Goal: Task Accomplishment & Management: Manage account settings

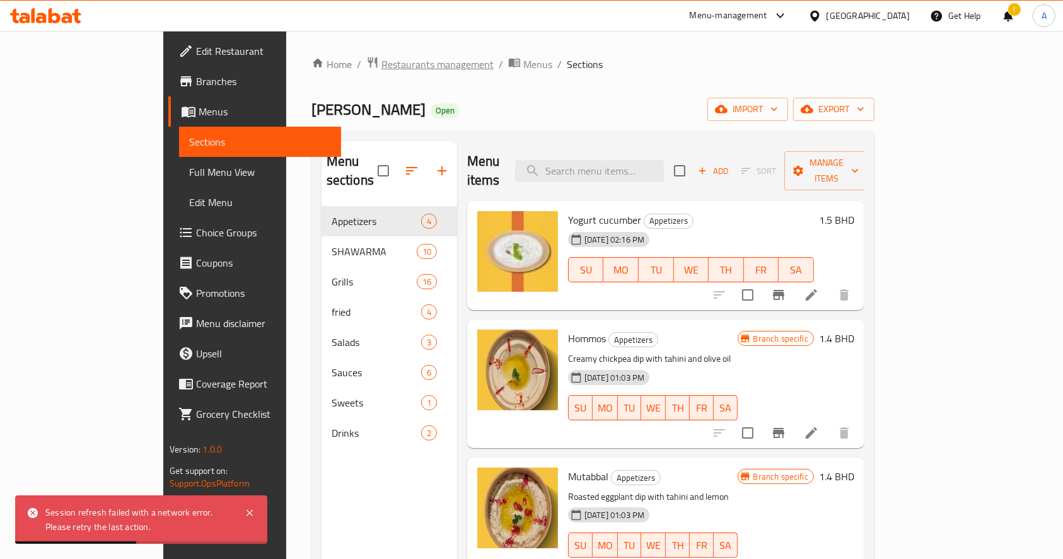
click at [382, 64] on span "Restaurants management" at bounding box center [438, 64] width 112 height 15
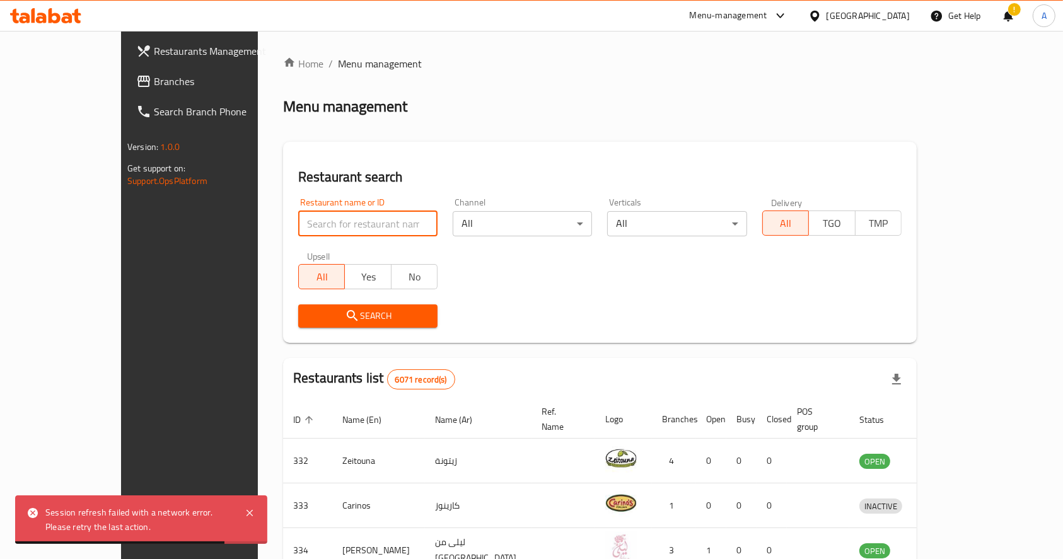
click at [363, 229] on input "search" at bounding box center [367, 223] width 139 height 25
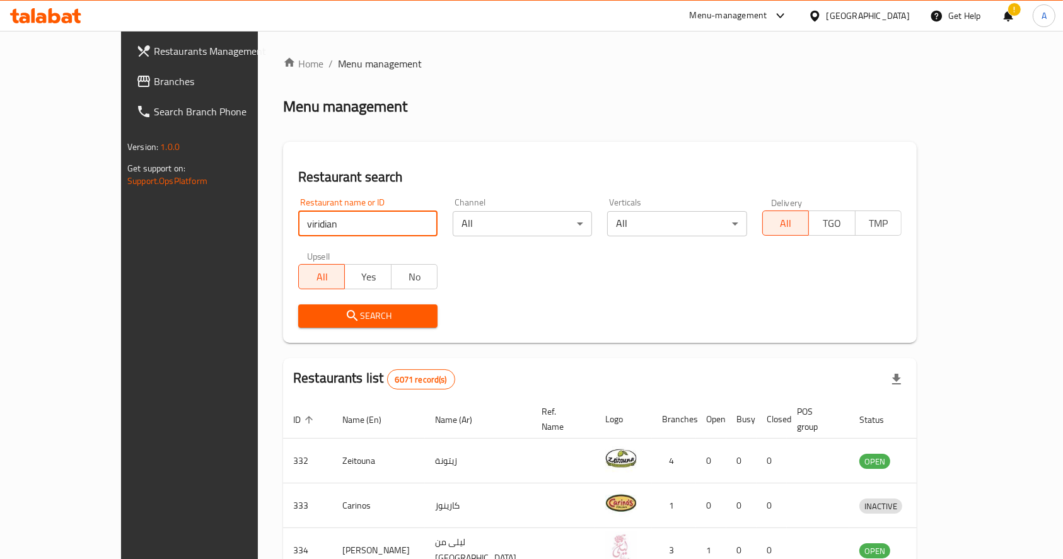
type input "viridian"
click button "Search" at bounding box center [367, 316] width 139 height 23
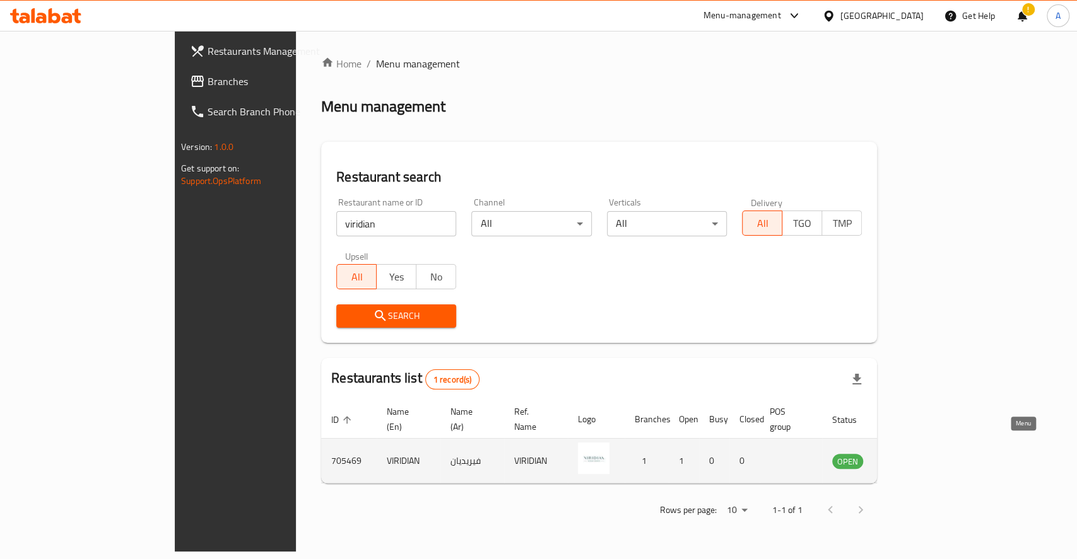
click at [913, 453] on icon "enhanced table" at bounding box center [905, 460] width 15 height 15
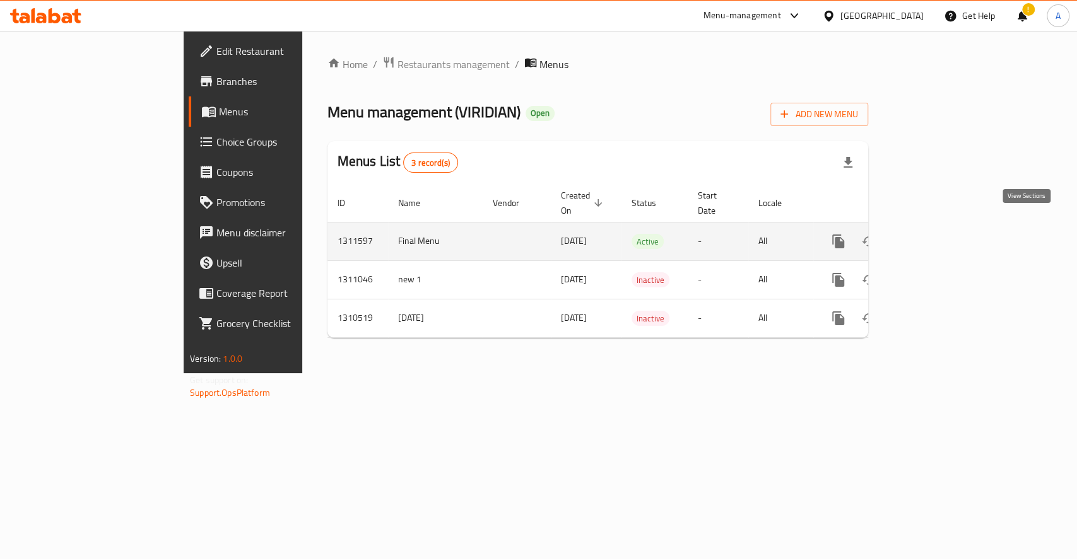
click at [937, 234] on icon "enhanced table" at bounding box center [928, 241] width 15 height 15
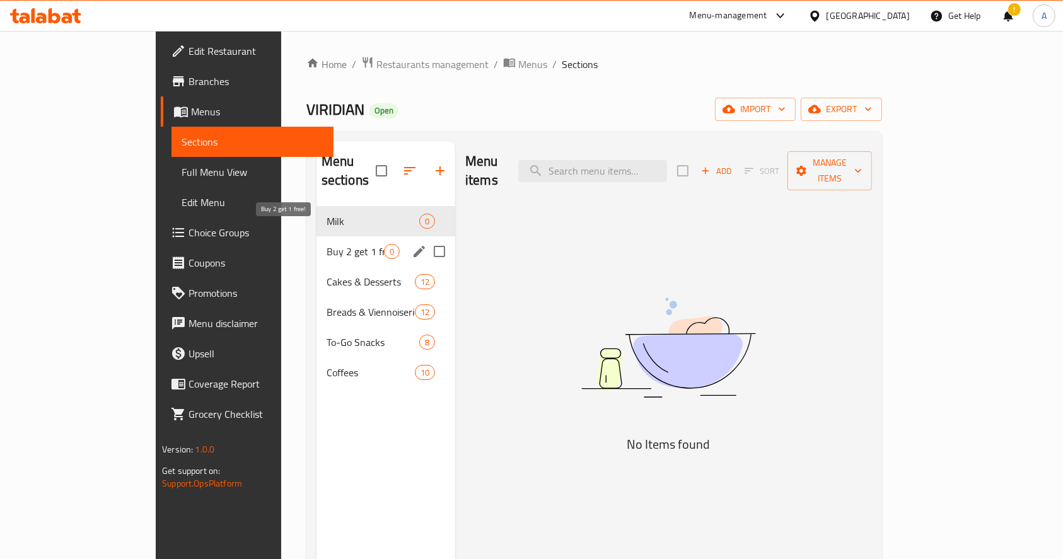
click at [327, 244] on span "Buy 2 get 1 free!" at bounding box center [355, 251] width 57 height 15
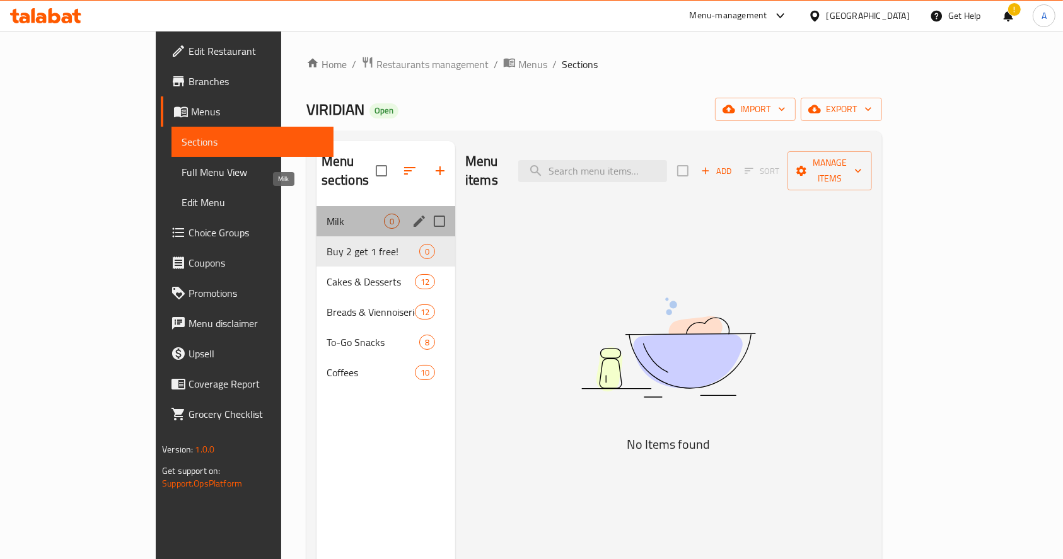
click at [327, 214] on span "Milk" at bounding box center [355, 221] width 57 height 15
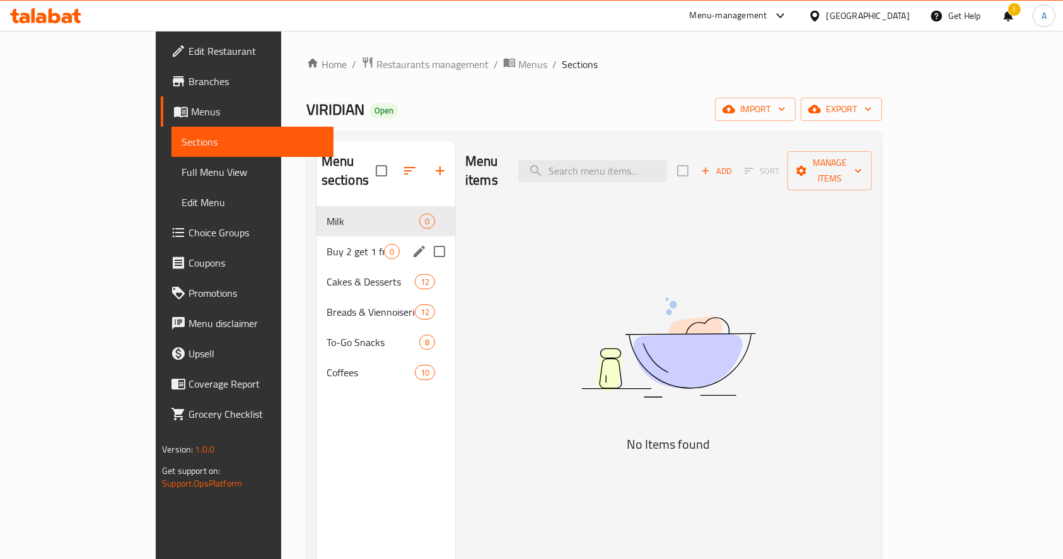
click at [317, 240] on div "Buy 2 get 1 free! 0" at bounding box center [386, 251] width 139 height 30
click at [319, 216] on div "Milk 0" at bounding box center [386, 221] width 139 height 30
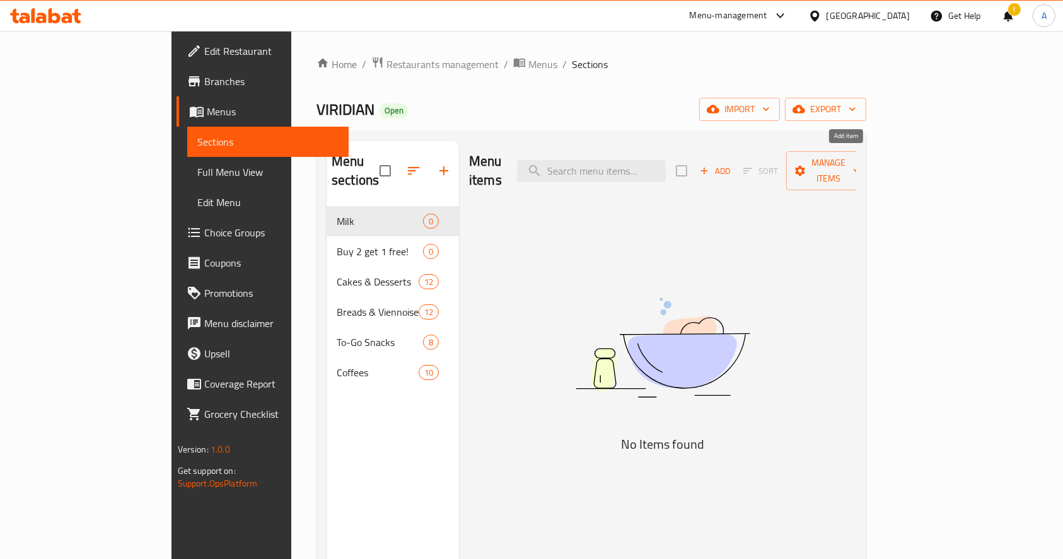
click at [732, 164] on span "Add" at bounding box center [715, 171] width 34 height 15
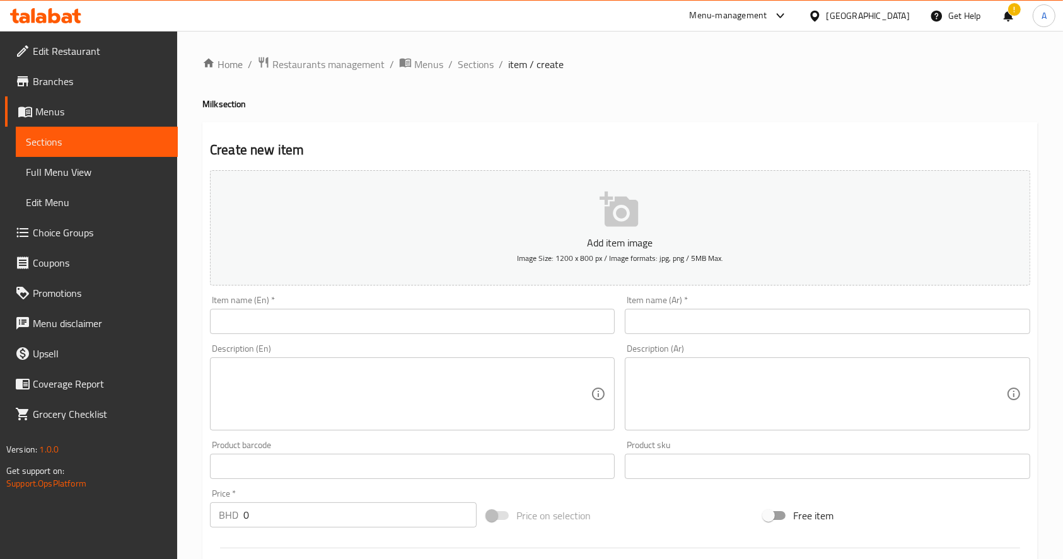
click at [421, 318] on input "text" at bounding box center [412, 321] width 405 height 25
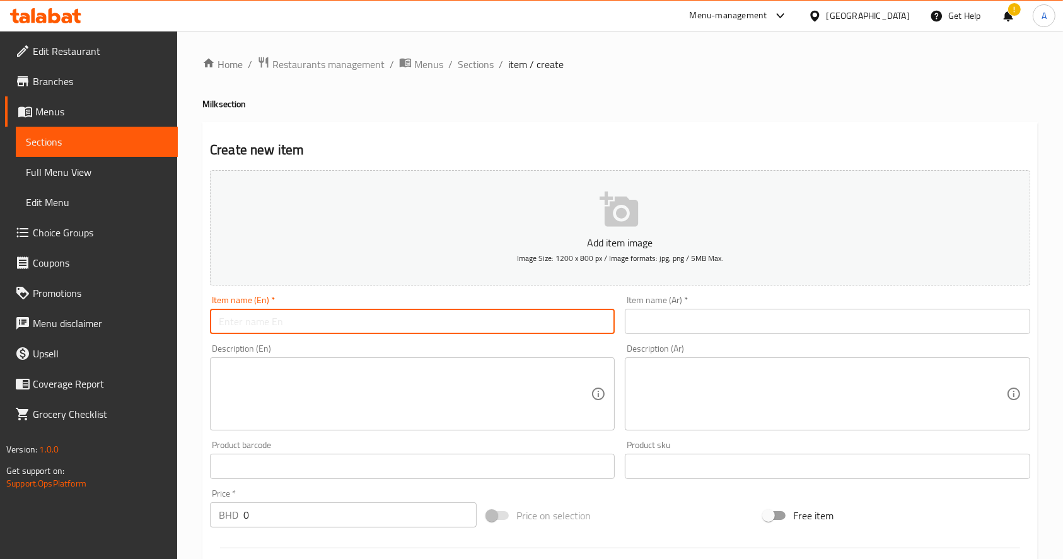
paste input "ROA Barista Oat Milk (1 litre)"
drag, startPoint x: 370, startPoint y: 324, endPoint x: 163, endPoint y: 325, distance: 206.9
click at [163, 325] on div "Edit Restaurant Branches Menus Sections Full Menu View Edit Menu Choice Groups …" at bounding box center [531, 461] width 1063 height 860
type input "ROA Barista Oat Milk (1 litre)"
click at [647, 308] on div "Item name (Ar)   * Item name (Ar) *" at bounding box center [827, 315] width 405 height 38
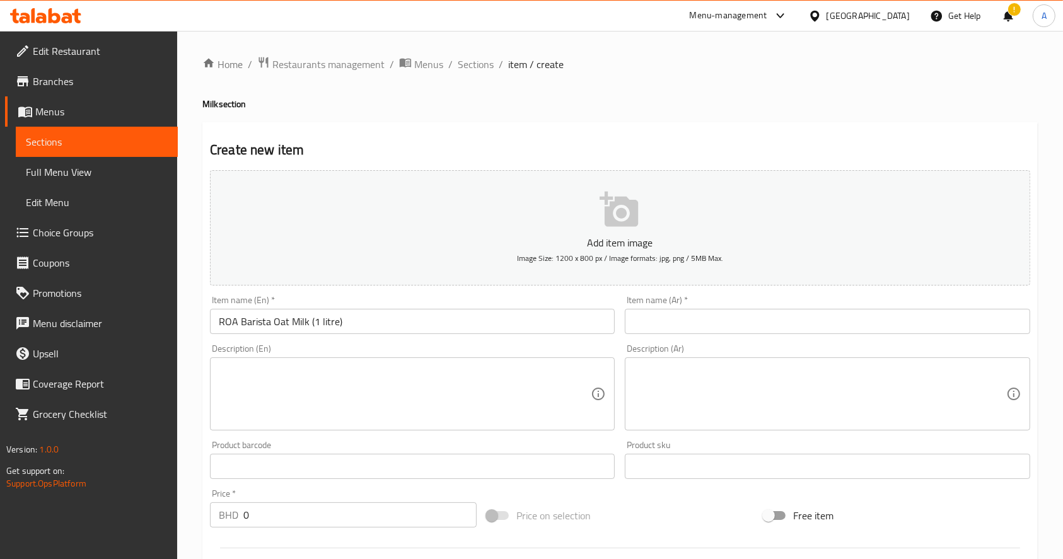
click at [656, 320] on input "text" at bounding box center [827, 321] width 405 height 25
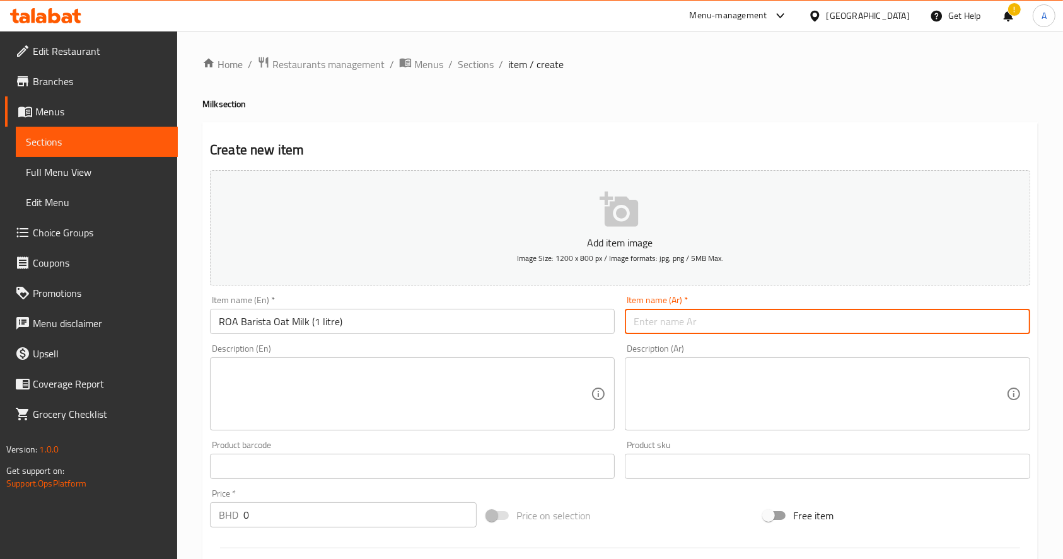
paste input "حليب الشوفان باريستا روا (1 لتر)"
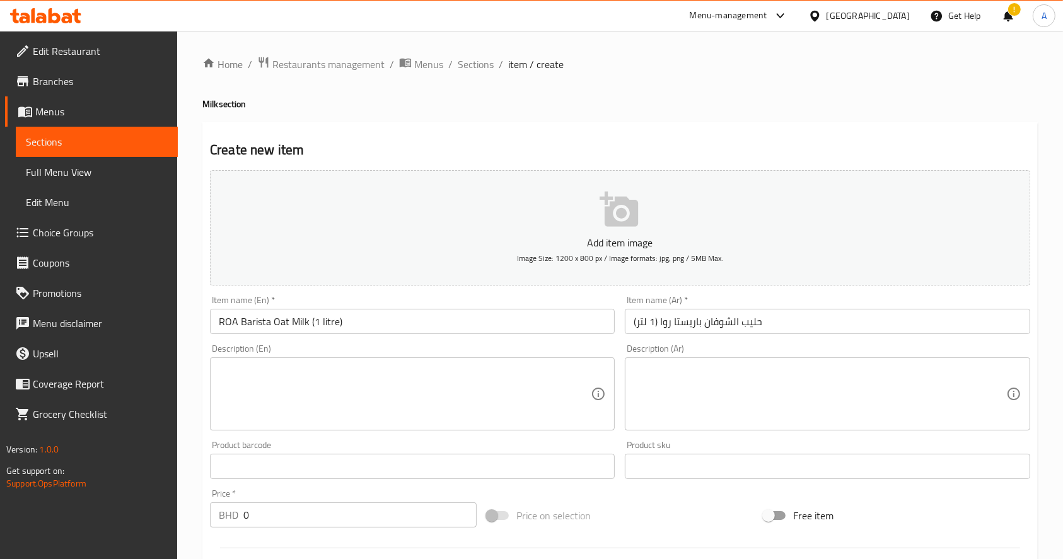
click at [914, 300] on div "Item name (Ar)   * [PERSON_NAME] (1 لتر) Item name (Ar) *" at bounding box center [827, 315] width 405 height 38
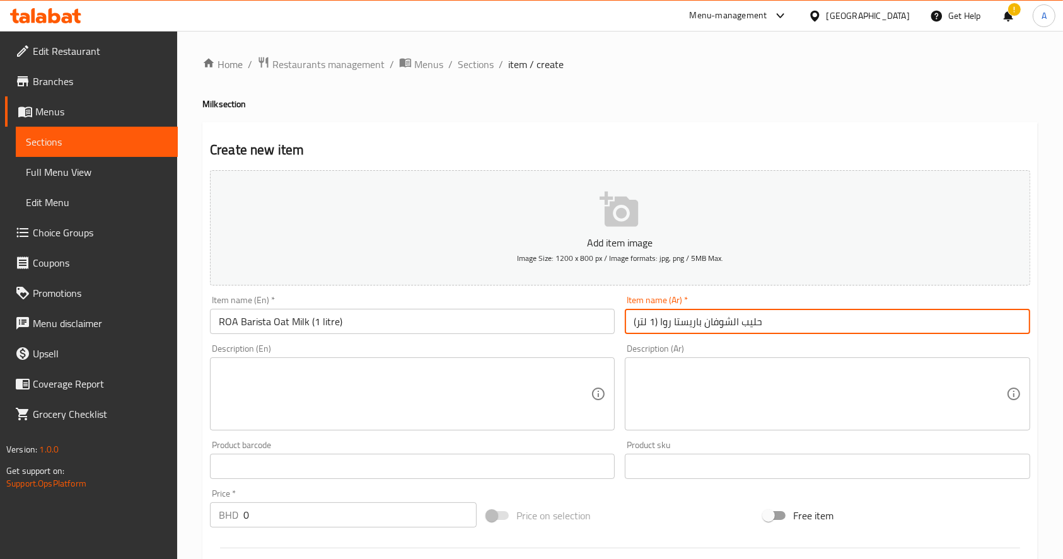
drag, startPoint x: 890, startPoint y: 324, endPoint x: 606, endPoint y: 329, distance: 283.8
click at [606, 329] on div "Add item image Image Size: 1200 x 800 px / Image formats: jpg, png / 5MB Max. I…" at bounding box center [620, 437] width 831 height 544
paste input "وا باريستا (لتر واحد"
type input "حليب الشوفان روا باريستا (لتر واحد)"
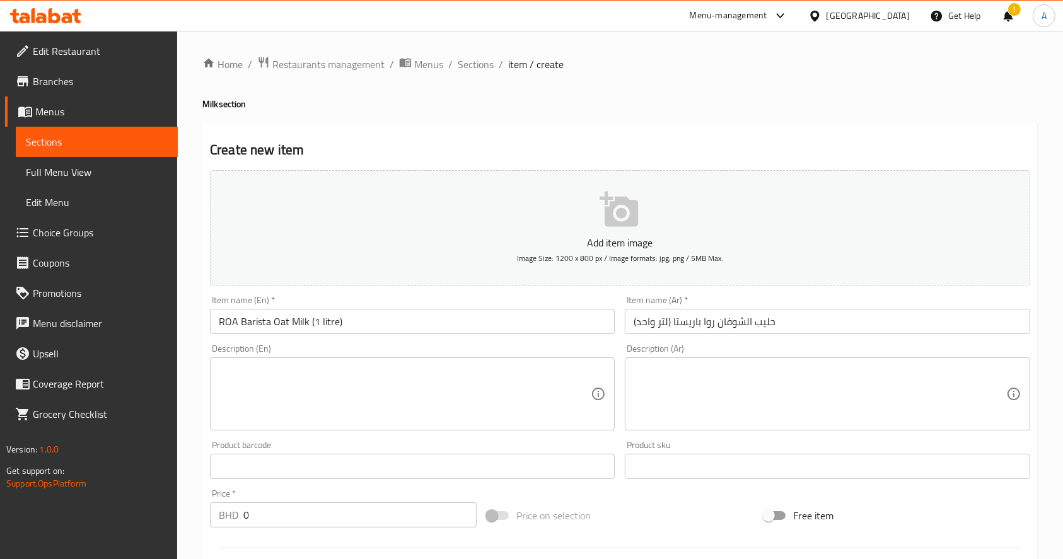
click at [792, 95] on div "Home / Restaurants management / Menus / Sections / item / create Milk section C…" at bounding box center [620, 461] width 836 height 810
click at [346, 374] on textarea at bounding box center [405, 395] width 372 height 60
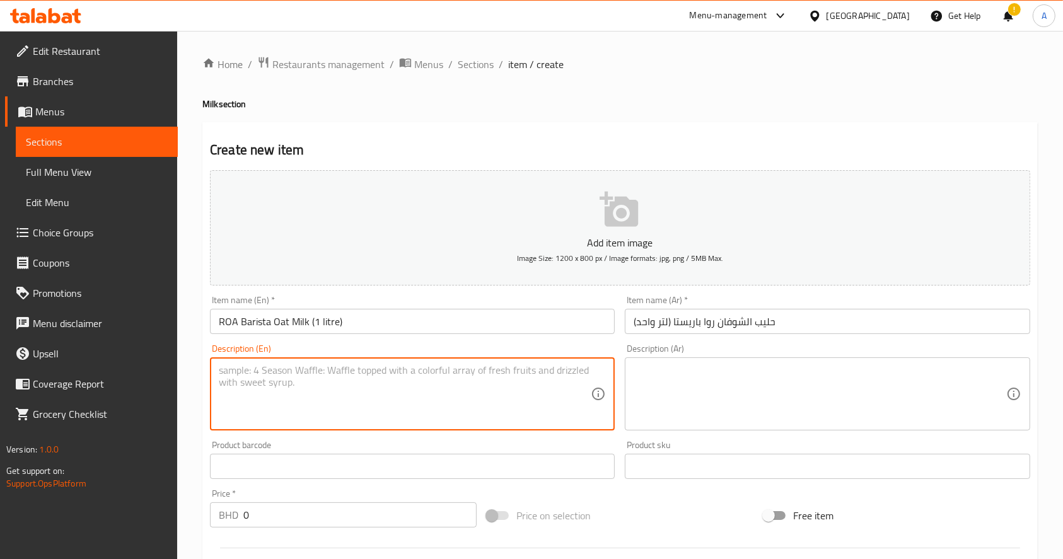
paste textarea "A creamy balanced oat milk perfect for your favourite coffee Creates rich velve…"
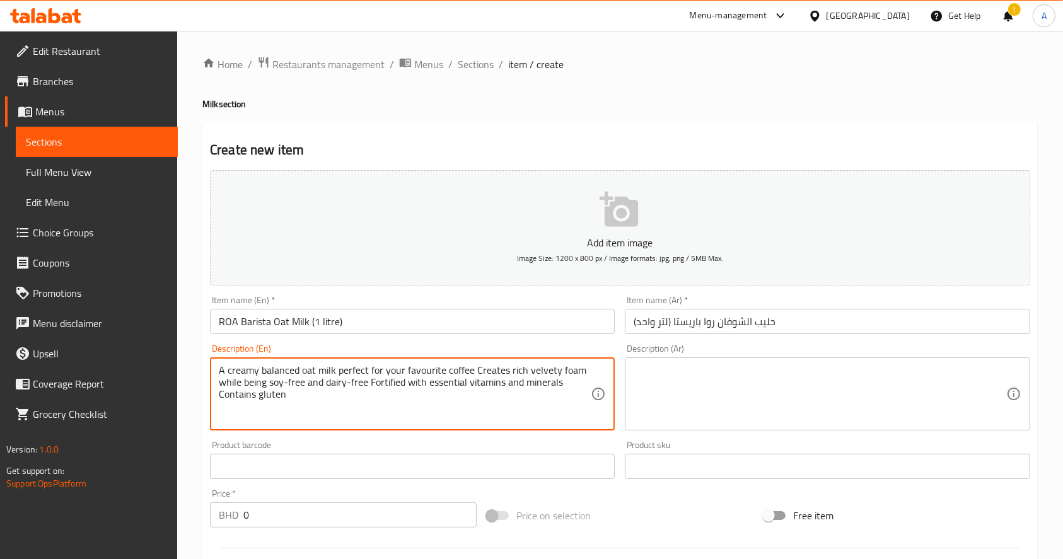
type textarea "A creamy balanced oat milk perfect for your favourite coffee Creates rich velve…"
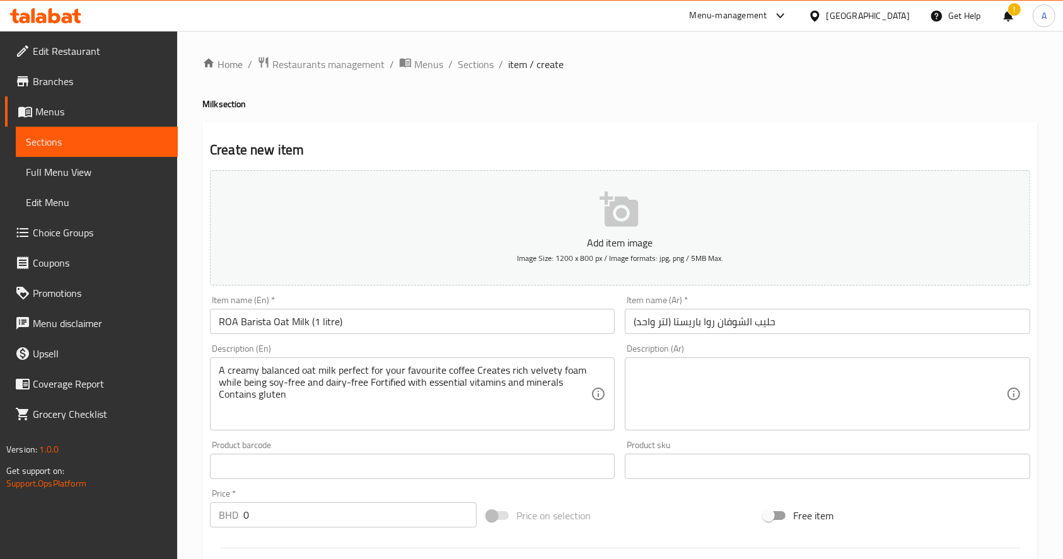
click at [772, 383] on textarea at bounding box center [820, 395] width 372 height 60
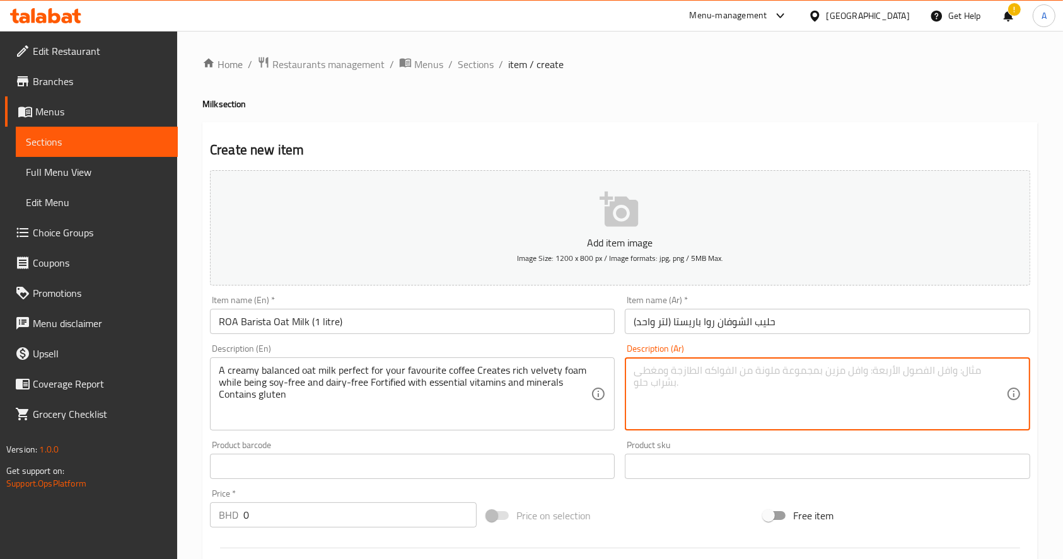
paste textarea "حليب [PERSON_NAME] ومتوازن، مثالي لتحضير قهوتك المفضلة. يتميز برغوة غنية ومخملي…"
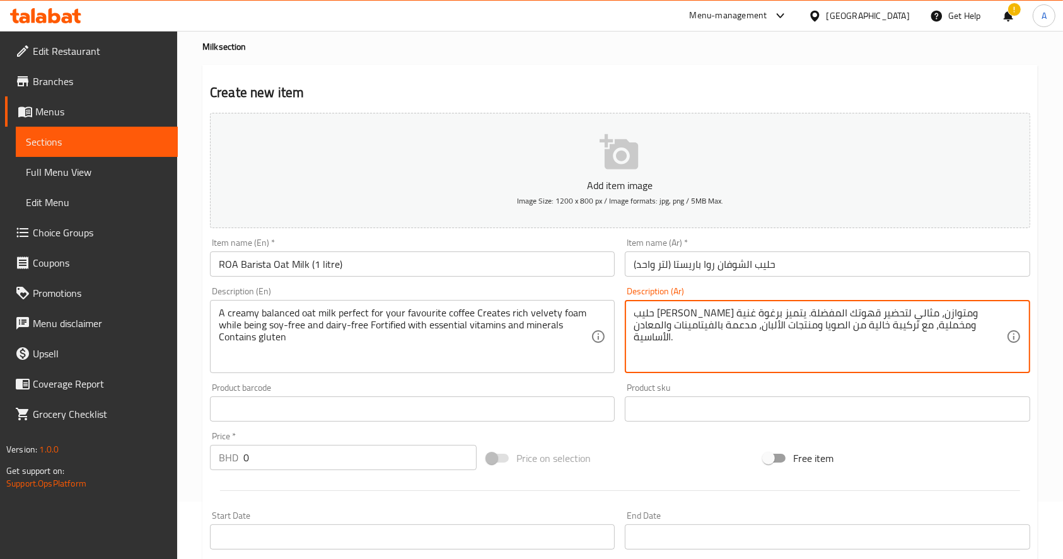
scroll to position [84, 0]
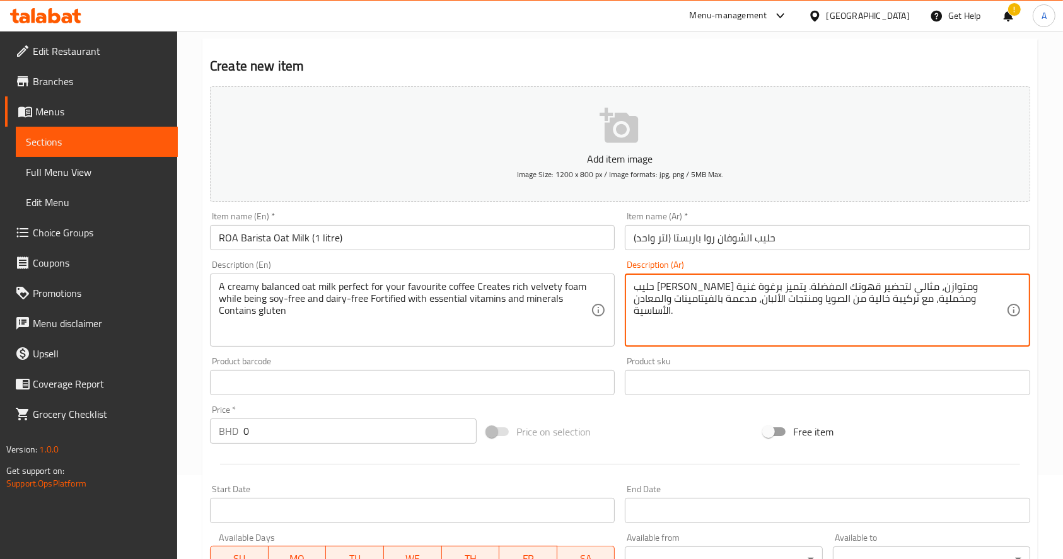
type textarea "حليب [PERSON_NAME] ومتوازن، مثالي لتحضير قهوتك المفضلة. يتميز برغوة غنية ومخملي…"
click at [846, 55] on div "Create new item Add item image Image Size: 1200 x 800 px / Image formats: jpg, …" at bounding box center [620, 405] width 836 height 734
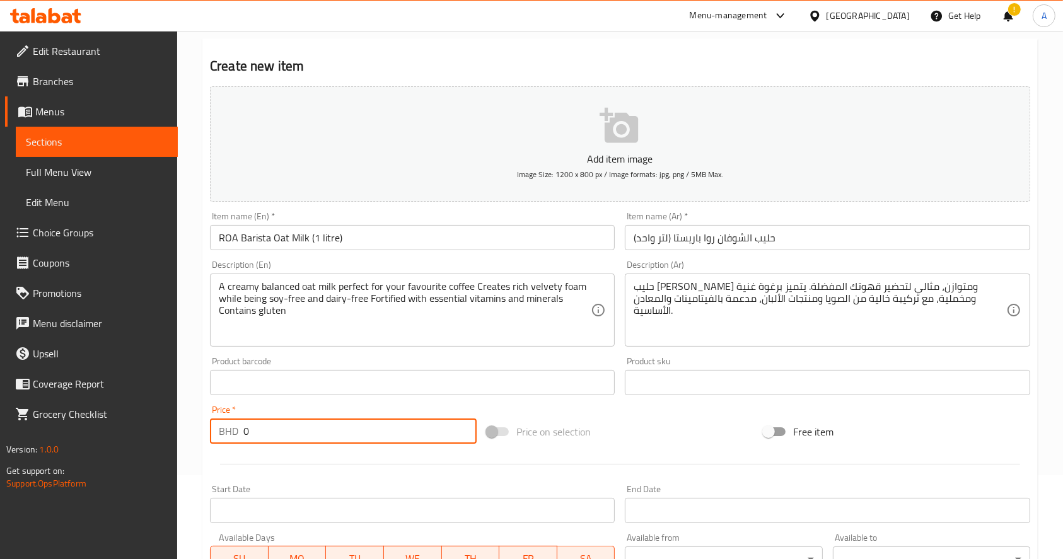
click at [280, 428] on input "0" at bounding box center [359, 431] width 233 height 25
paste input "1.980"
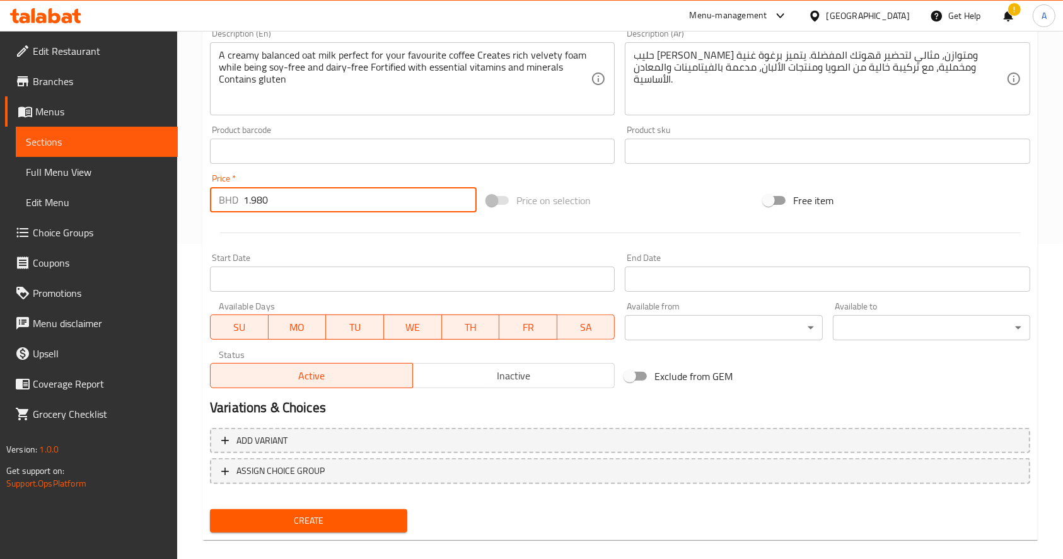
scroll to position [332, 0]
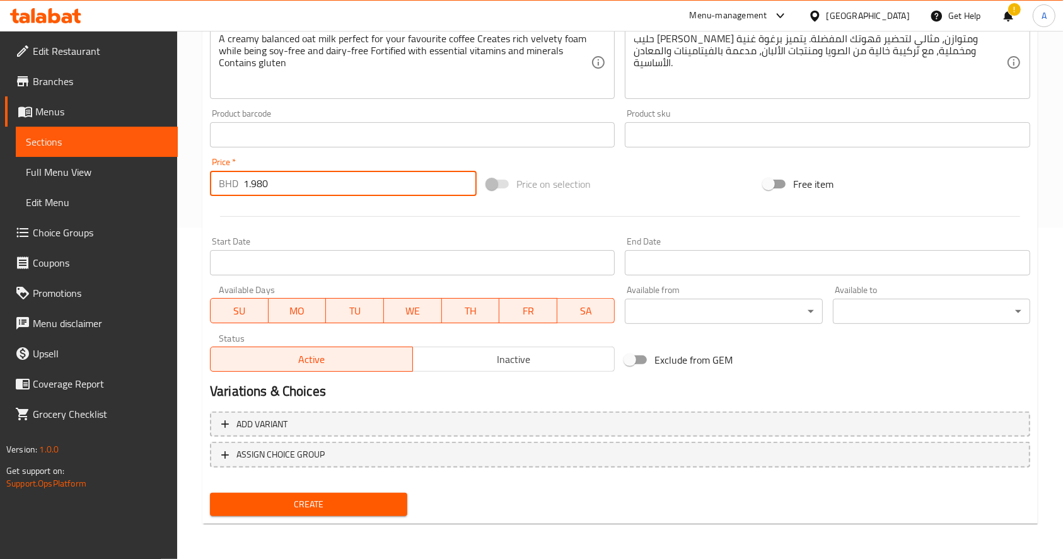
type input "1.980"
click at [339, 507] on span "Create" at bounding box center [308, 505] width 177 height 16
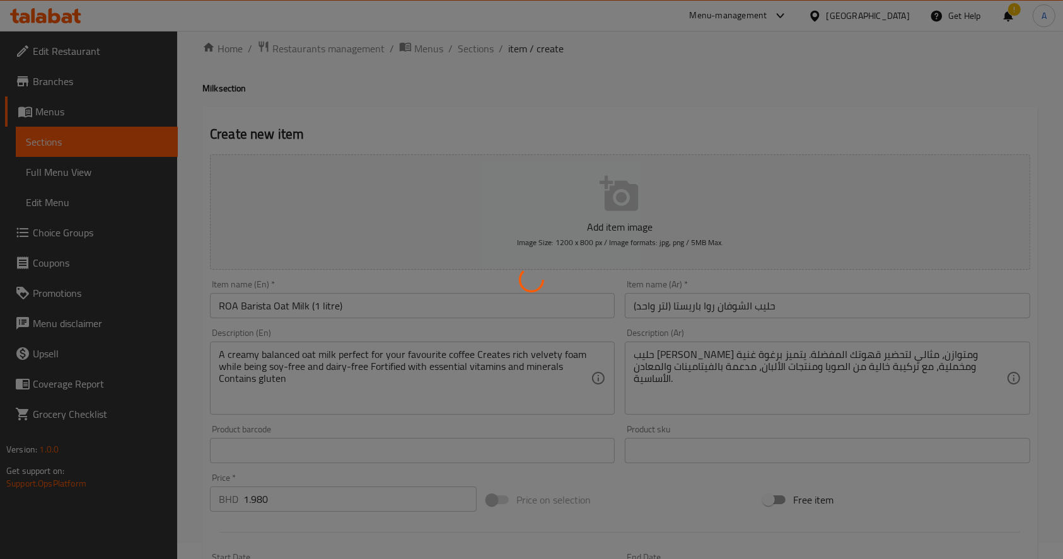
scroll to position [0, 0]
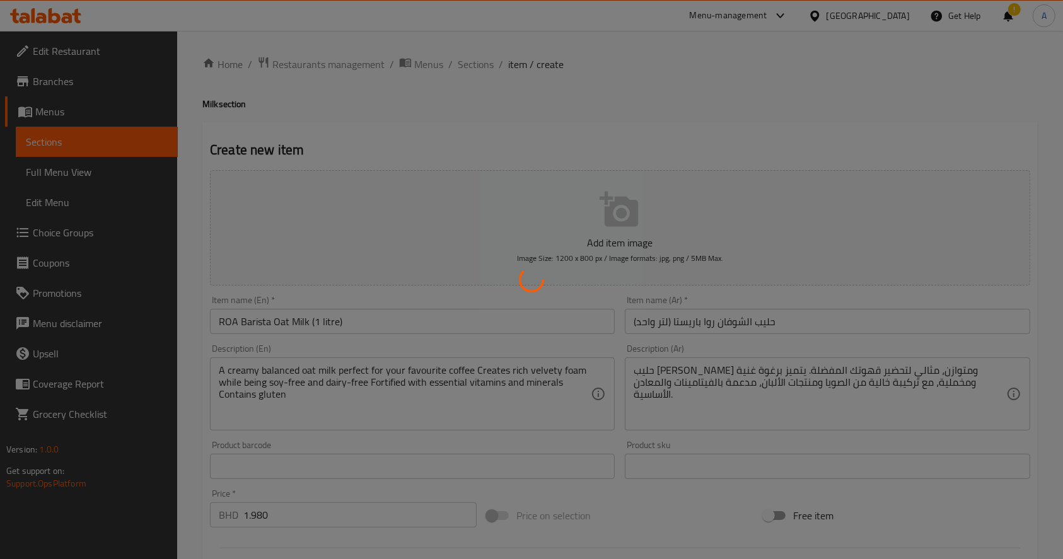
type input "0"
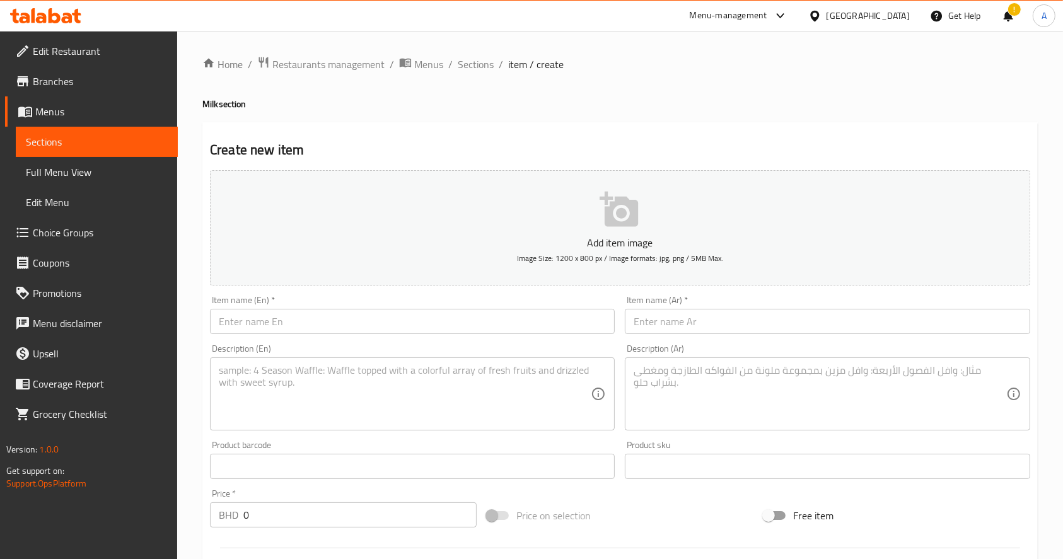
click at [802, 105] on h4 "Milk section" at bounding box center [620, 104] width 836 height 13
click at [293, 61] on span "Restaurants management" at bounding box center [328, 64] width 112 height 15
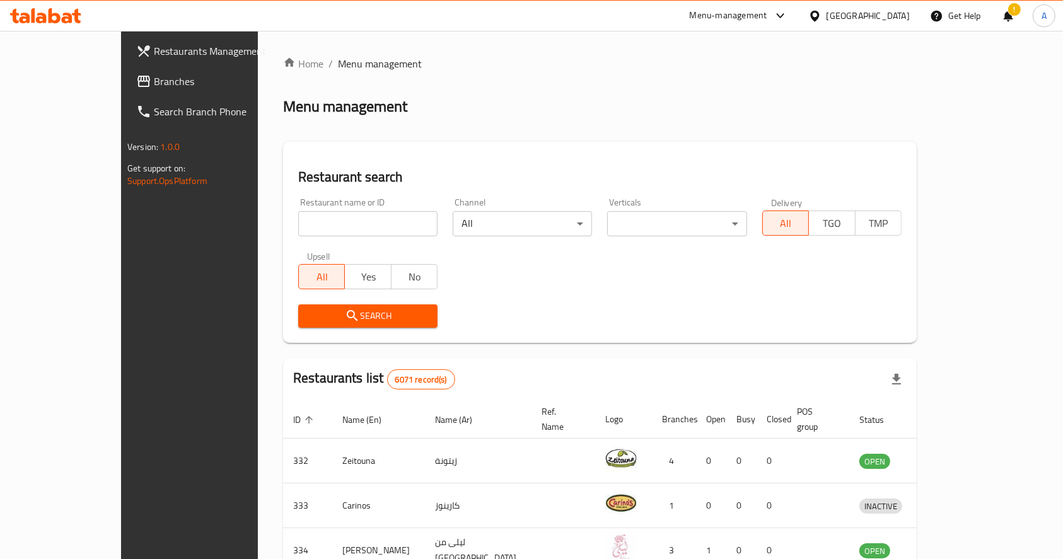
click at [354, 214] on input "search" at bounding box center [367, 223] width 139 height 25
type input "ش"
type input "aromatic bites"
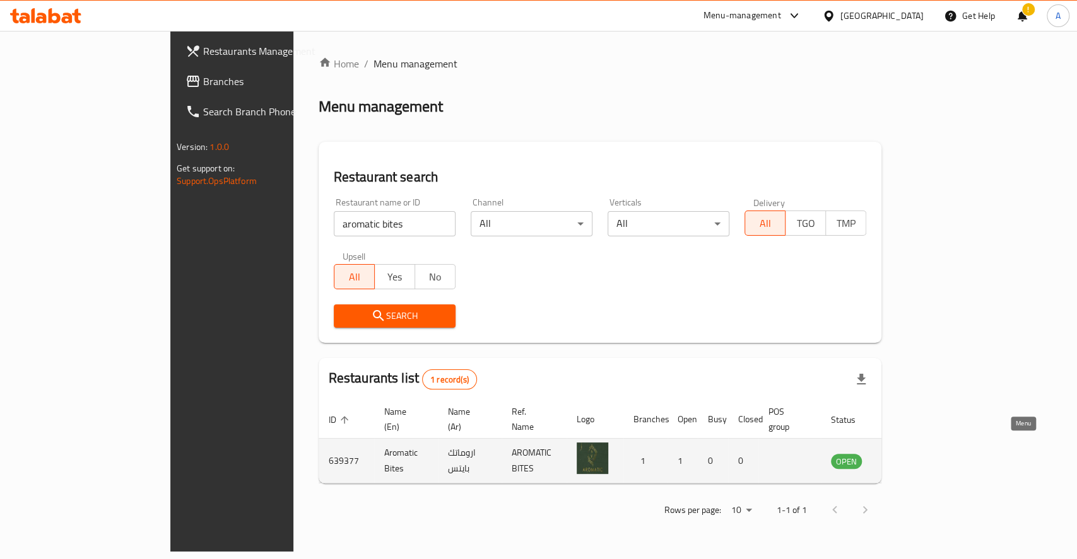
click at [911, 457] on icon "enhanced table" at bounding box center [904, 462] width 14 height 11
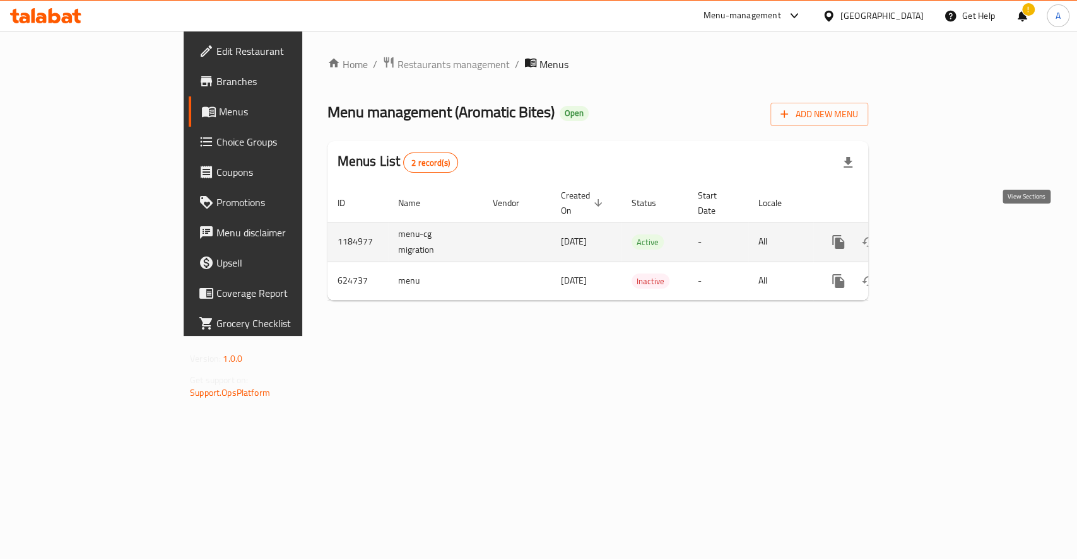
click at [937, 235] on icon "enhanced table" at bounding box center [928, 242] width 15 height 15
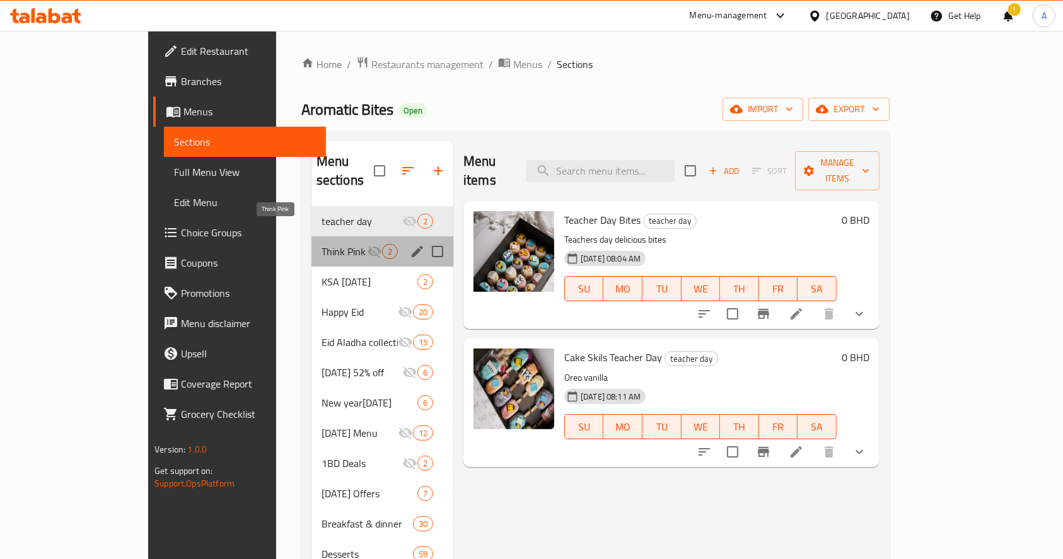
click at [322, 244] on span "Think Pink" at bounding box center [344, 251] width 45 height 15
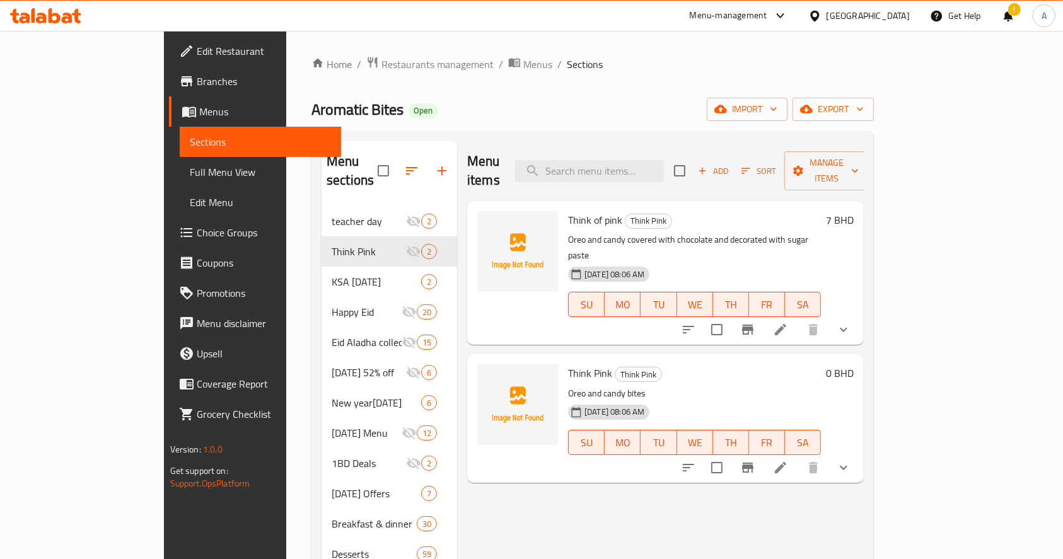
click at [515, 500] on div "Menu items Add Sort Manage items Think of pink Think Pink Oreo and candy covere…" at bounding box center [660, 539] width 407 height 797
click at [651, 165] on input "search" at bounding box center [589, 171] width 149 height 22
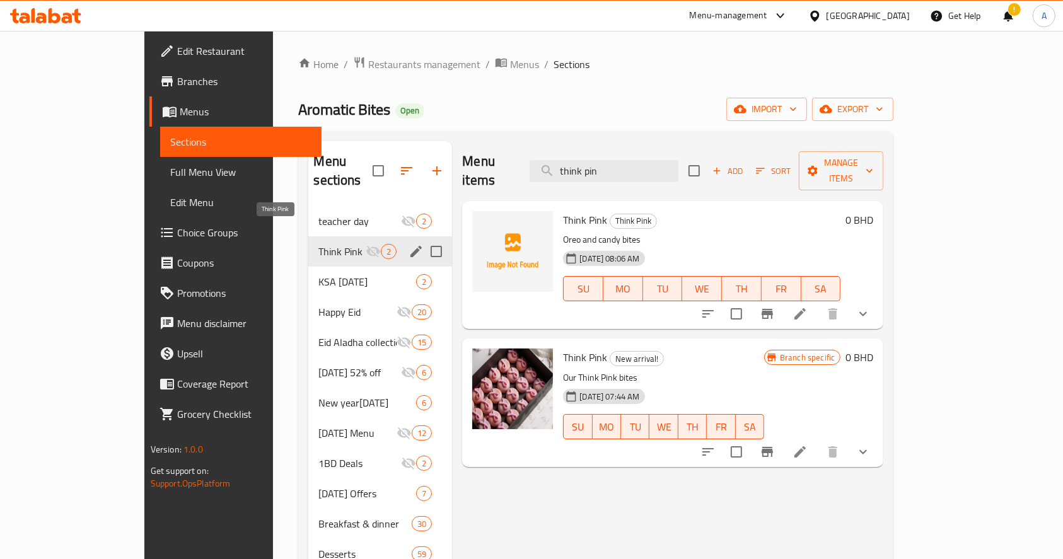
type input "think pin"
click at [318, 244] on span "Think Pink" at bounding box center [341, 251] width 47 height 15
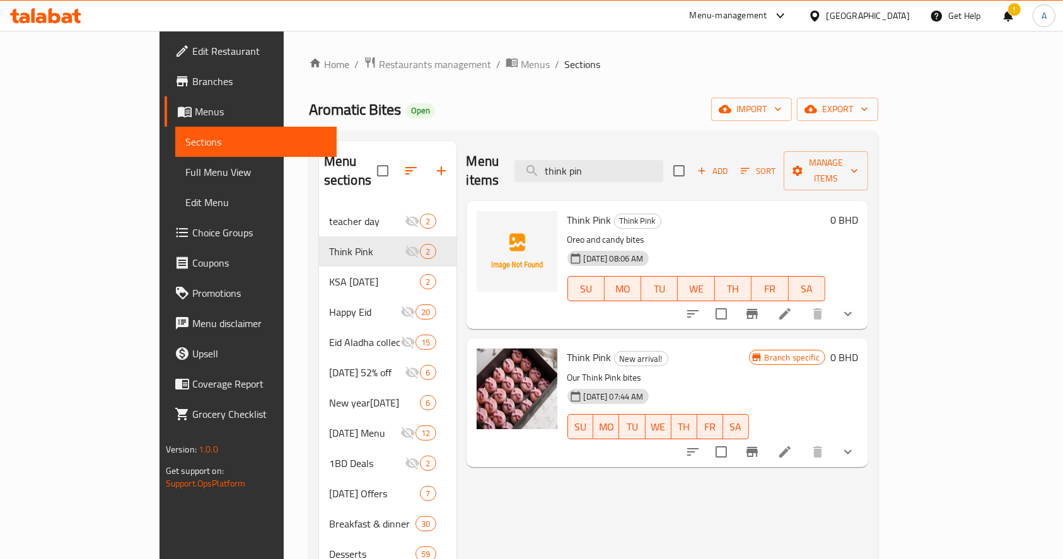
click at [583, 514] on div "Menu items think pin Add Sort Manage items Think Pink Think Pink Oreo and candy…" at bounding box center [663, 539] width 412 height 797
drag, startPoint x: 670, startPoint y: 160, endPoint x: 539, endPoint y: 156, distance: 131.9
click at [539, 156] on div "Menu items think pin Add Sort Manage items" at bounding box center [668, 171] width 402 height 60
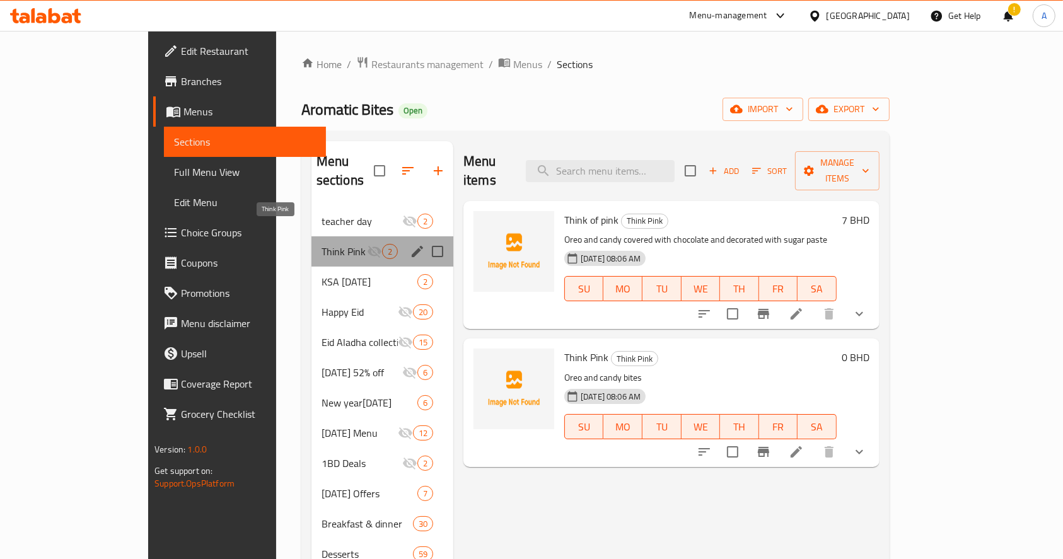
click at [322, 244] on span "Think Pink" at bounding box center [344, 251] width 45 height 15
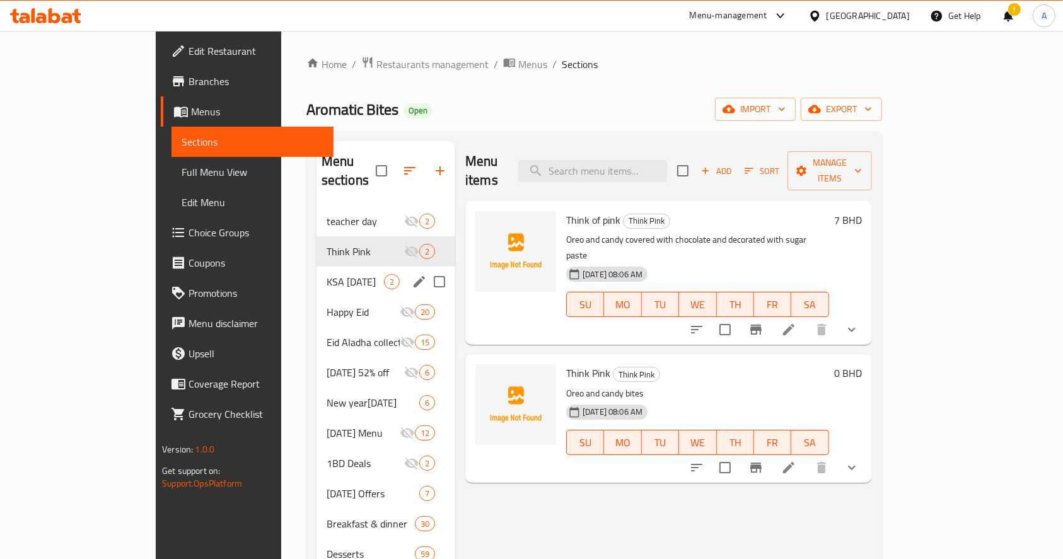
click at [317, 272] on div "KSA [DATE] 2" at bounding box center [386, 282] width 139 height 30
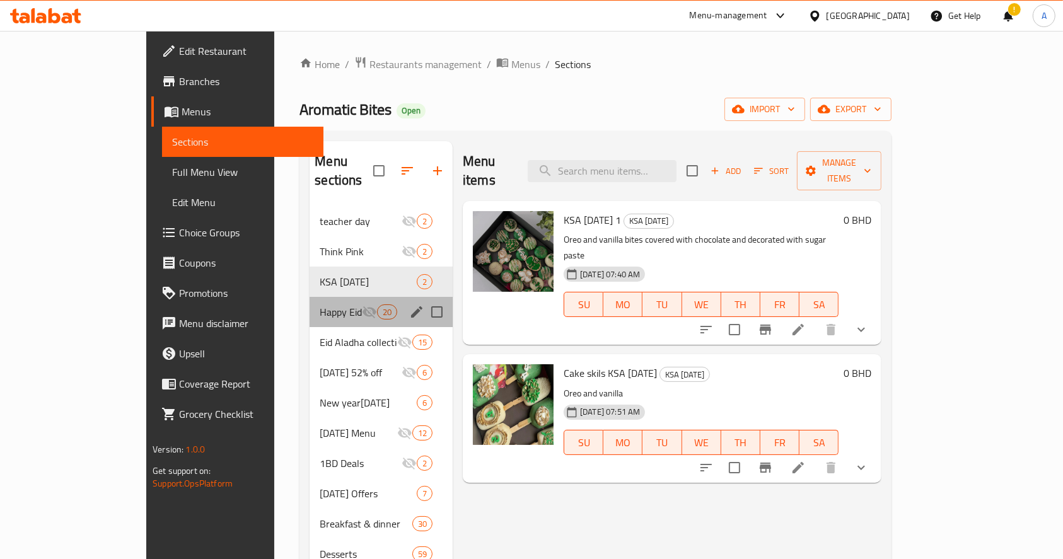
click at [310, 302] on div "Happy Eid 20" at bounding box center [381, 312] width 143 height 30
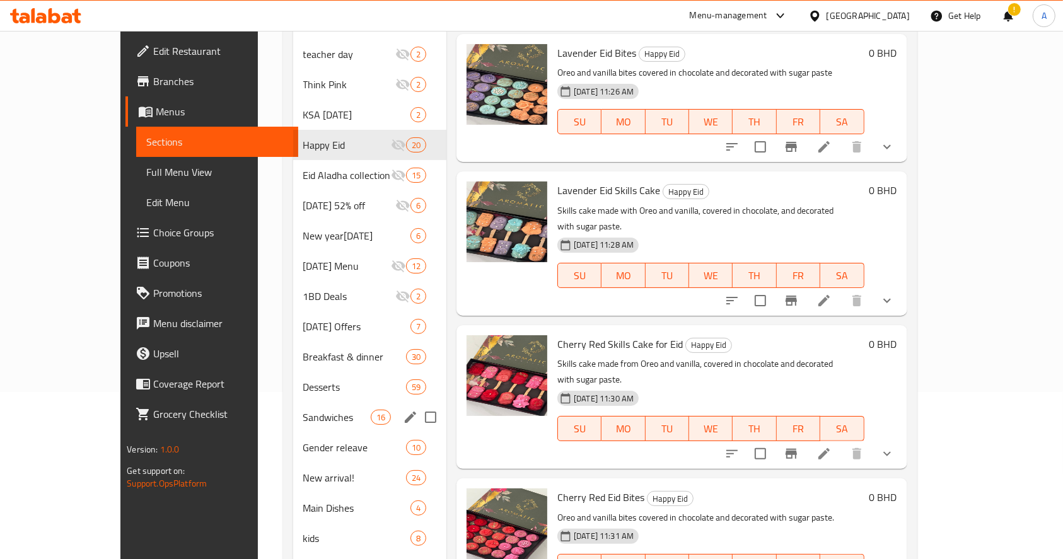
scroll to position [168, 0]
click at [303, 379] on span "Desserts" at bounding box center [336, 386] width 67 height 15
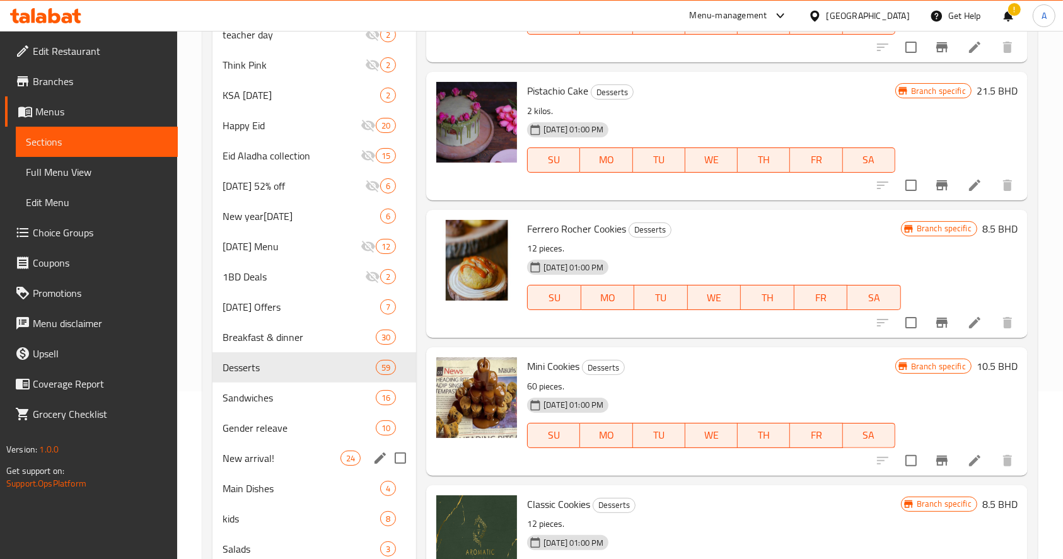
scroll to position [336, 0]
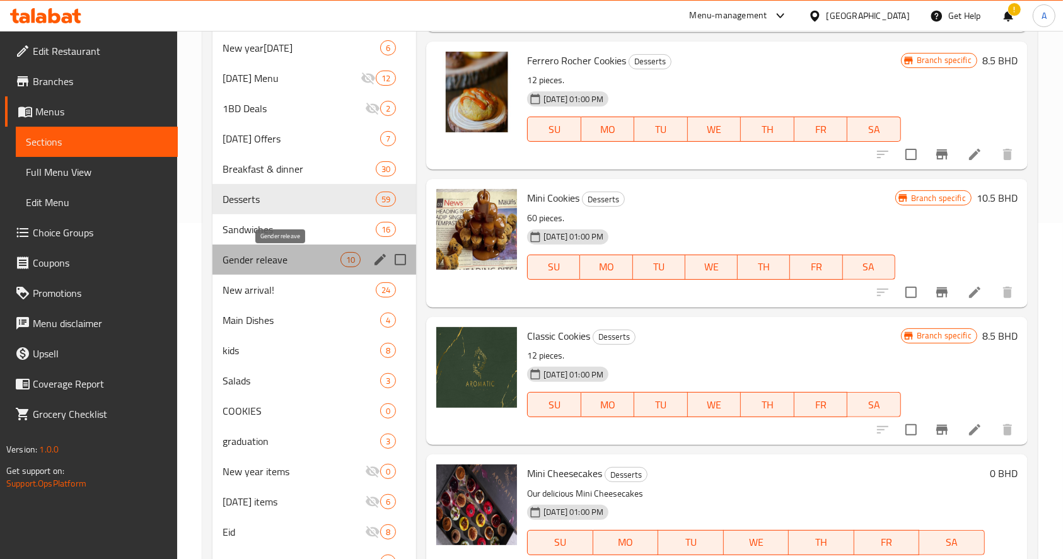
click at [283, 260] on span "Gender releave" at bounding box center [282, 259] width 118 height 15
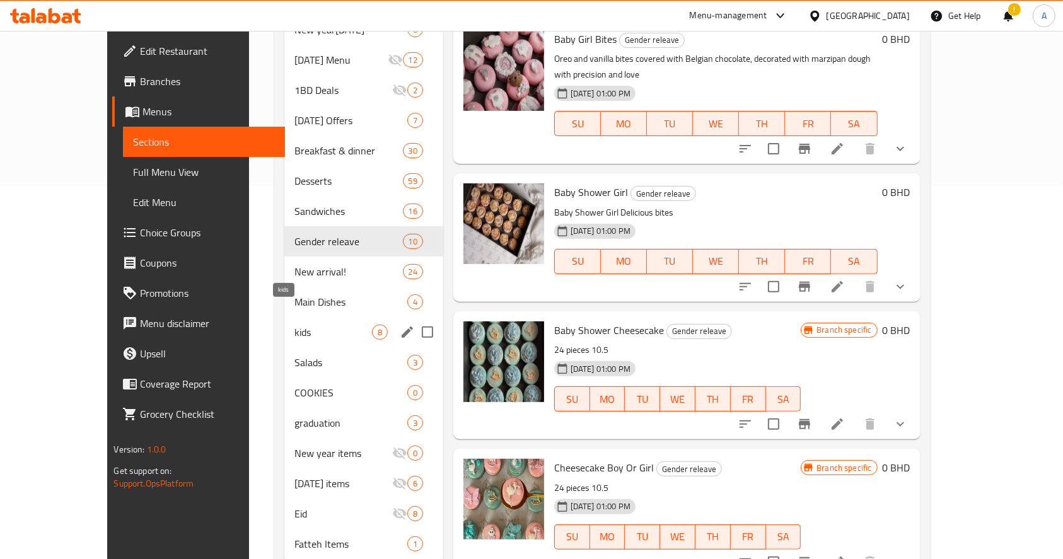
scroll to position [394, 0]
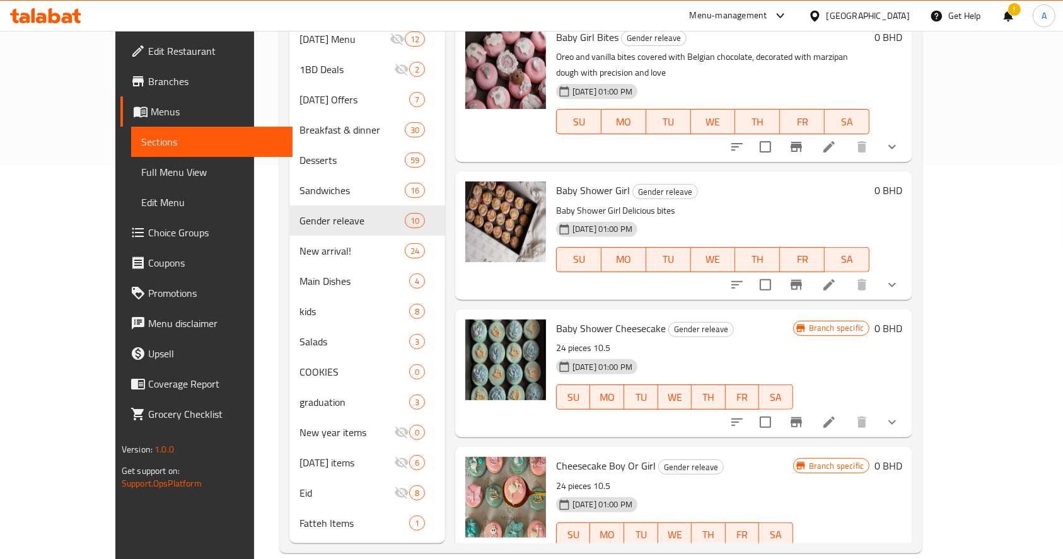
drag, startPoint x: 1056, startPoint y: 170, endPoint x: 1046, endPoint y: 180, distance: 14.3
click at [948, 166] on div "Home / Restaurants management / Menus / Sections Aromatic Bites Open import exp…" at bounding box center [601, 108] width 694 height 942
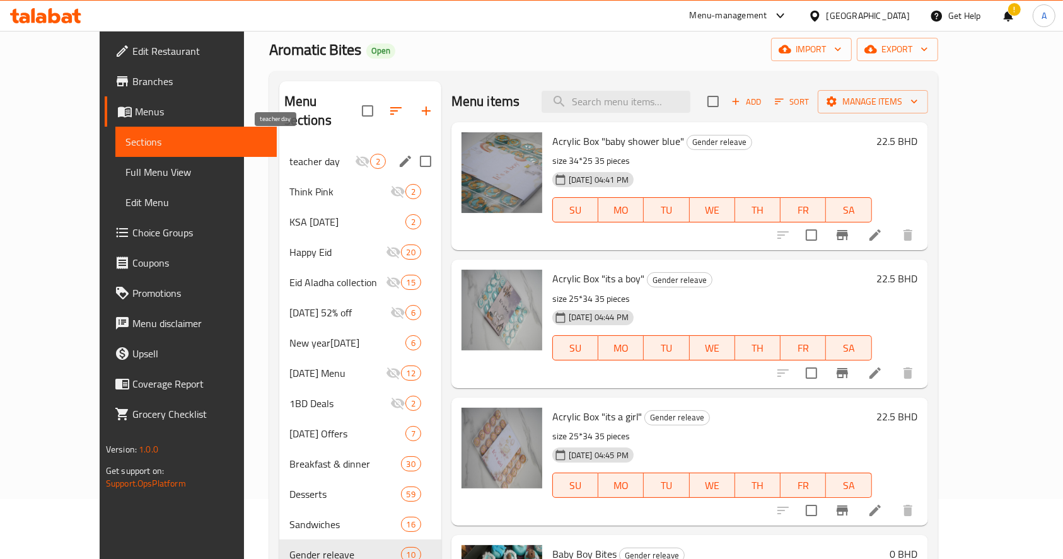
scroll to position [0, 0]
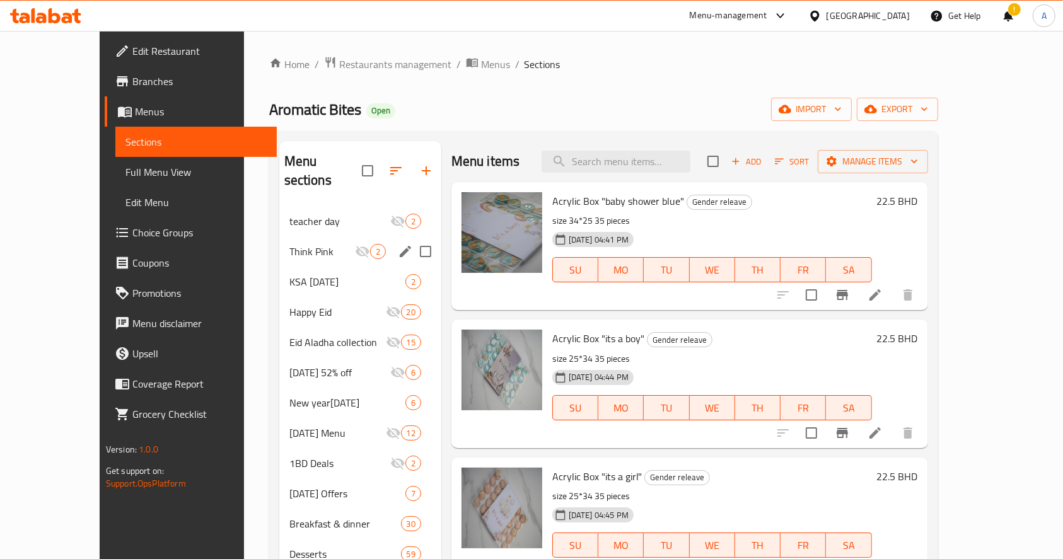
click at [279, 236] on div "Think Pink 2" at bounding box center [360, 251] width 162 height 30
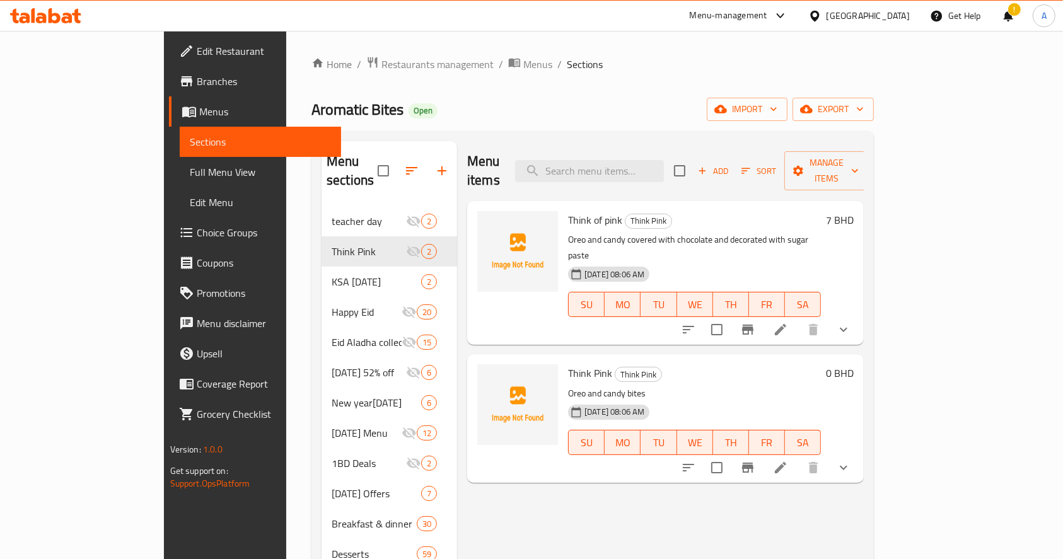
click at [798, 318] on li at bounding box center [780, 329] width 35 height 23
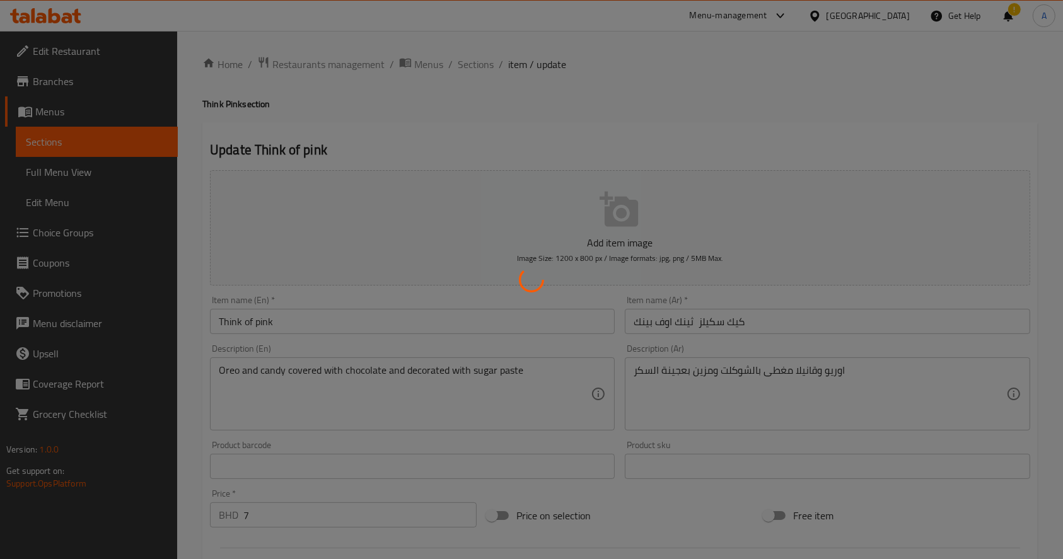
type input "إختيارك من الحجم:"
type input "1"
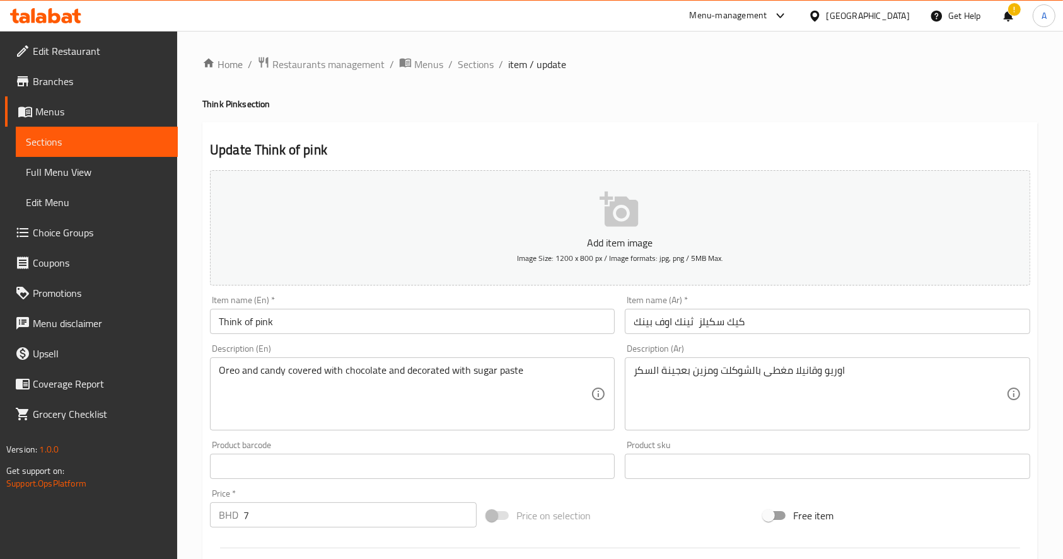
click at [102, 139] on span "Sections" at bounding box center [97, 141] width 142 height 15
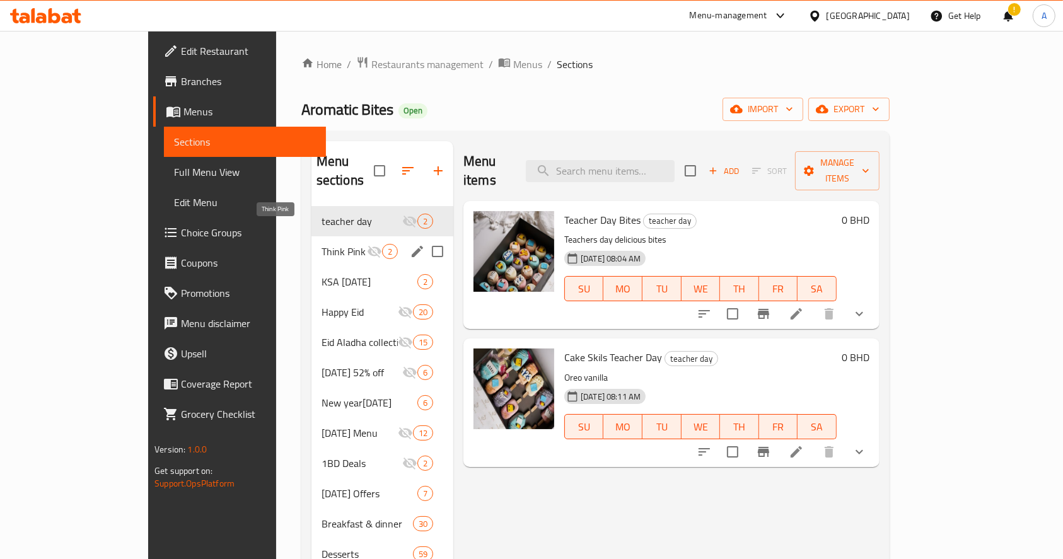
click at [322, 244] on span "Think Pink" at bounding box center [344, 251] width 45 height 15
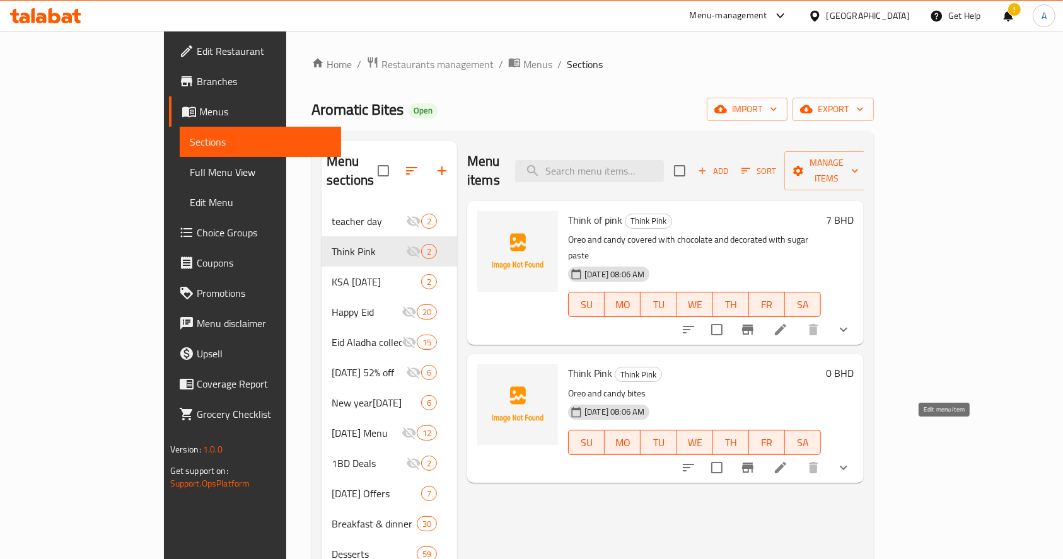
click at [788, 460] on icon at bounding box center [780, 467] width 15 height 15
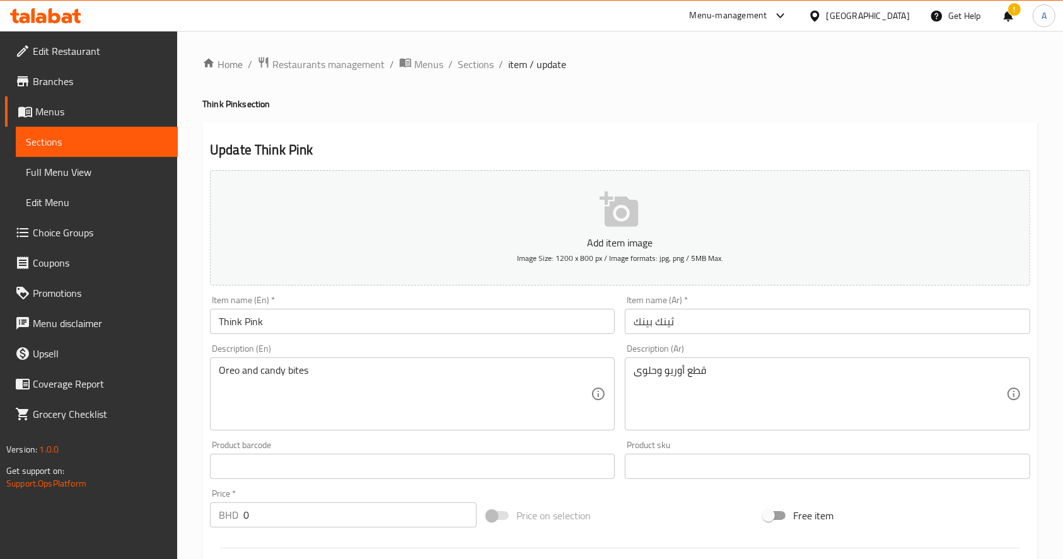
click at [66, 149] on span "Sections" at bounding box center [97, 141] width 142 height 15
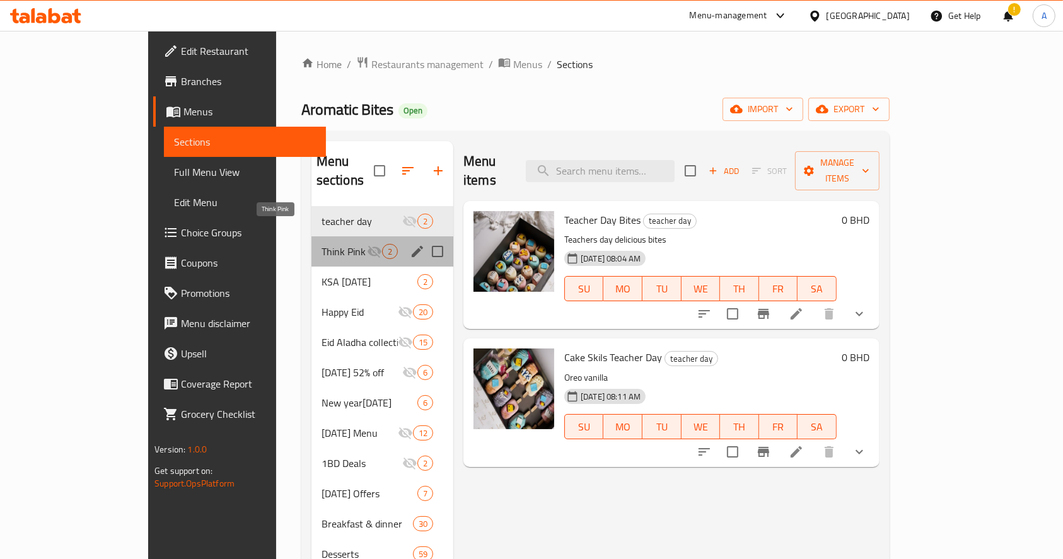
drag, startPoint x: 241, startPoint y: 228, endPoint x: 245, endPoint y: 233, distance: 6.8
click at [322, 244] on span "Think Pink" at bounding box center [344, 251] width 45 height 15
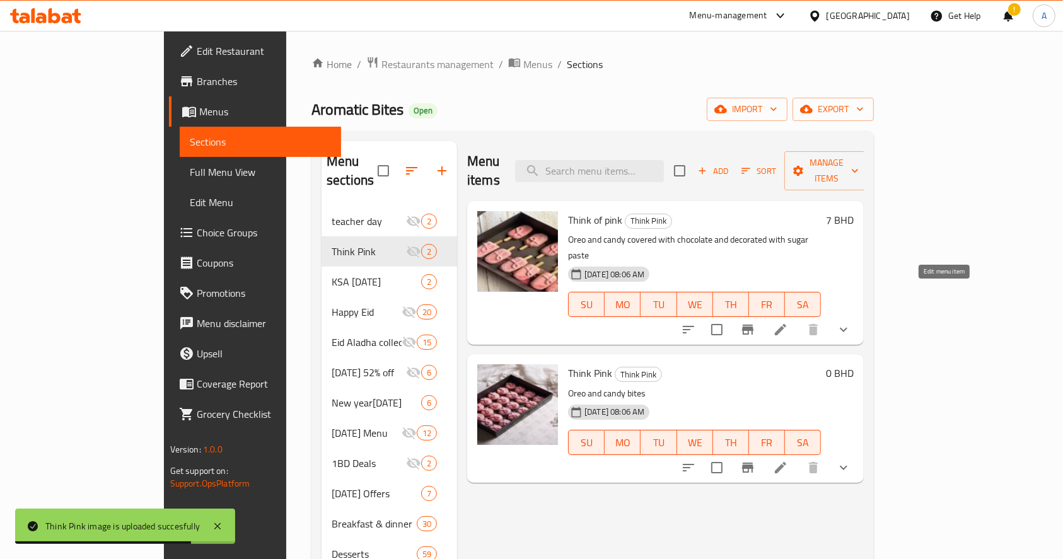
click at [788, 322] on icon at bounding box center [780, 329] width 15 height 15
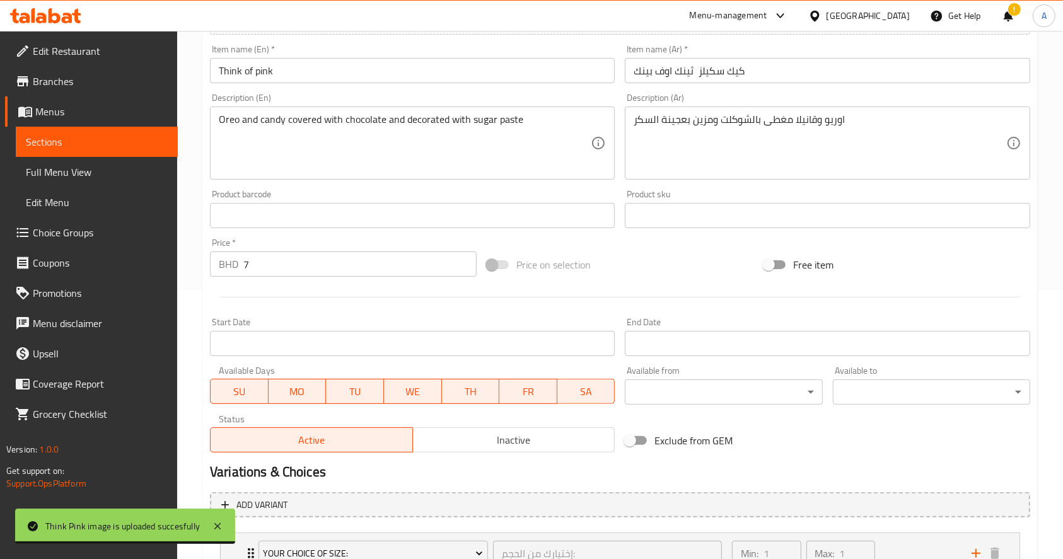
scroll to position [370, 0]
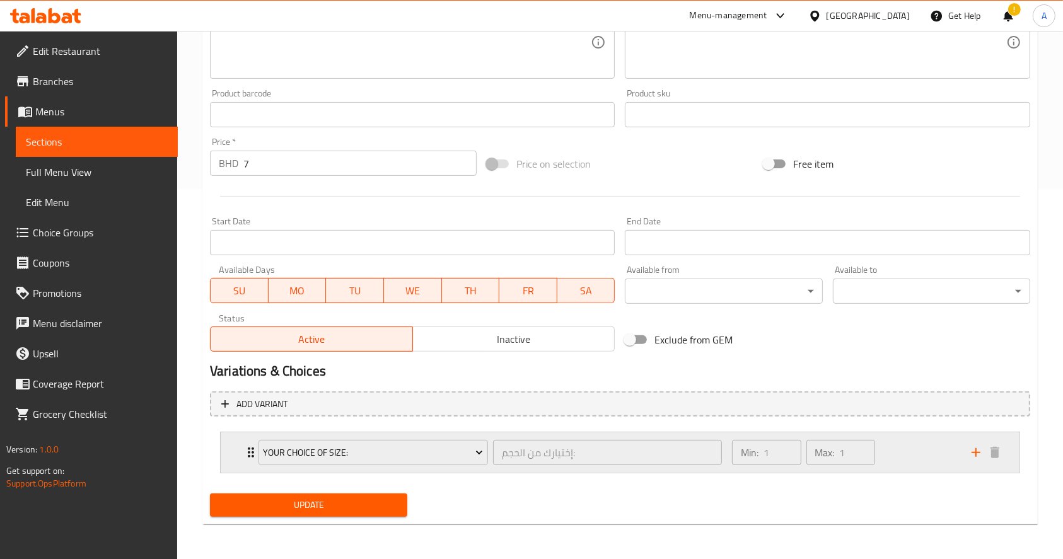
click at [233, 447] on div "Your Choice Of Size: إختيارك من الحجم: ​ Min: 1 ​ Max: 1 ​" at bounding box center [620, 453] width 799 height 40
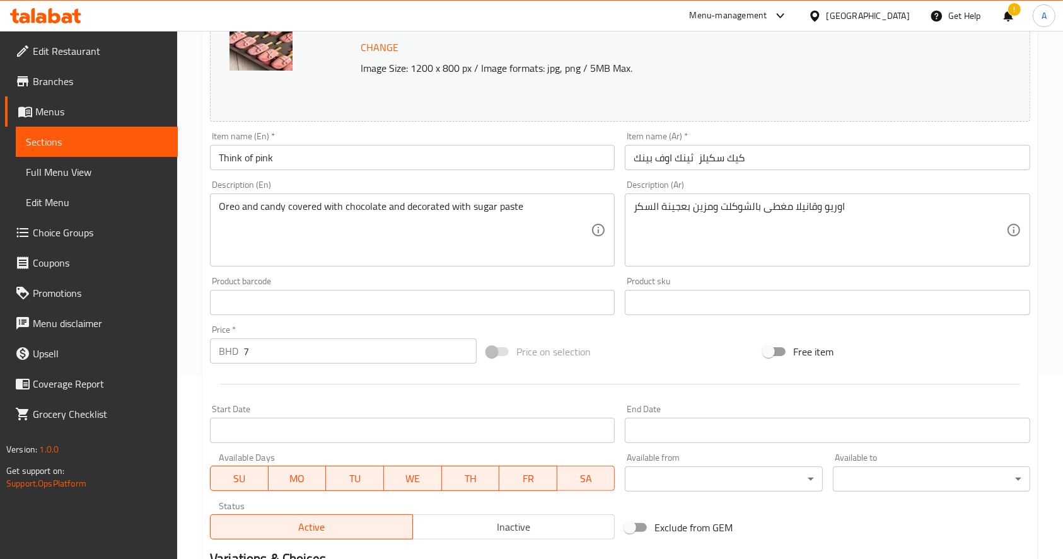
scroll to position [0, 0]
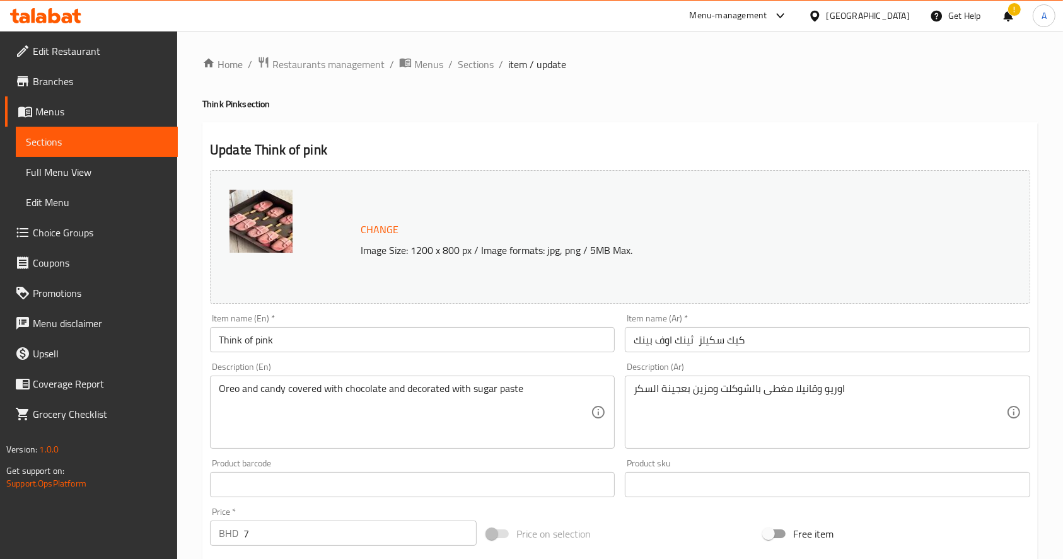
click at [88, 139] on span "Sections" at bounding box center [97, 141] width 142 height 15
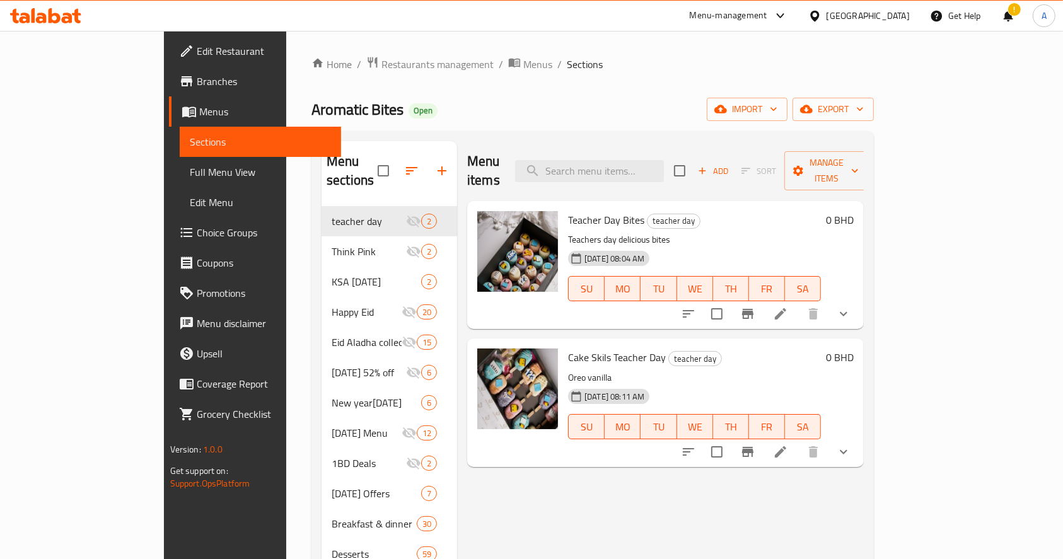
drag, startPoint x: 245, startPoint y: 18, endPoint x: 251, endPoint y: 15, distance: 6.8
click at [246, 18] on div "Menu-management [GEOGRAPHIC_DATA] Get Help ! A" at bounding box center [531, 16] width 1063 height 30
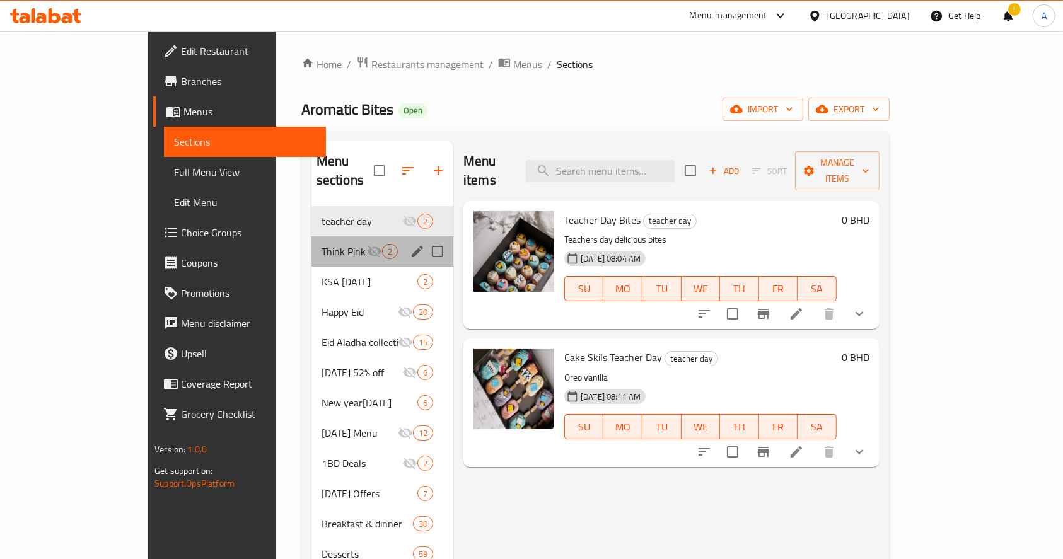
click at [312, 236] on div "Think Pink 2" at bounding box center [383, 251] width 142 height 30
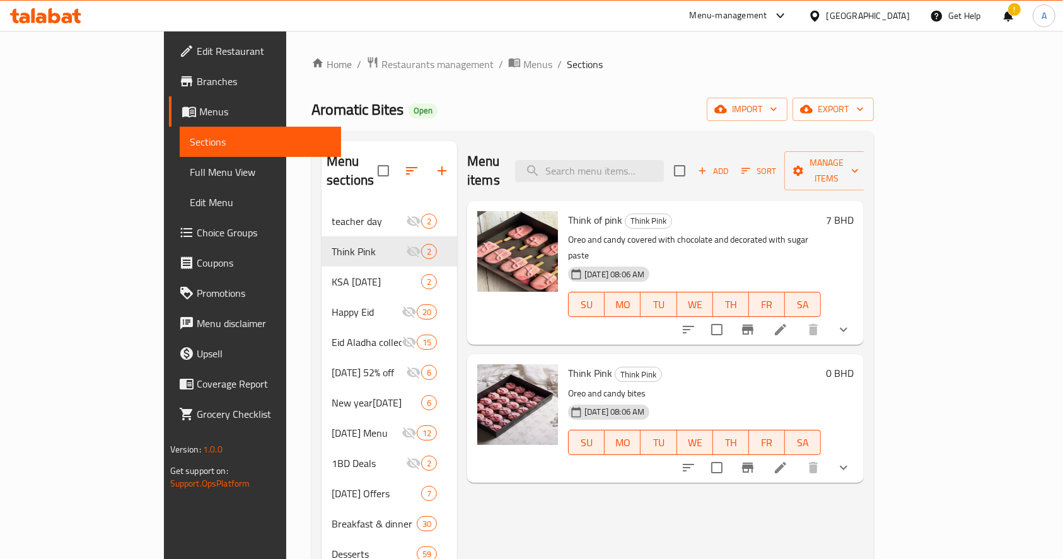
click at [788, 322] on icon at bounding box center [780, 329] width 15 height 15
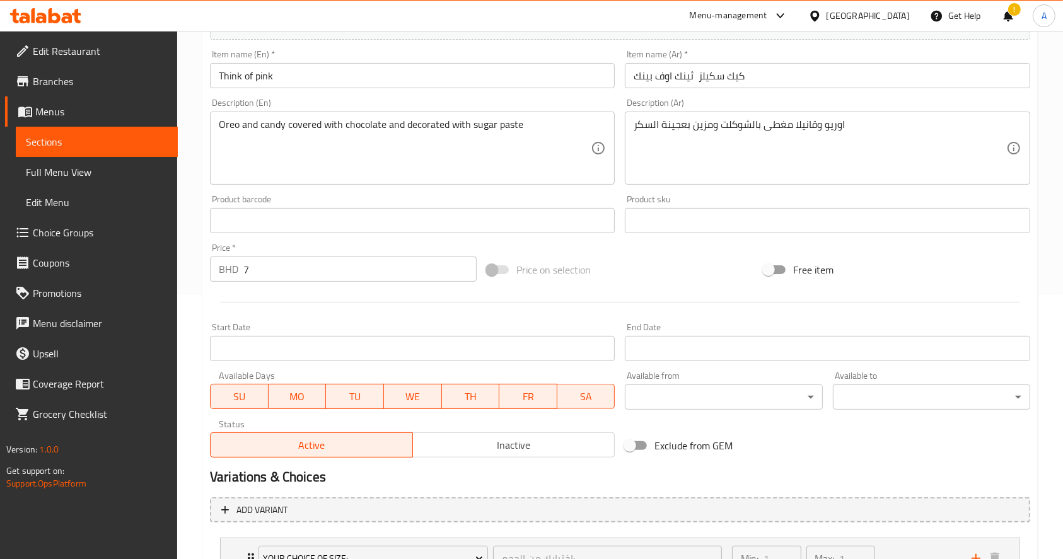
scroll to position [336, 0]
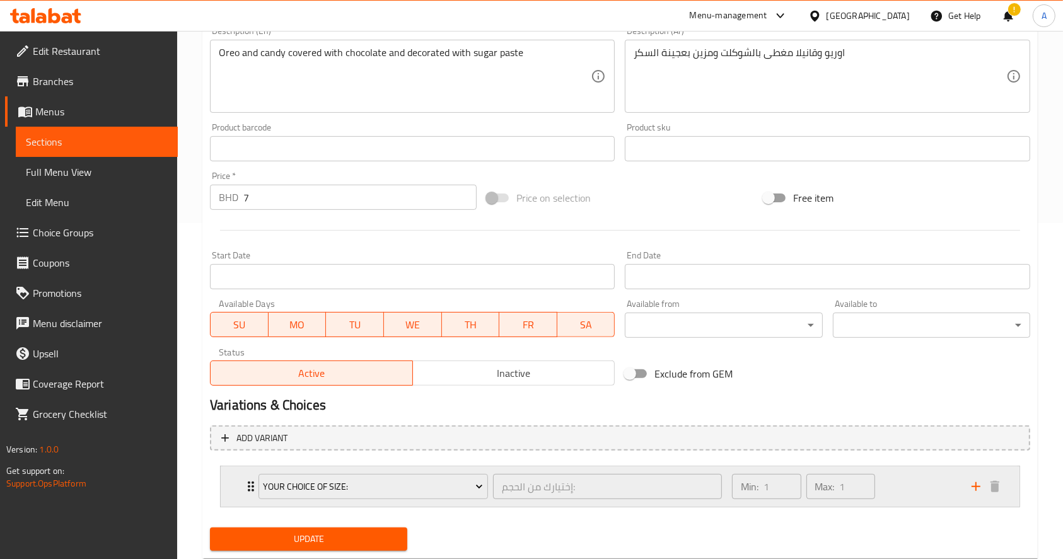
click at [247, 488] on icon "Expand" at bounding box center [250, 486] width 15 height 15
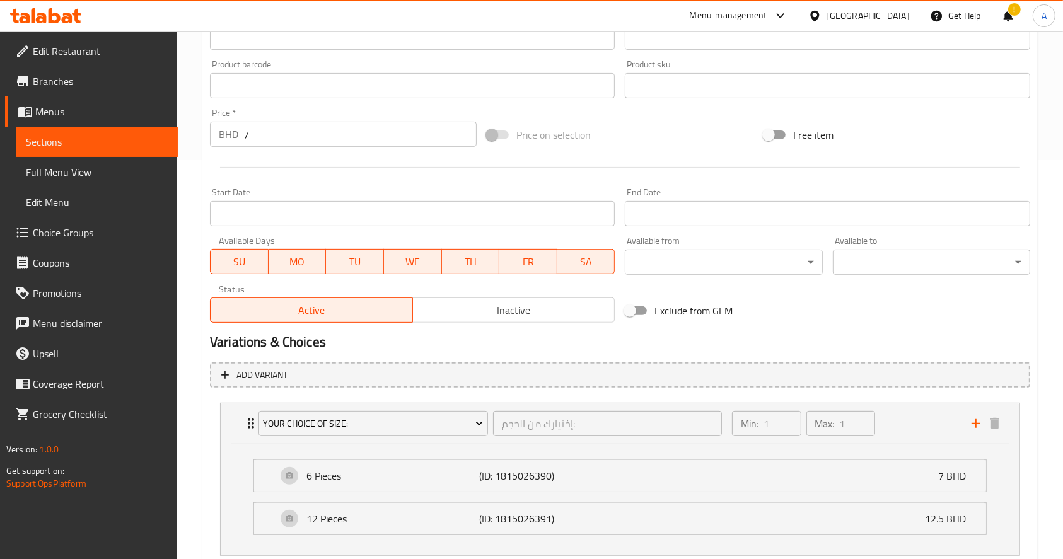
scroll to position [482, 0]
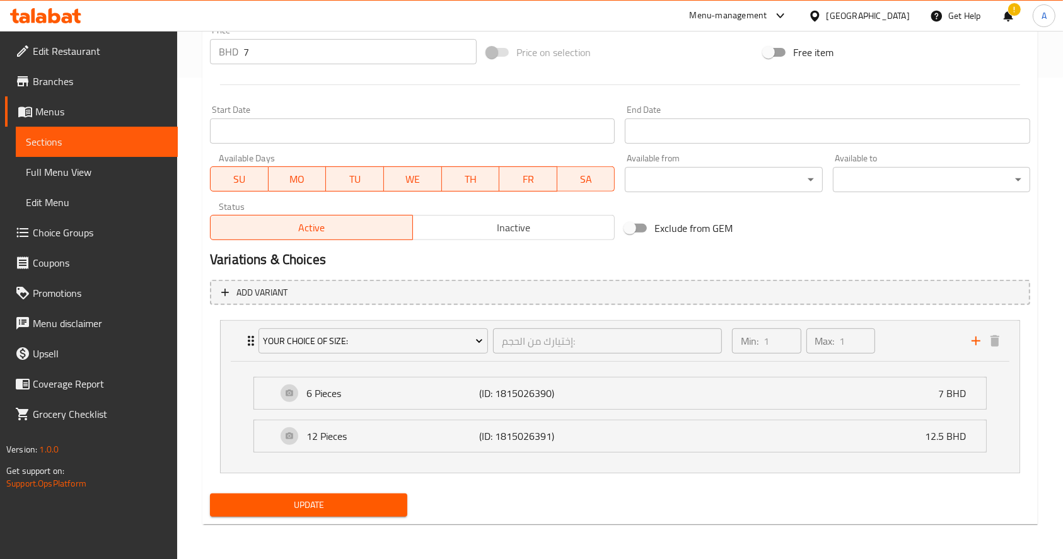
click at [82, 144] on span "Sections" at bounding box center [97, 141] width 142 height 15
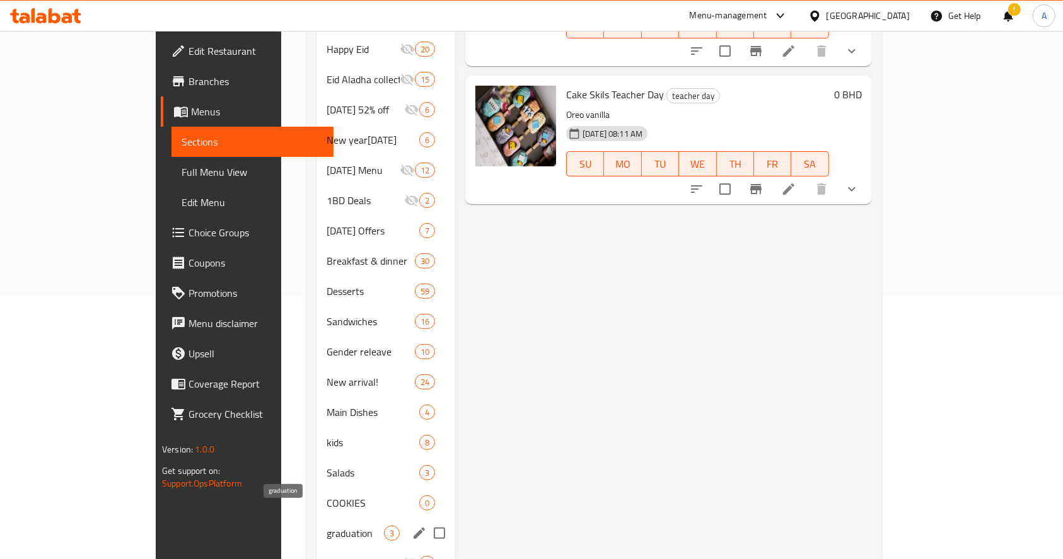
scroll to position [58, 0]
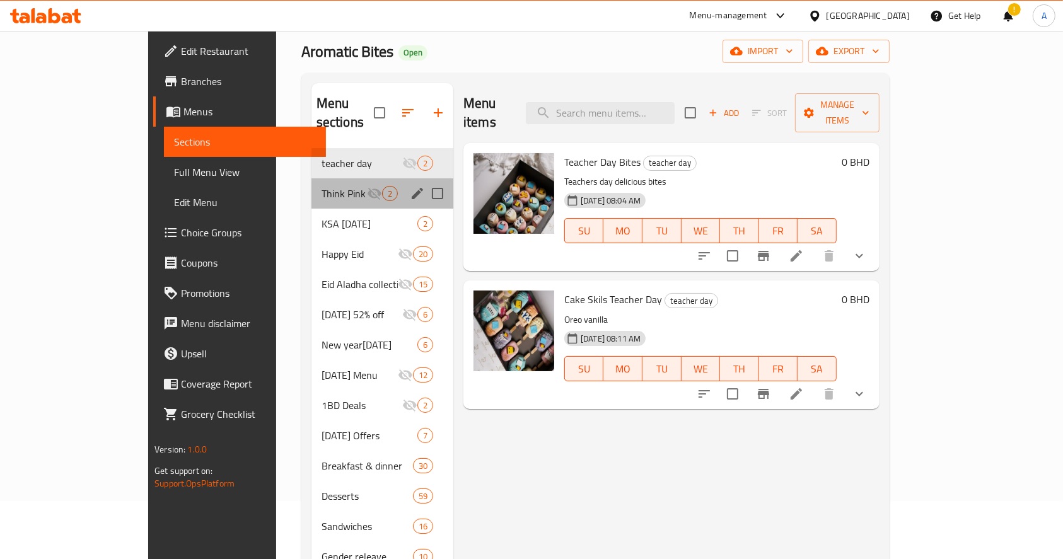
click at [312, 184] on div "Think Pink 2" at bounding box center [383, 193] width 142 height 30
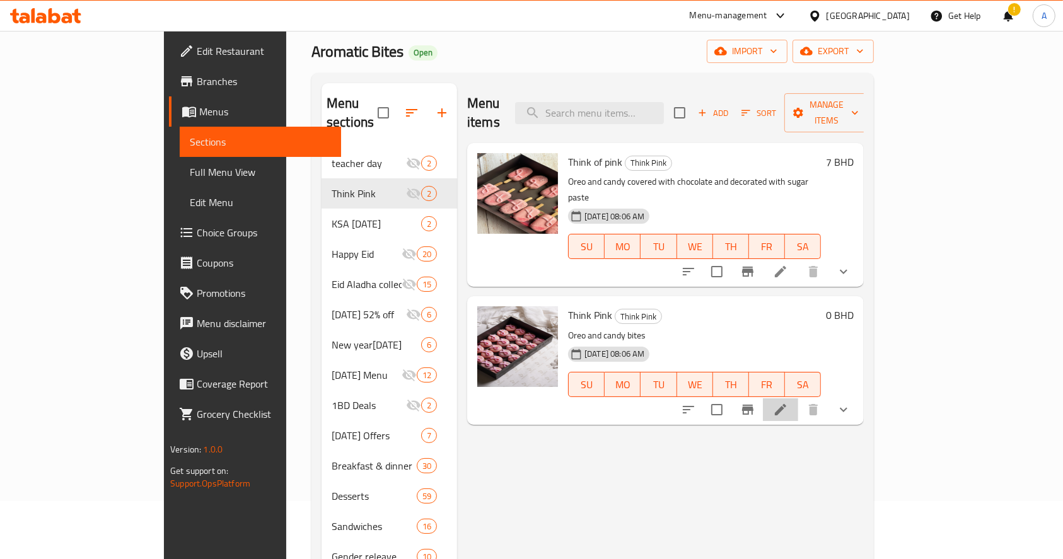
click at [798, 399] on li at bounding box center [780, 410] width 35 height 23
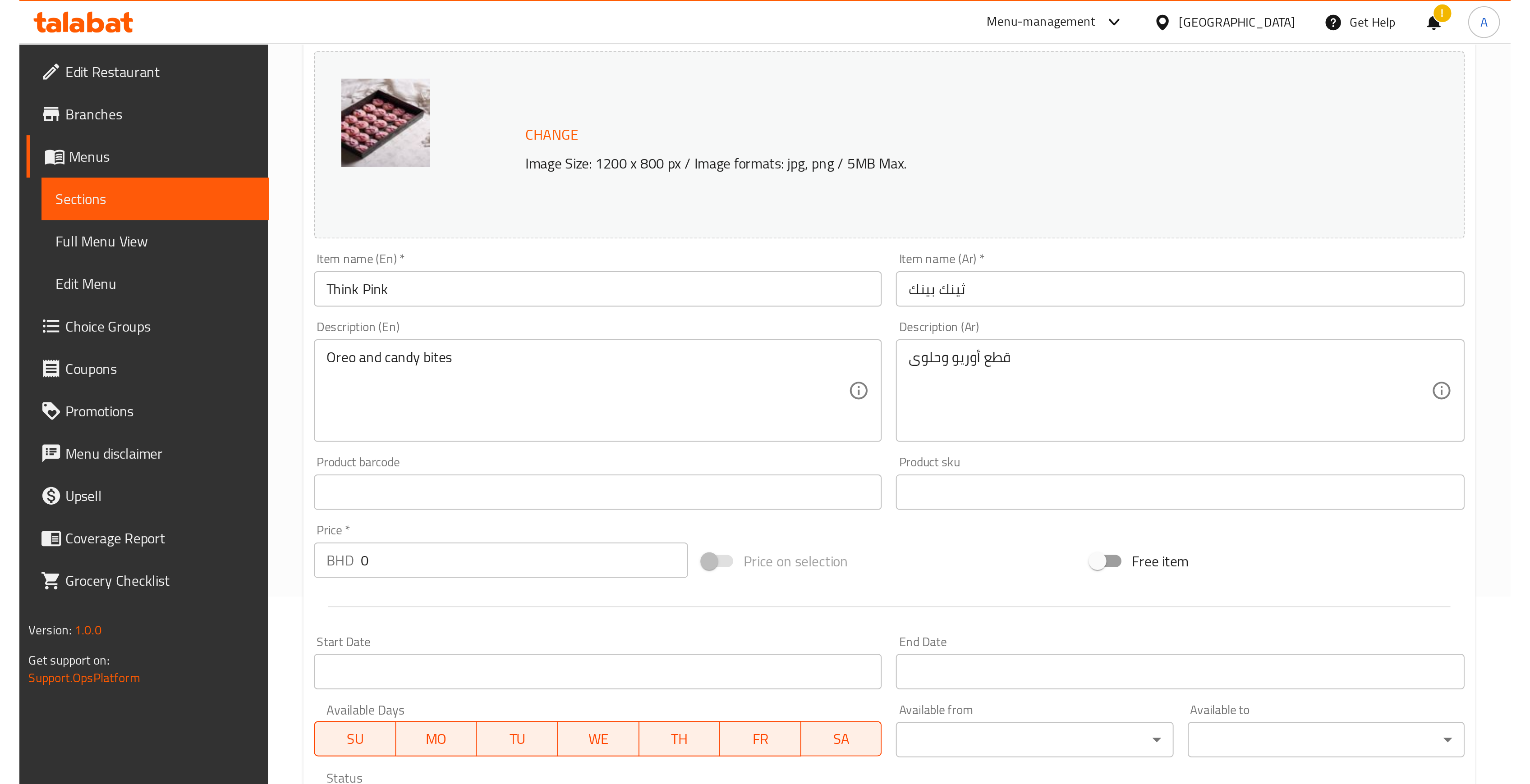
scroll to position [29, 0]
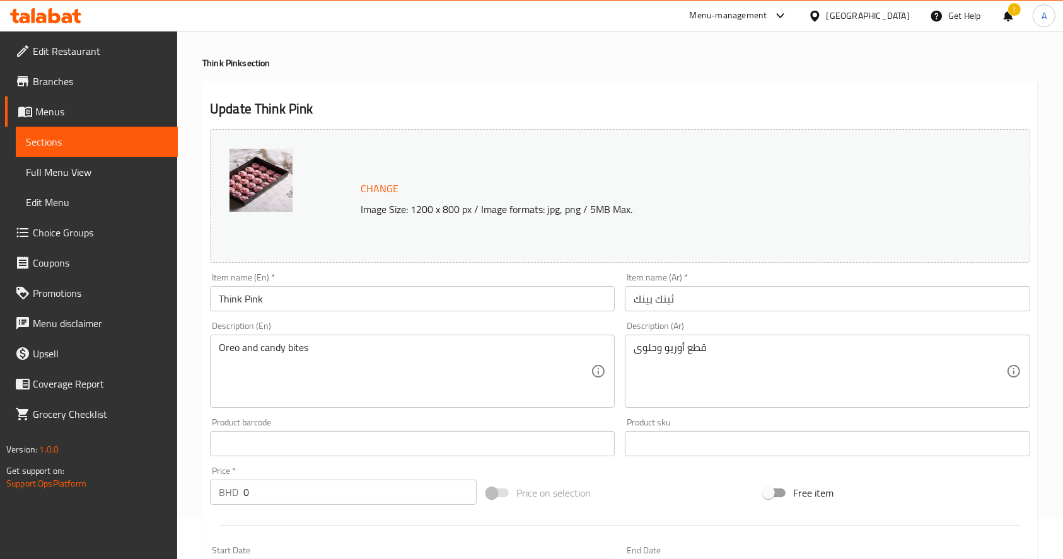
click at [85, 149] on link "Sections" at bounding box center [97, 142] width 162 height 30
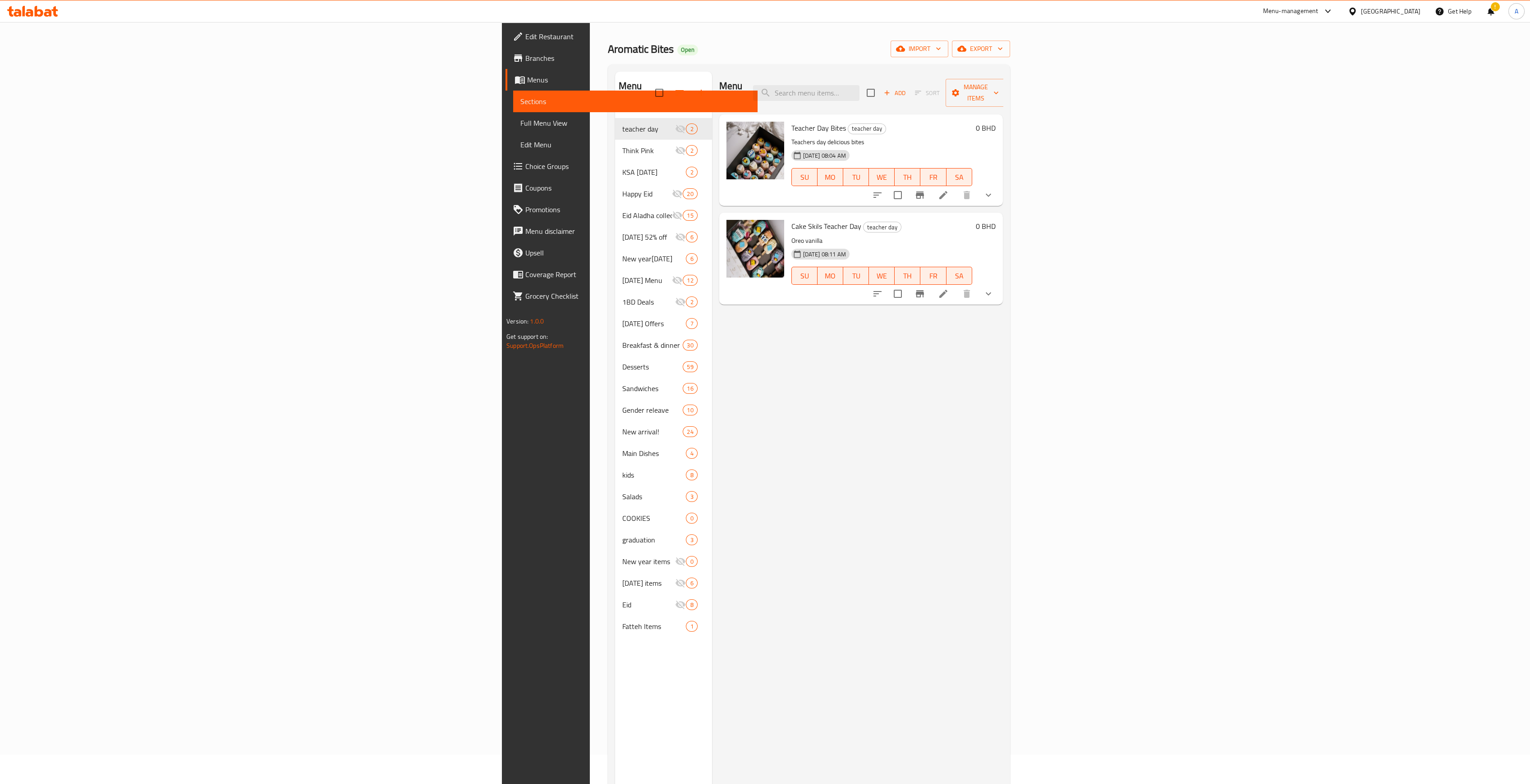
click at [527, 81] on span "Menus" at bounding box center [638, 79] width 223 height 11
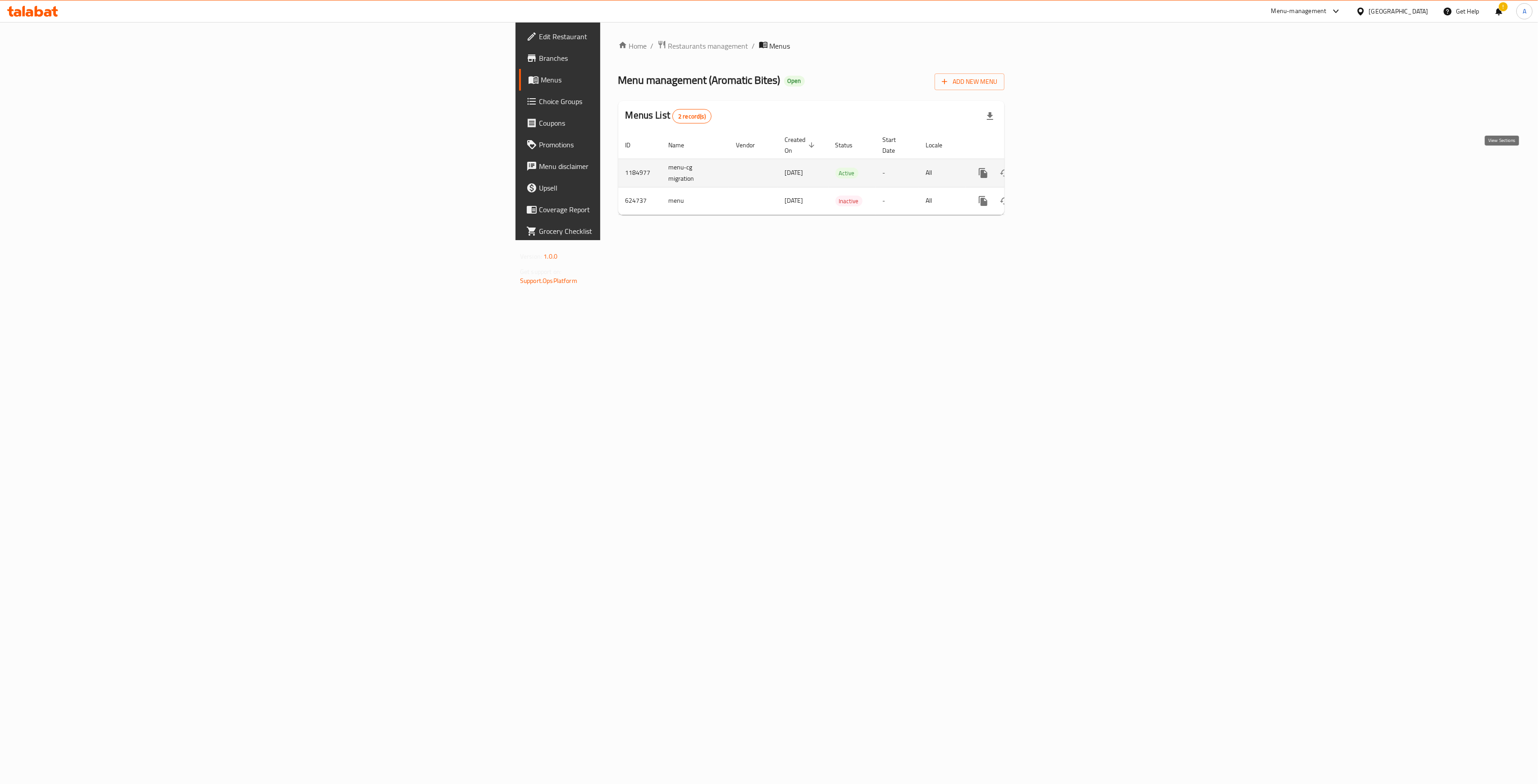
click at [760, 168] on icon "enhanced table" at bounding box center [1048, 173] width 11 height 11
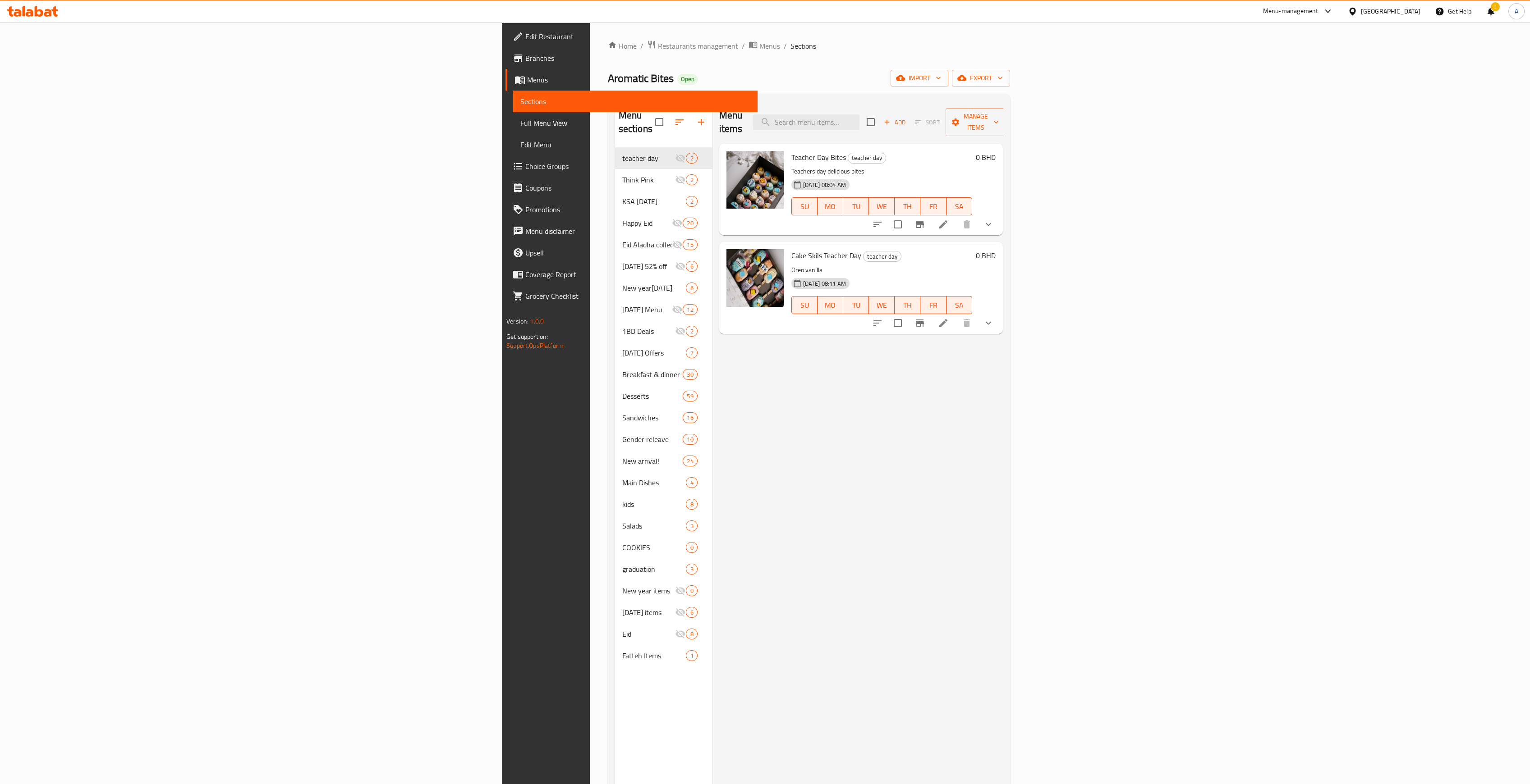
click at [658, 51] on span "Restaurants management" at bounding box center [698, 46] width 80 height 11
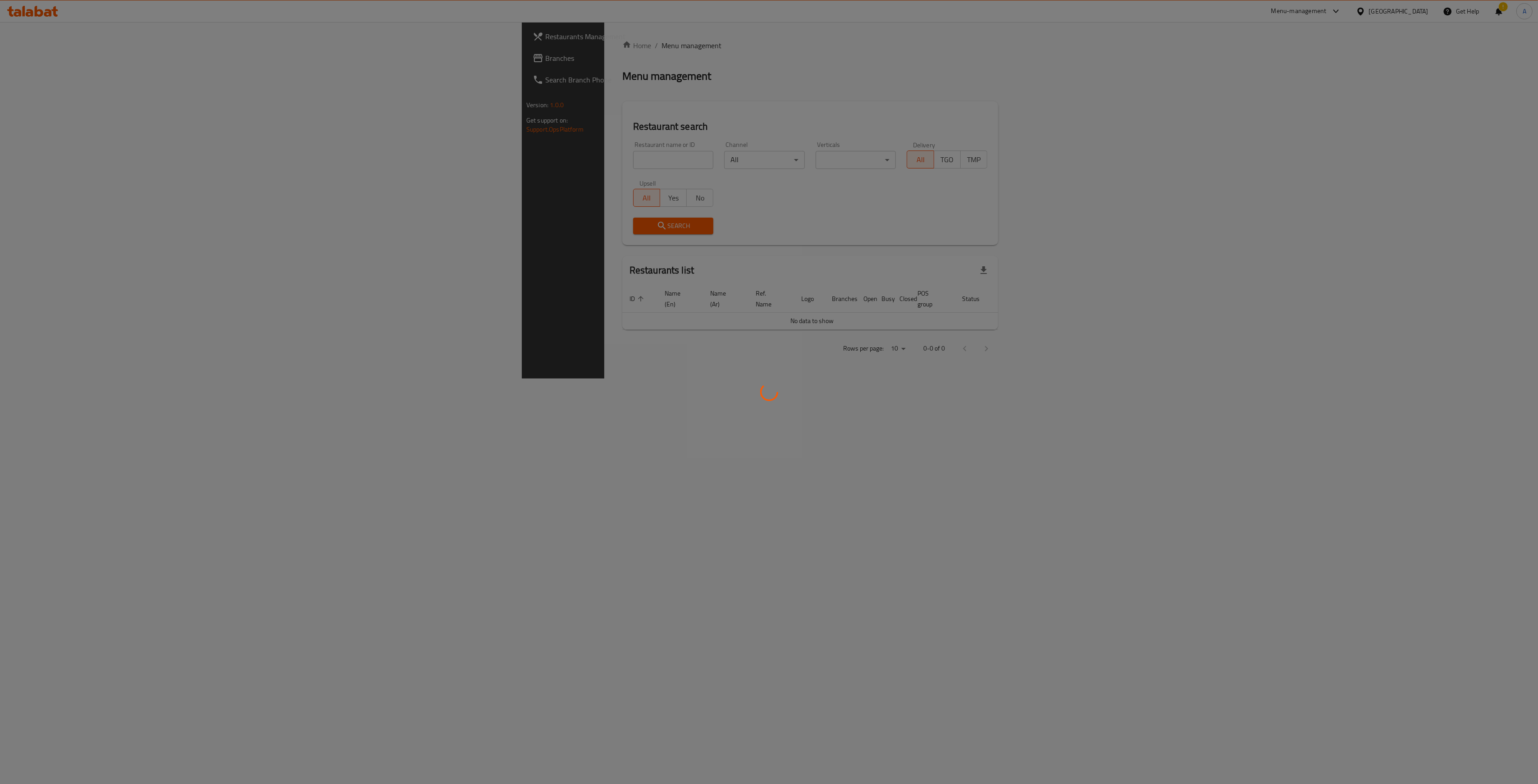
click at [342, 49] on div at bounding box center [769, 392] width 1538 height 784
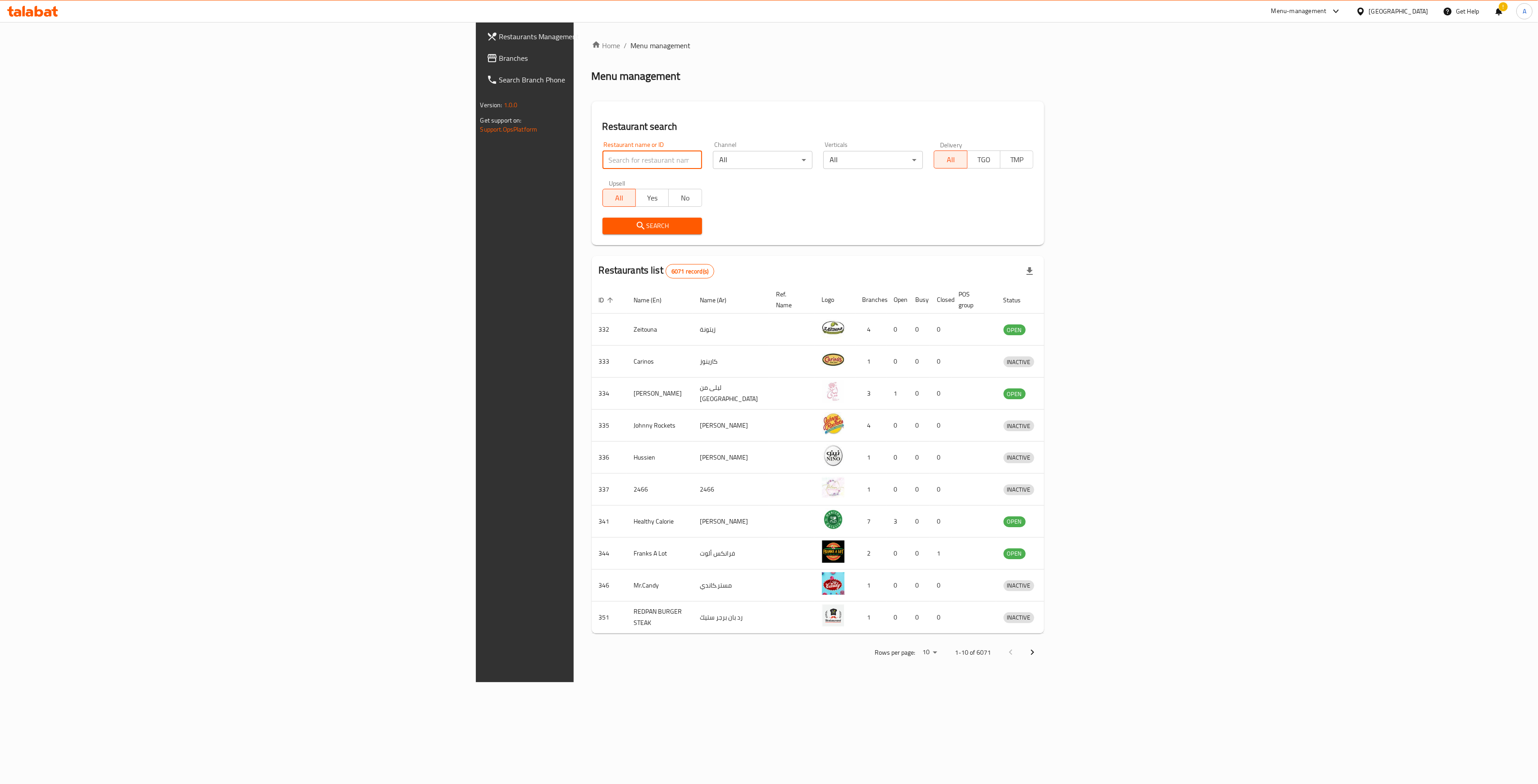
click at [602, 158] on input "search" at bounding box center [652, 159] width 99 height 18
click button "Search" at bounding box center [652, 226] width 99 height 16
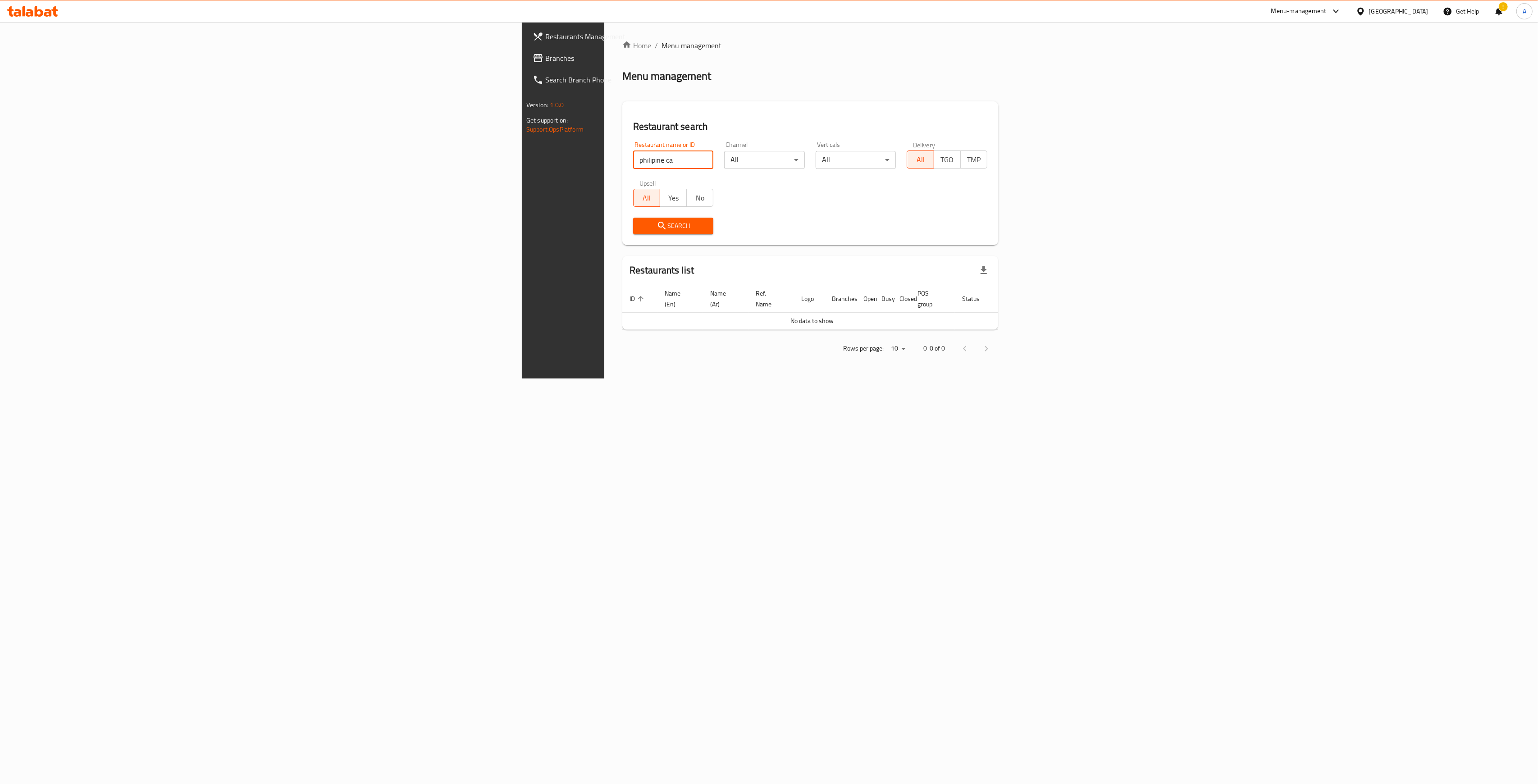
drag, startPoint x: 422, startPoint y: 162, endPoint x: 325, endPoint y: 167, distance: 97.1
click at [633, 167] on input "philipine ca" at bounding box center [673, 159] width 81 height 18
type input "phili"
click button "Search" at bounding box center [673, 226] width 81 height 16
click at [633, 160] on input "phili" at bounding box center [673, 159] width 81 height 18
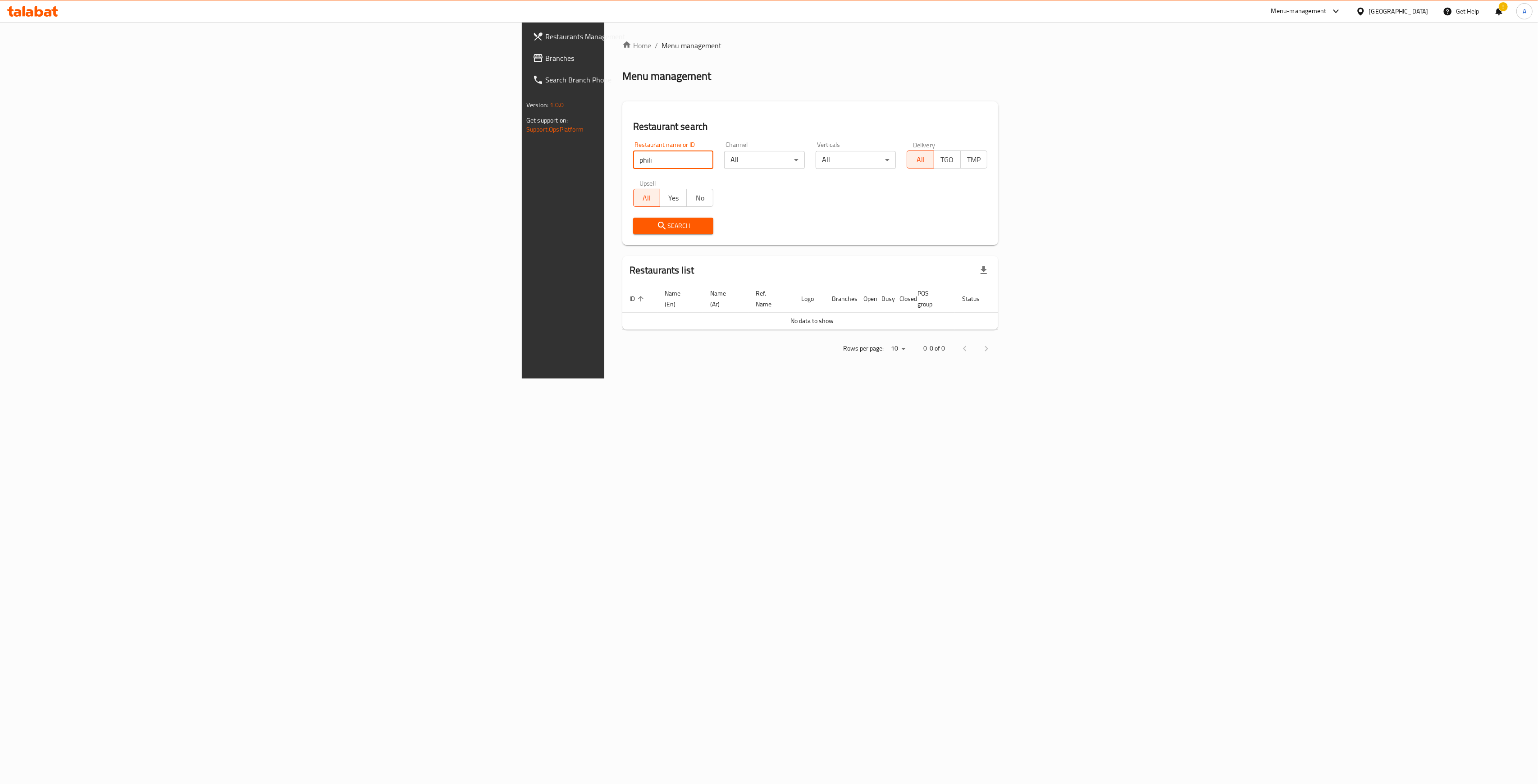
click at [633, 160] on input "phili" at bounding box center [673, 159] width 81 height 18
click at [633, 162] on input "search" at bounding box center [673, 159] width 81 height 18
type input "viridian"
click button "Search" at bounding box center [673, 226] width 81 height 16
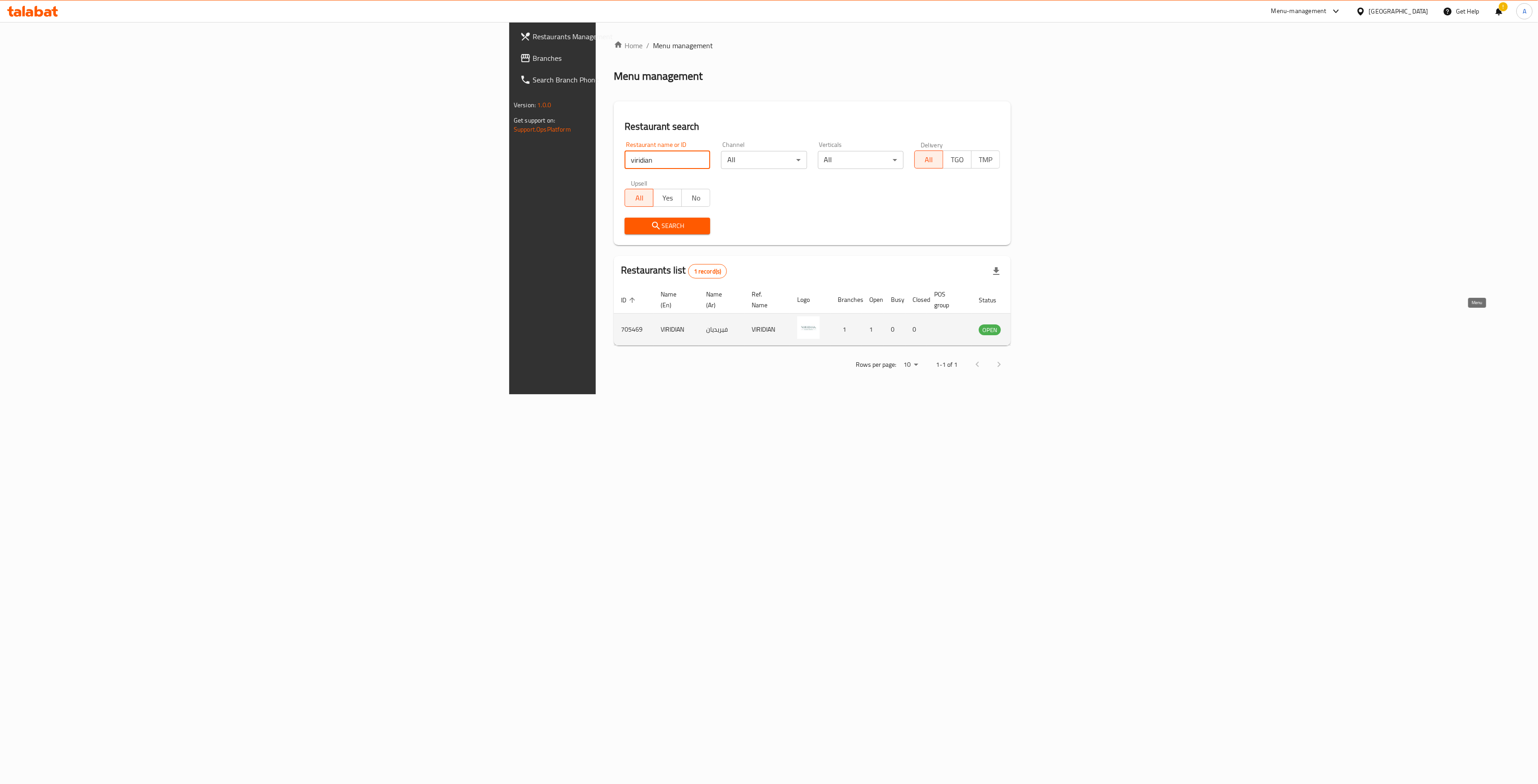
click at [760, 327] on icon "enhanced table" at bounding box center [1032, 330] width 10 height 8
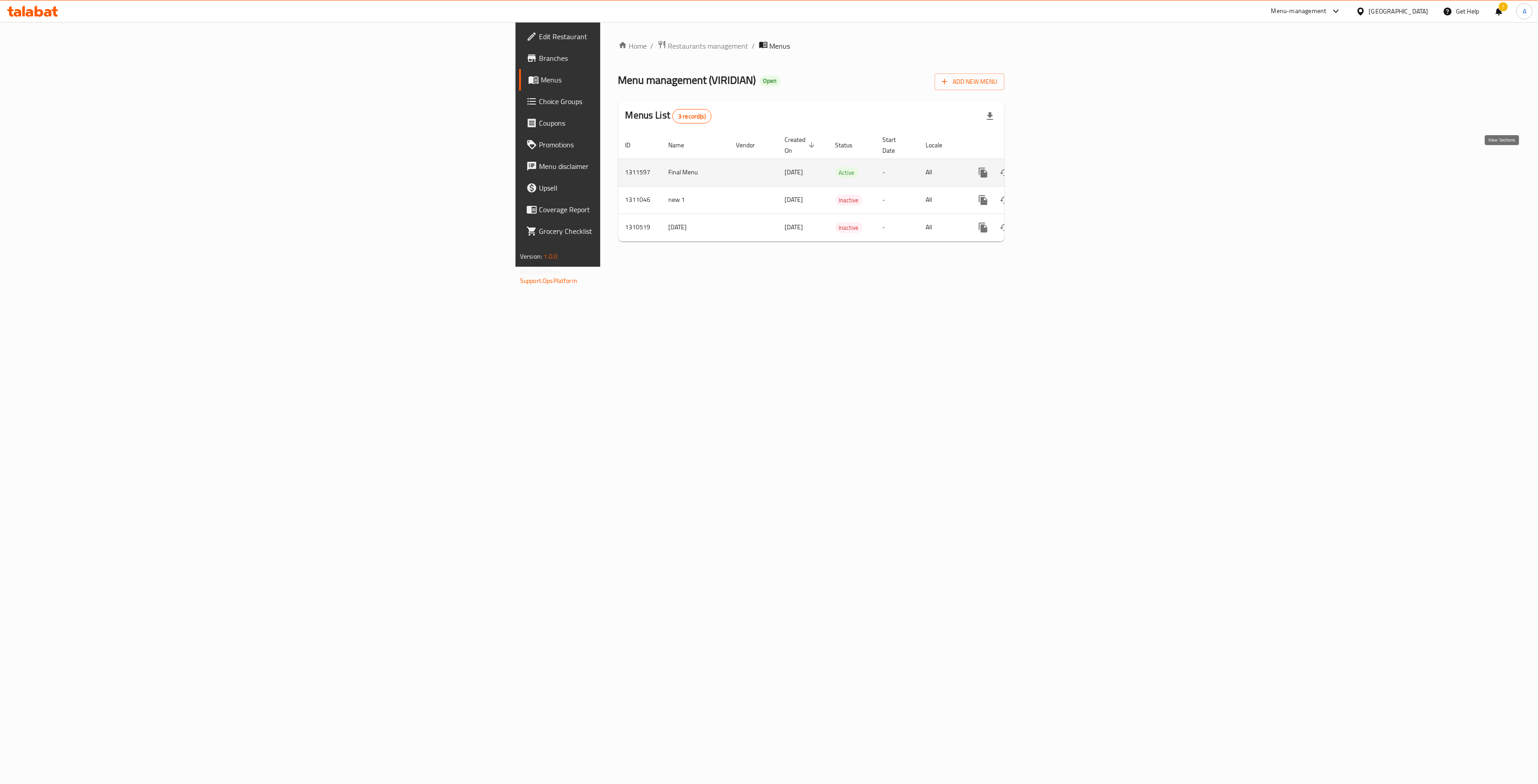
click at [760, 167] on icon "enhanced table" at bounding box center [1048, 172] width 11 height 11
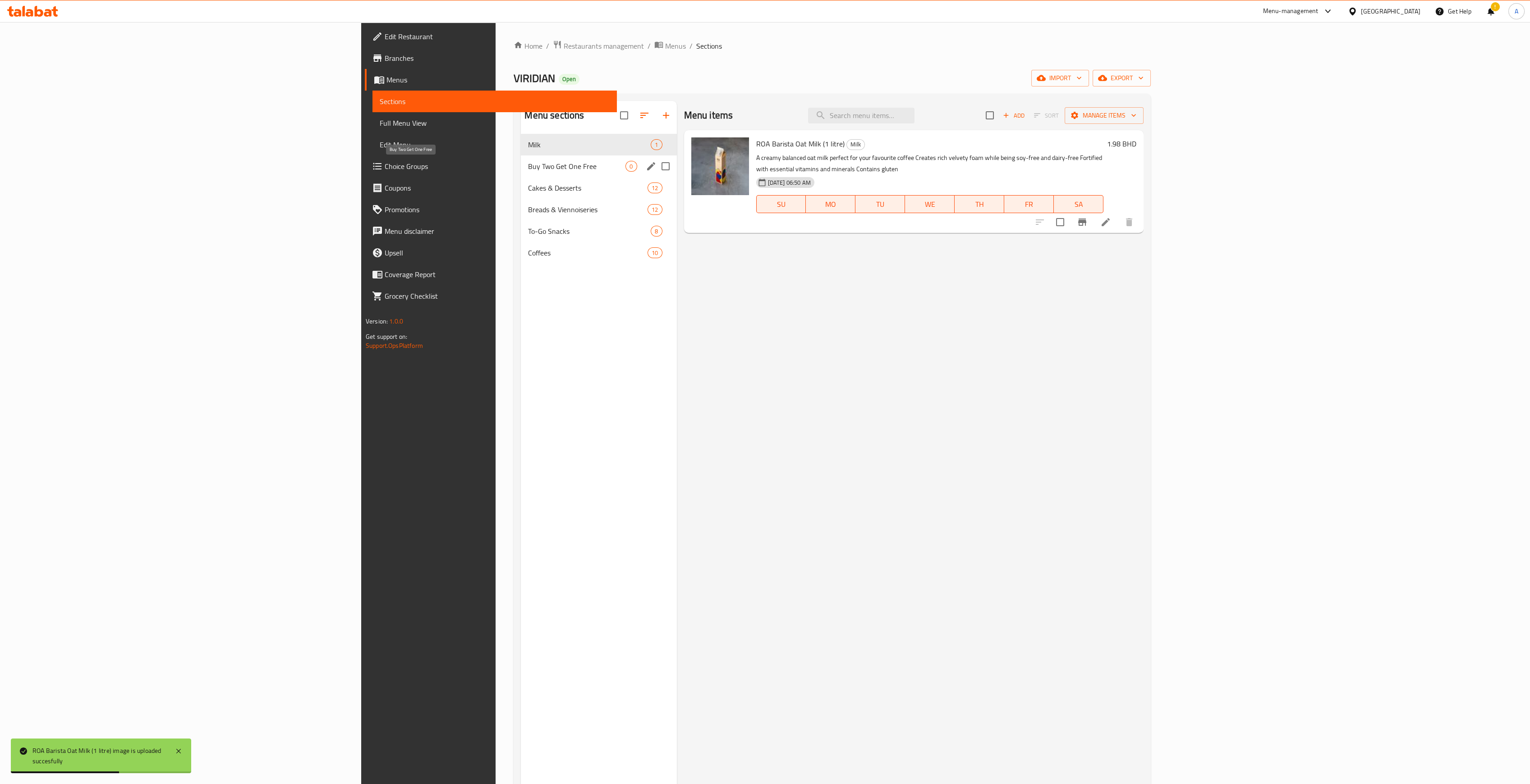
click at [528, 168] on span "Buy Two Get One Free" at bounding box center [577, 166] width 97 height 11
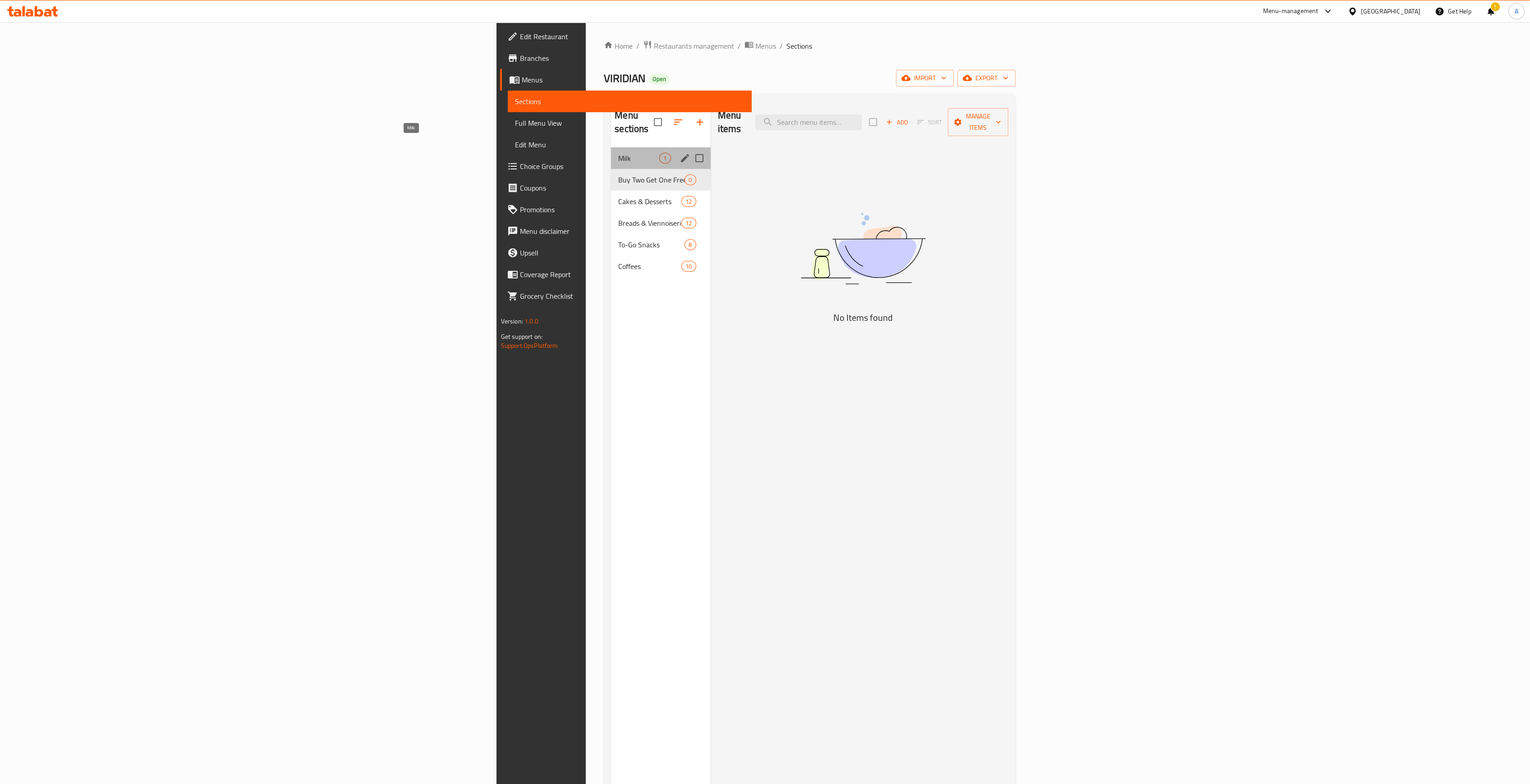
click at [618, 153] on span "Milk" at bounding box center [638, 158] width 41 height 11
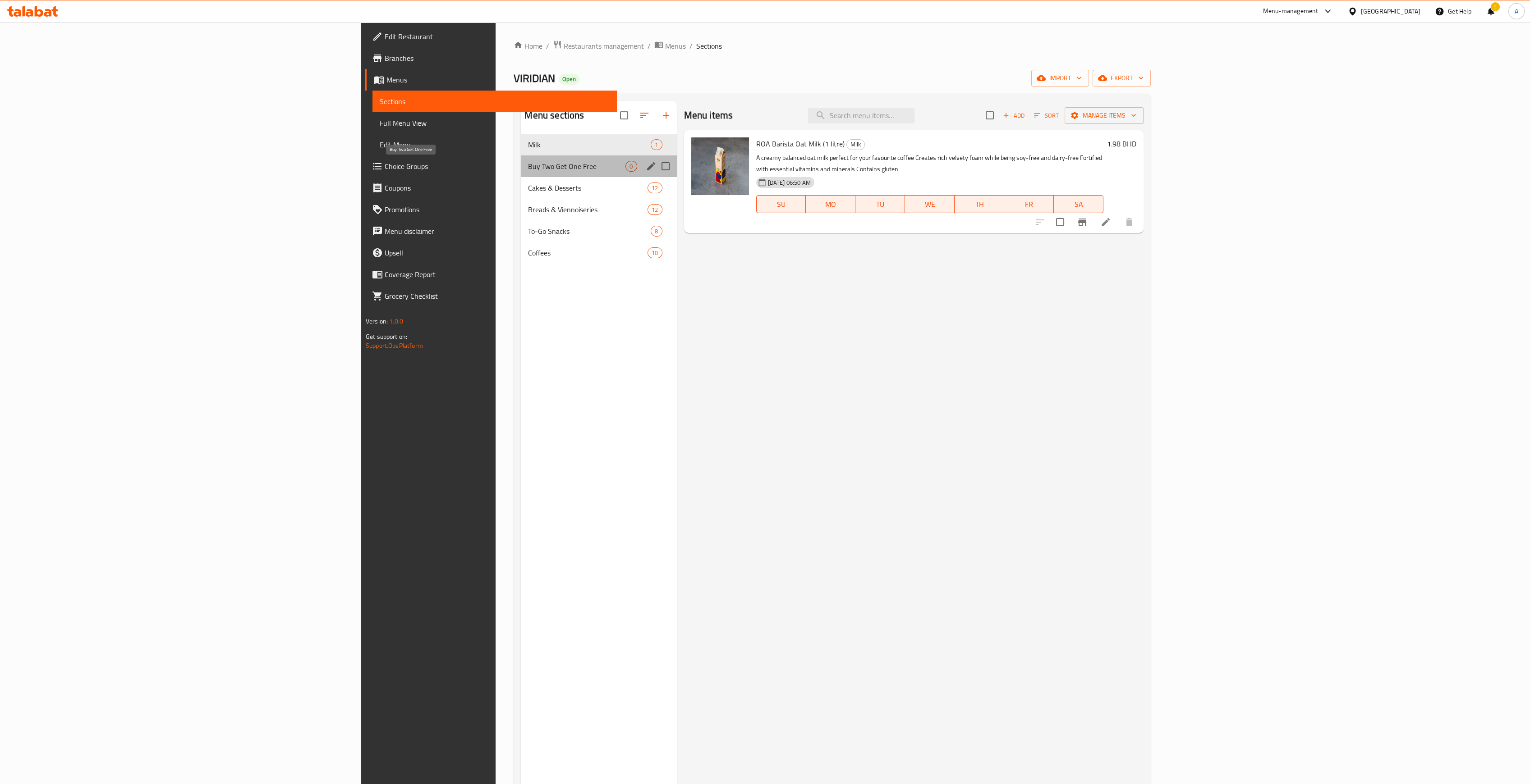
click at [528, 168] on span "Buy Two Get One Free" at bounding box center [577, 166] width 97 height 11
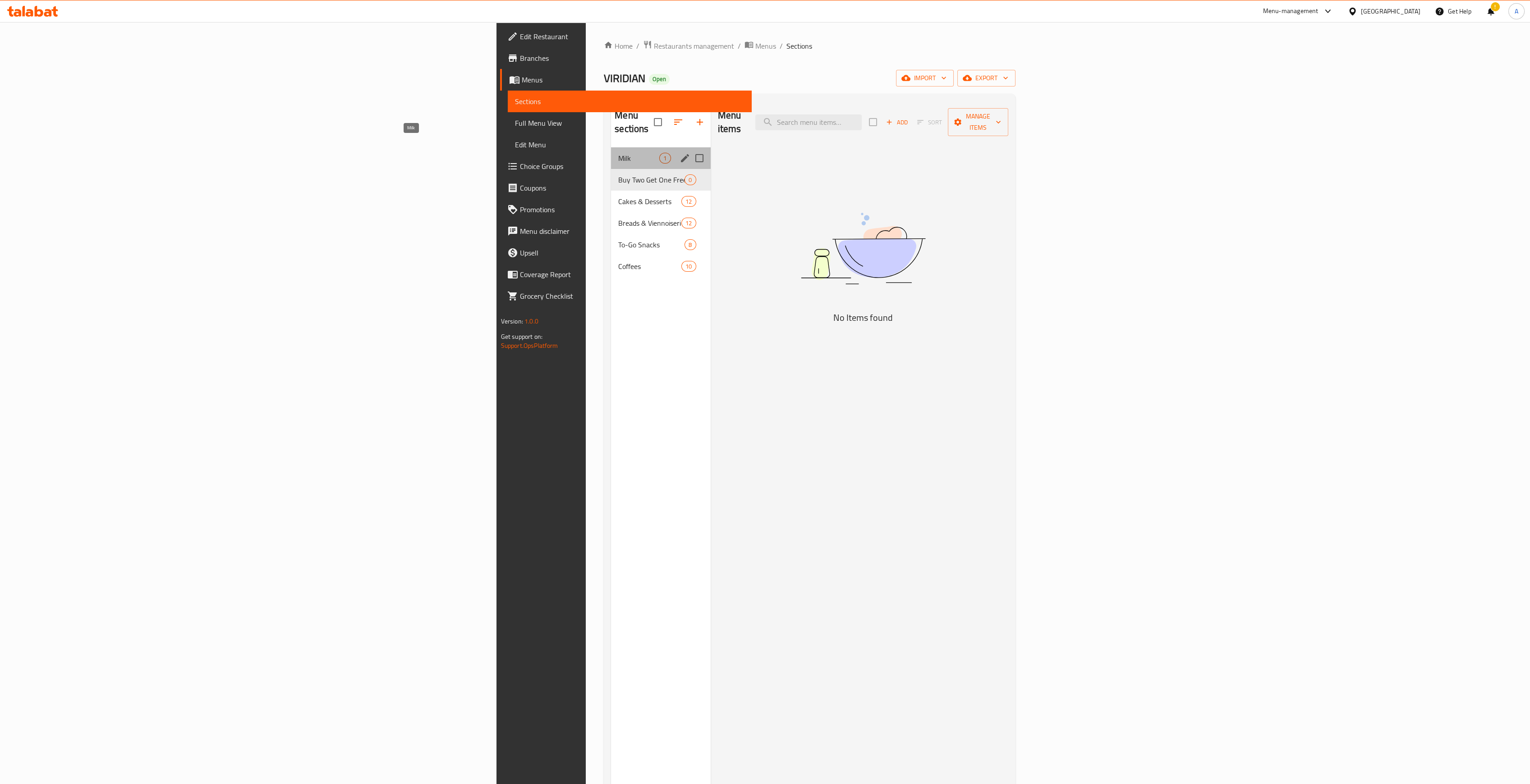
drag, startPoint x: 375, startPoint y: 142, endPoint x: 380, endPoint y: 147, distance: 7.1
click at [618, 153] on span "Milk" at bounding box center [638, 158] width 41 height 11
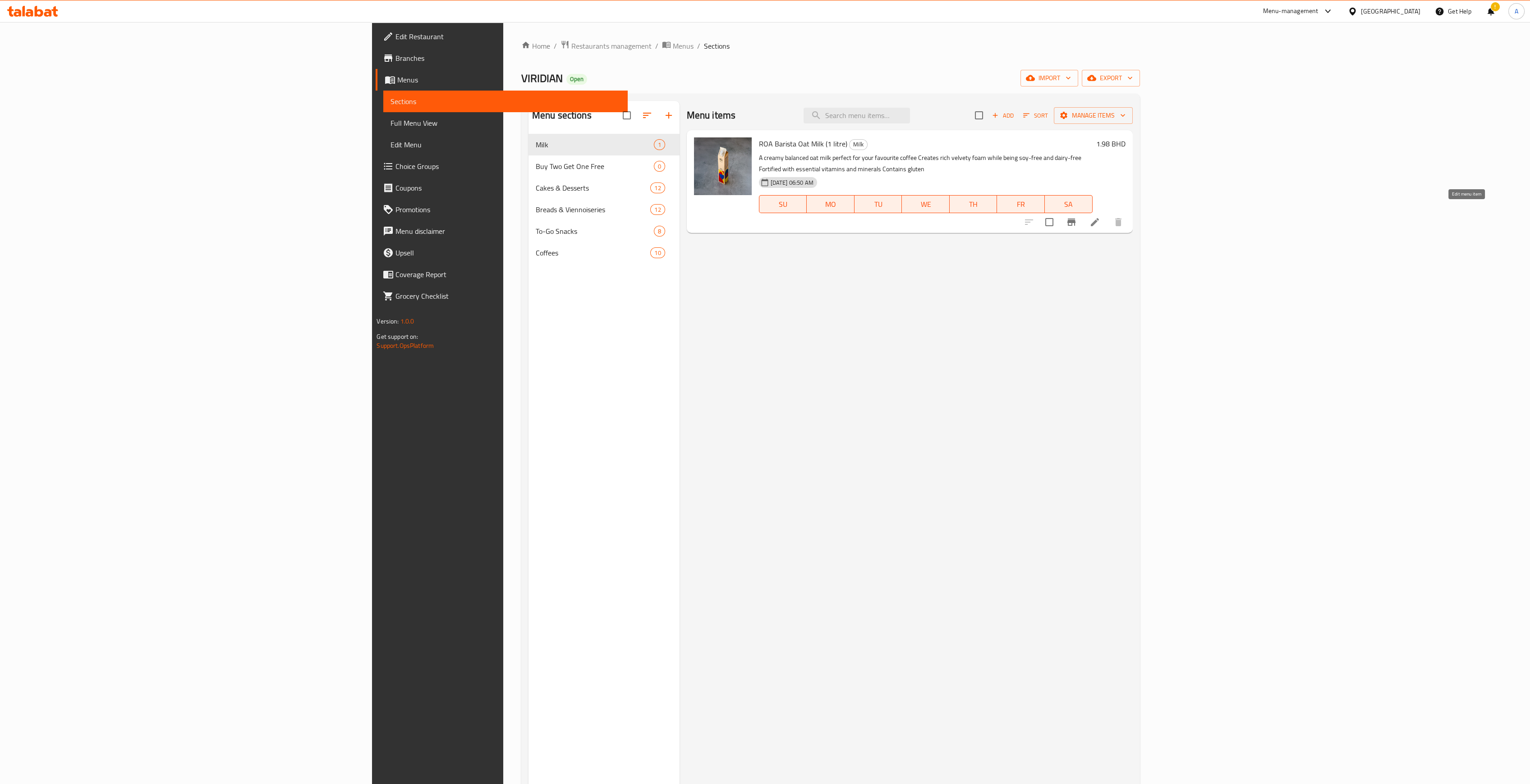
click at [760, 217] on icon at bounding box center [1095, 222] width 11 height 11
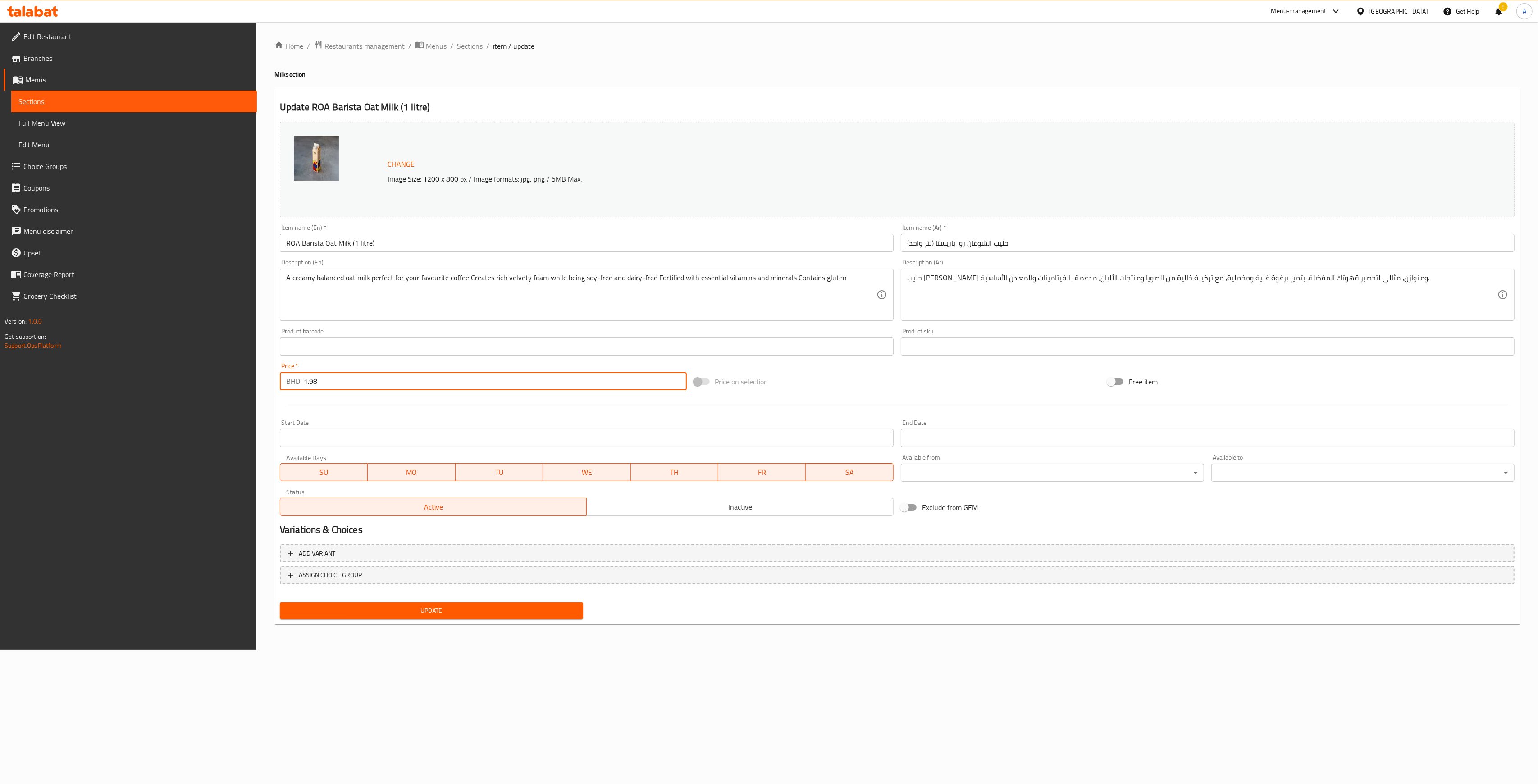
click at [392, 377] on input "1.98" at bounding box center [495, 381] width 383 height 18
type input "1.32"
click at [463, 400] on span "Update" at bounding box center [432, 611] width 289 height 11
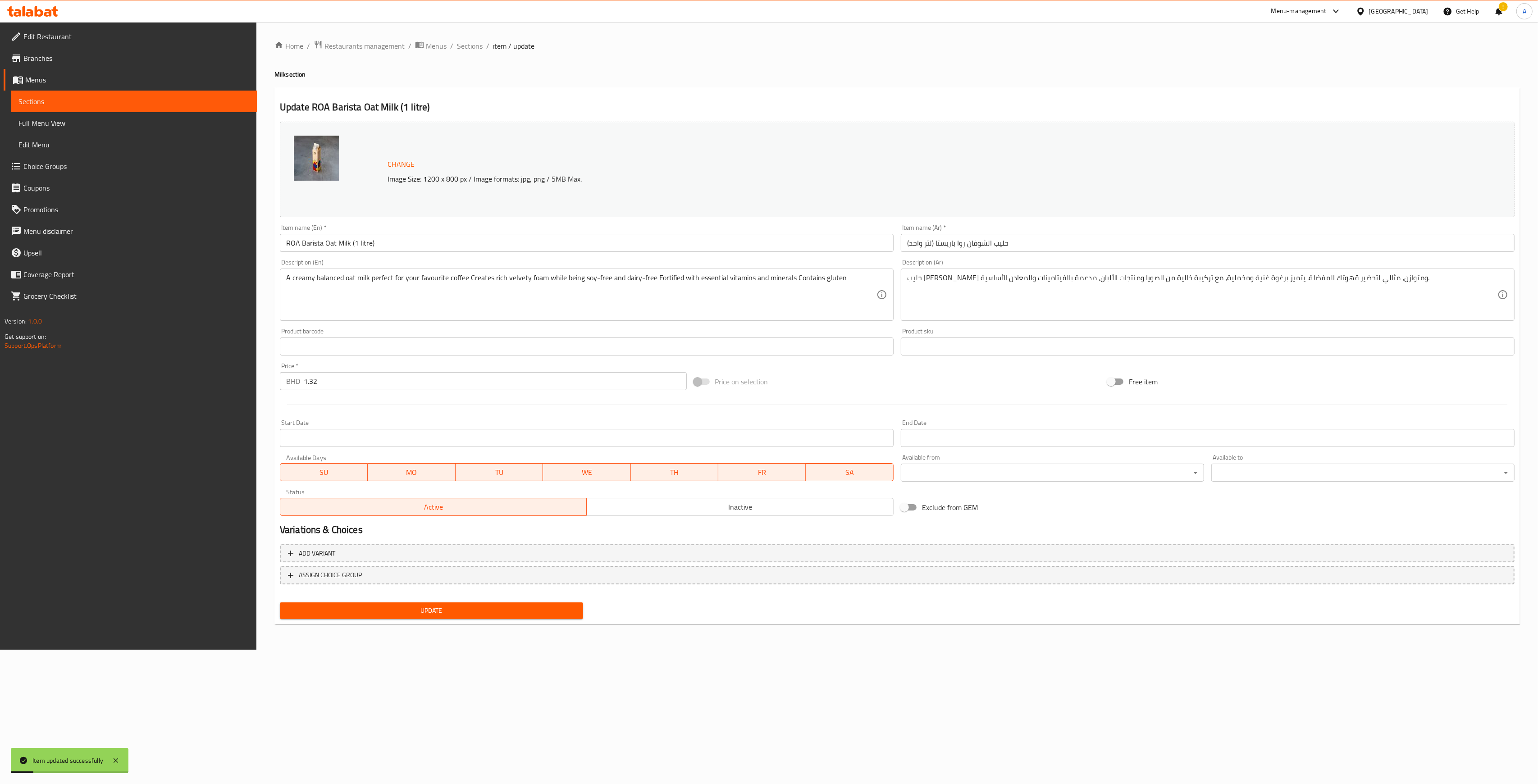
click at [213, 103] on span "Sections" at bounding box center [134, 101] width 232 height 11
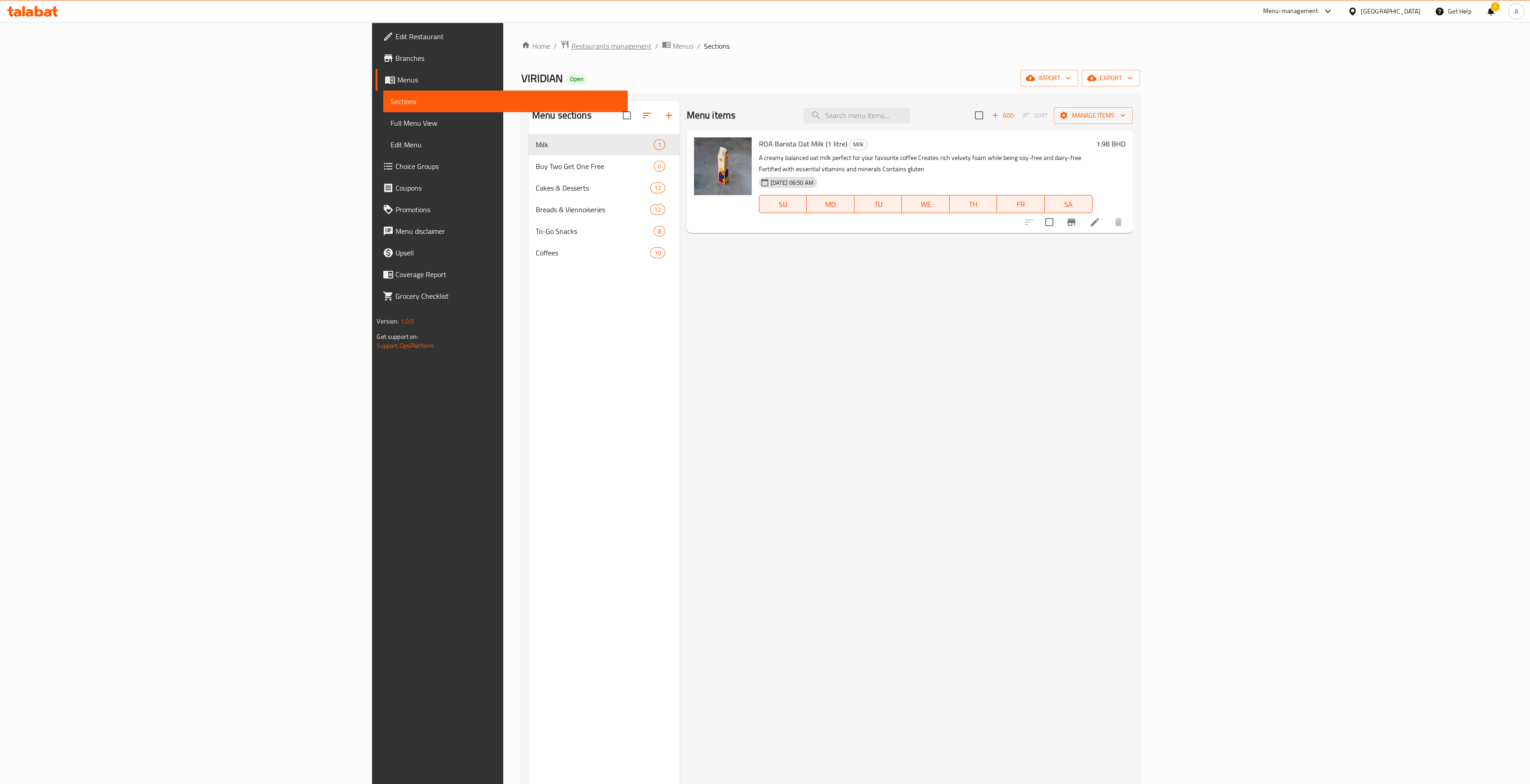
drag, startPoint x: 367, startPoint y: 38, endPoint x: 367, endPoint y: 49, distance: 11.0
click at [503, 41] on div "Home / Restaurants management / Menus / Sections VIRIDIAN Open import export Me…" at bounding box center [831, 466] width 655 height 888
click at [571, 49] on span "Restaurants management" at bounding box center [611, 46] width 80 height 11
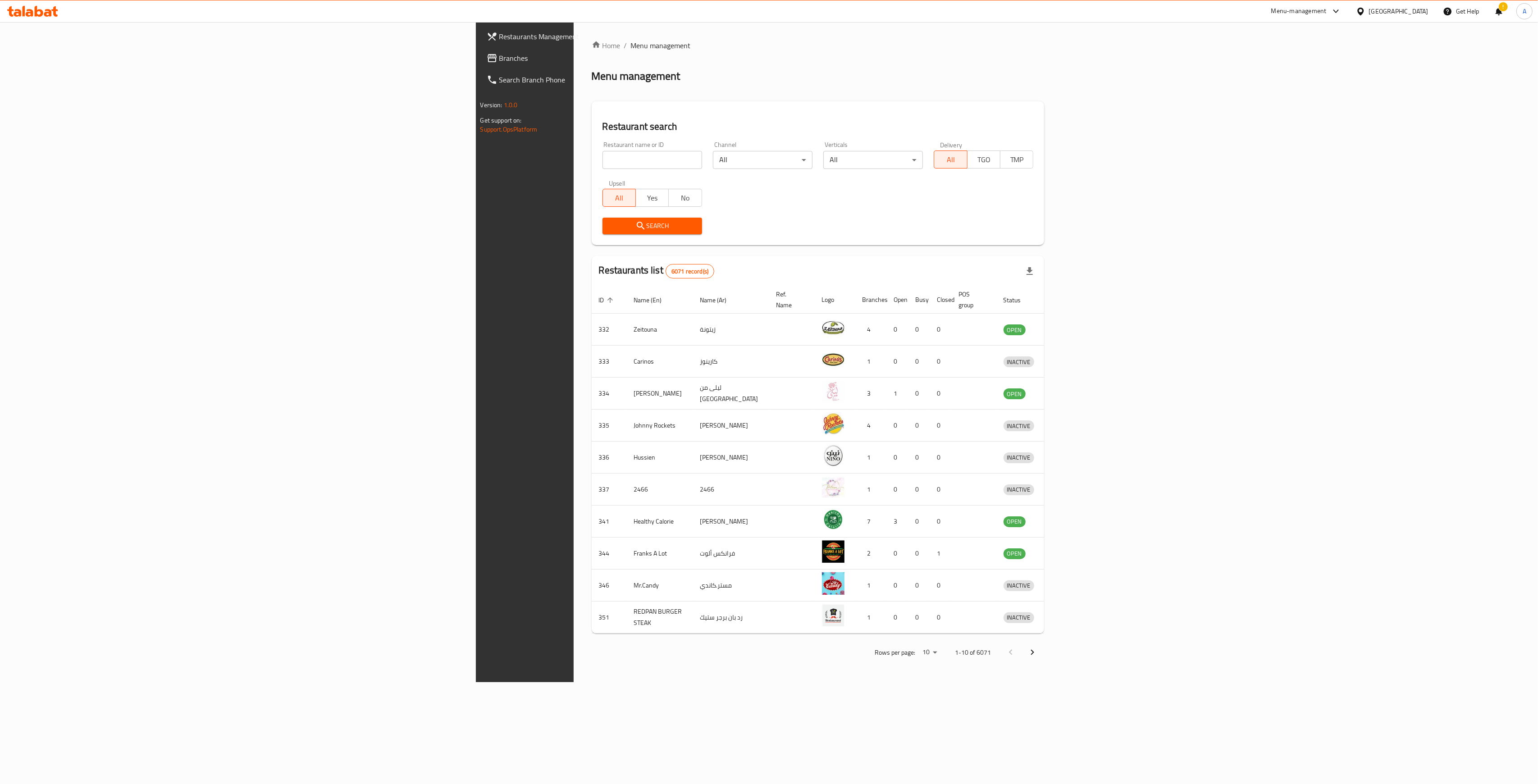
click at [602, 164] on input "search" at bounding box center [652, 159] width 99 height 18
type input "petiole"
click button "Search" at bounding box center [652, 226] width 99 height 16
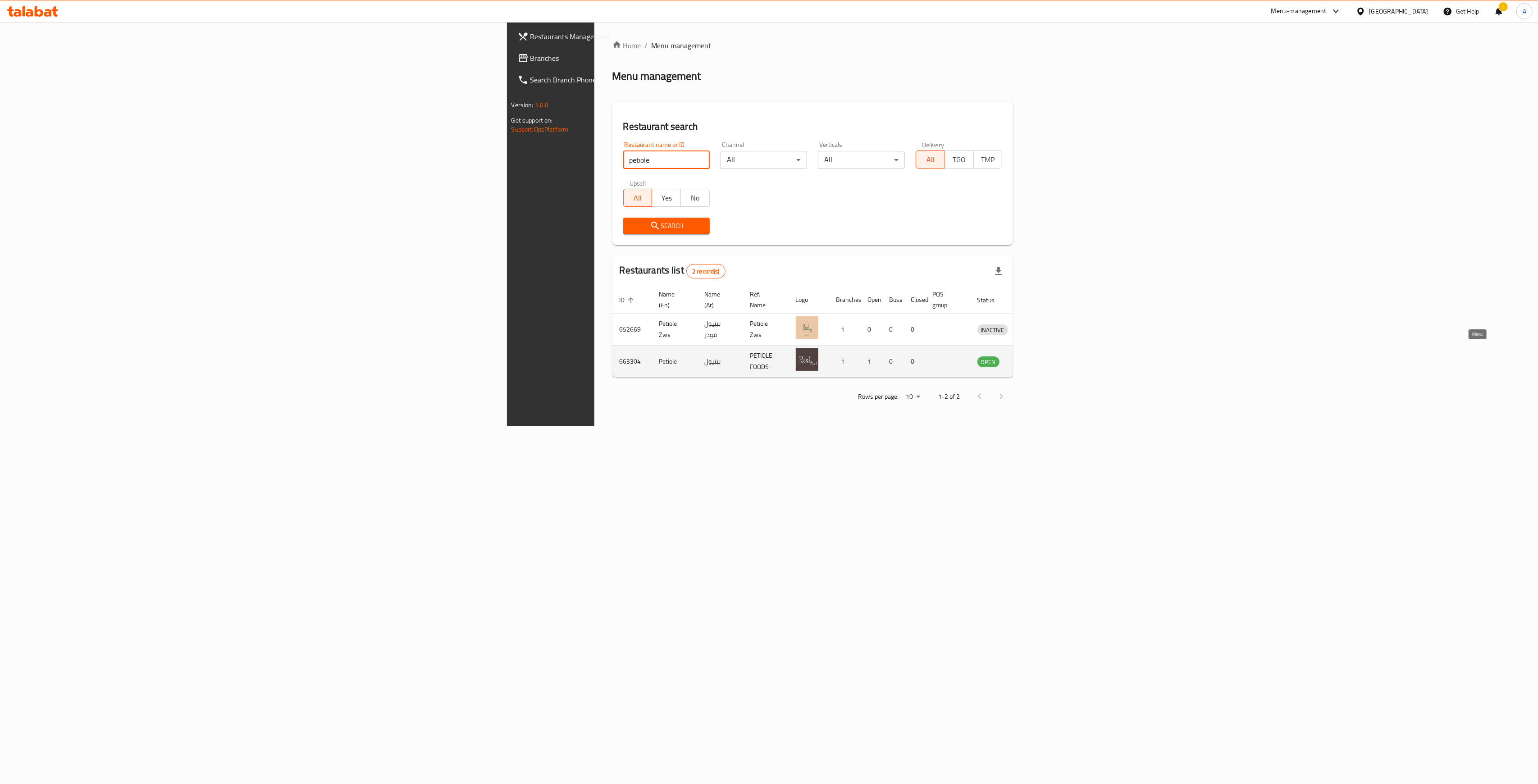
click at [760, 356] on link "enhanced table" at bounding box center [1034, 361] width 16 height 11
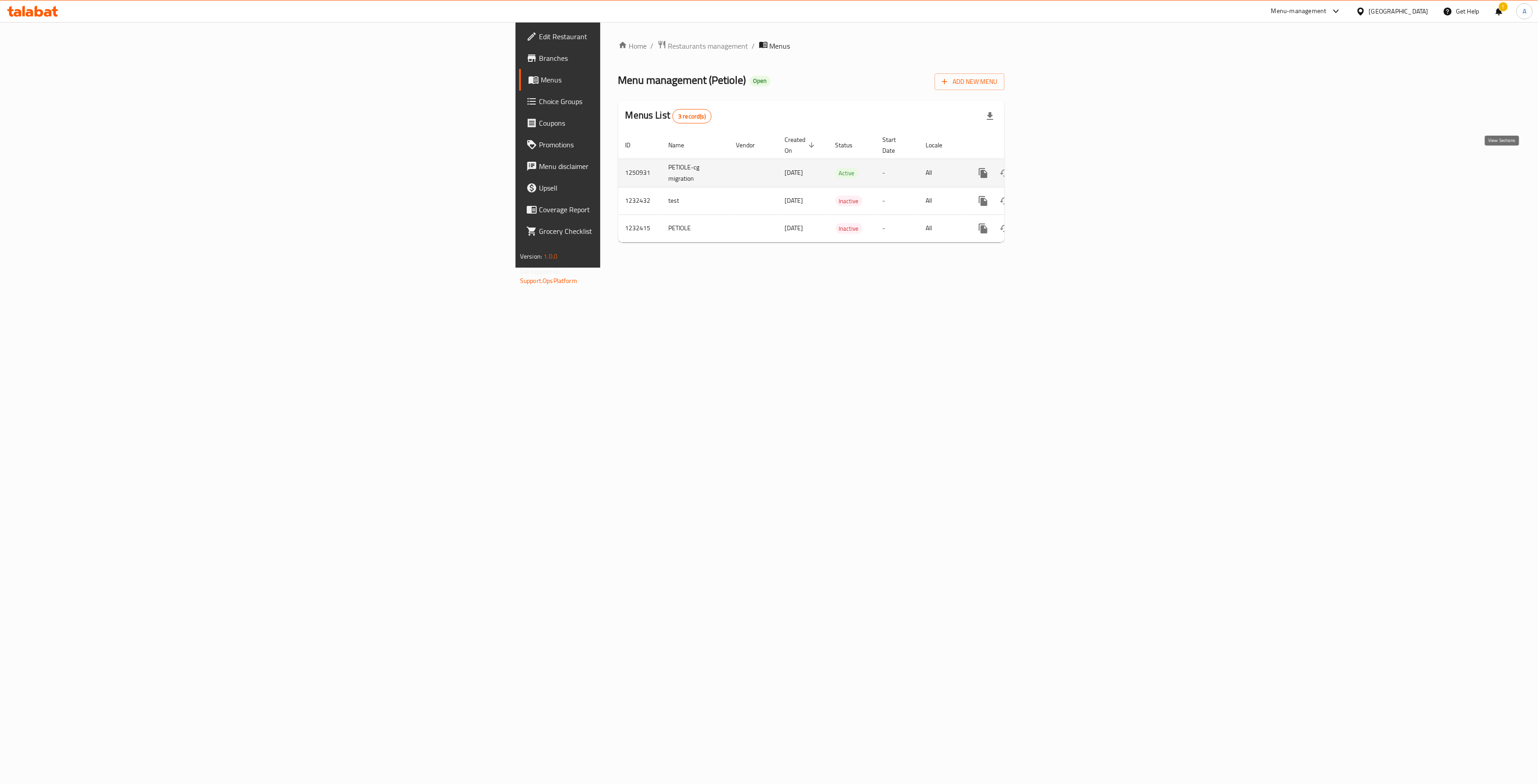
click at [760, 169] on icon "enhanced table" at bounding box center [1048, 172] width 8 height 8
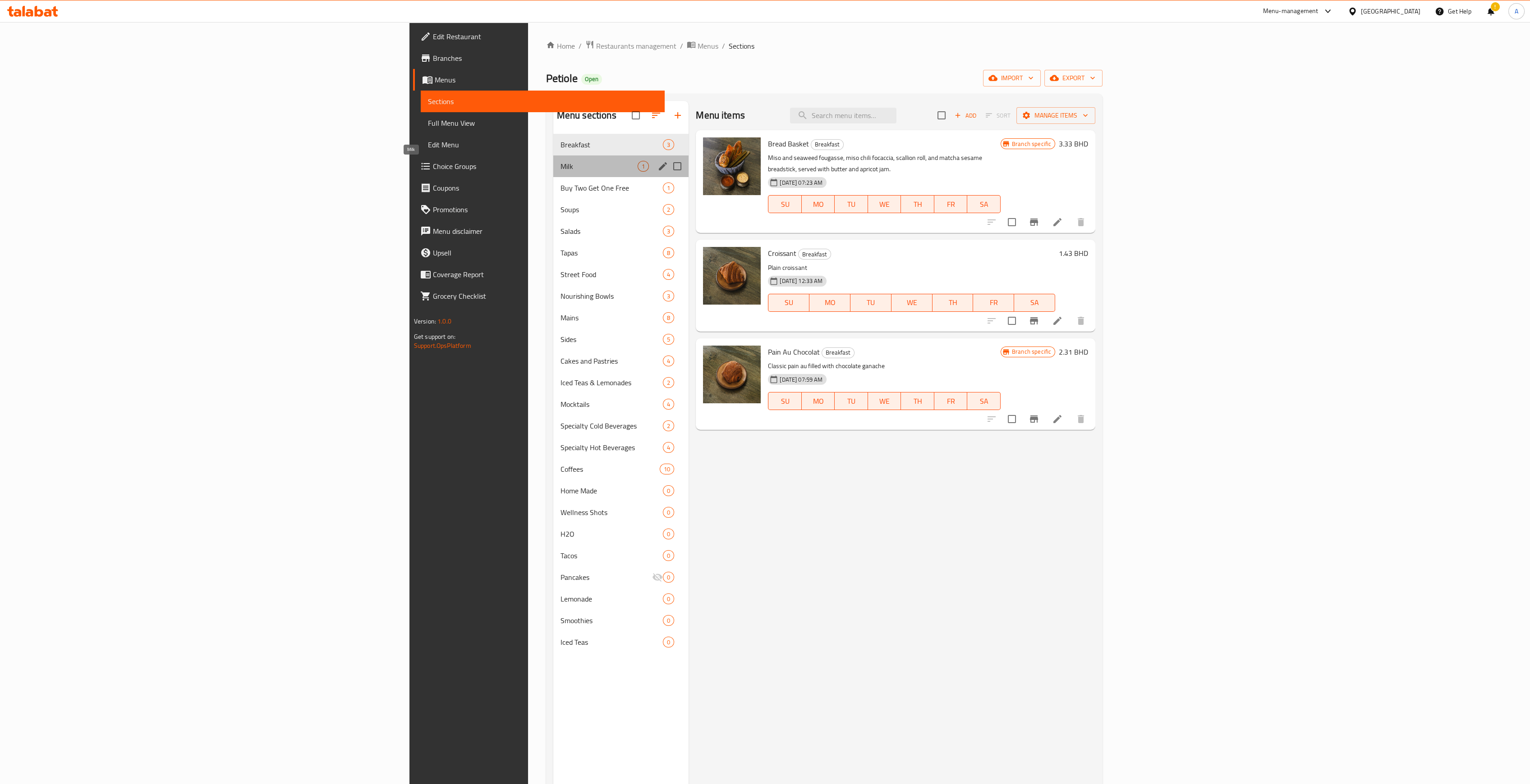
click at [561, 165] on span "Milk" at bounding box center [599, 166] width 77 height 11
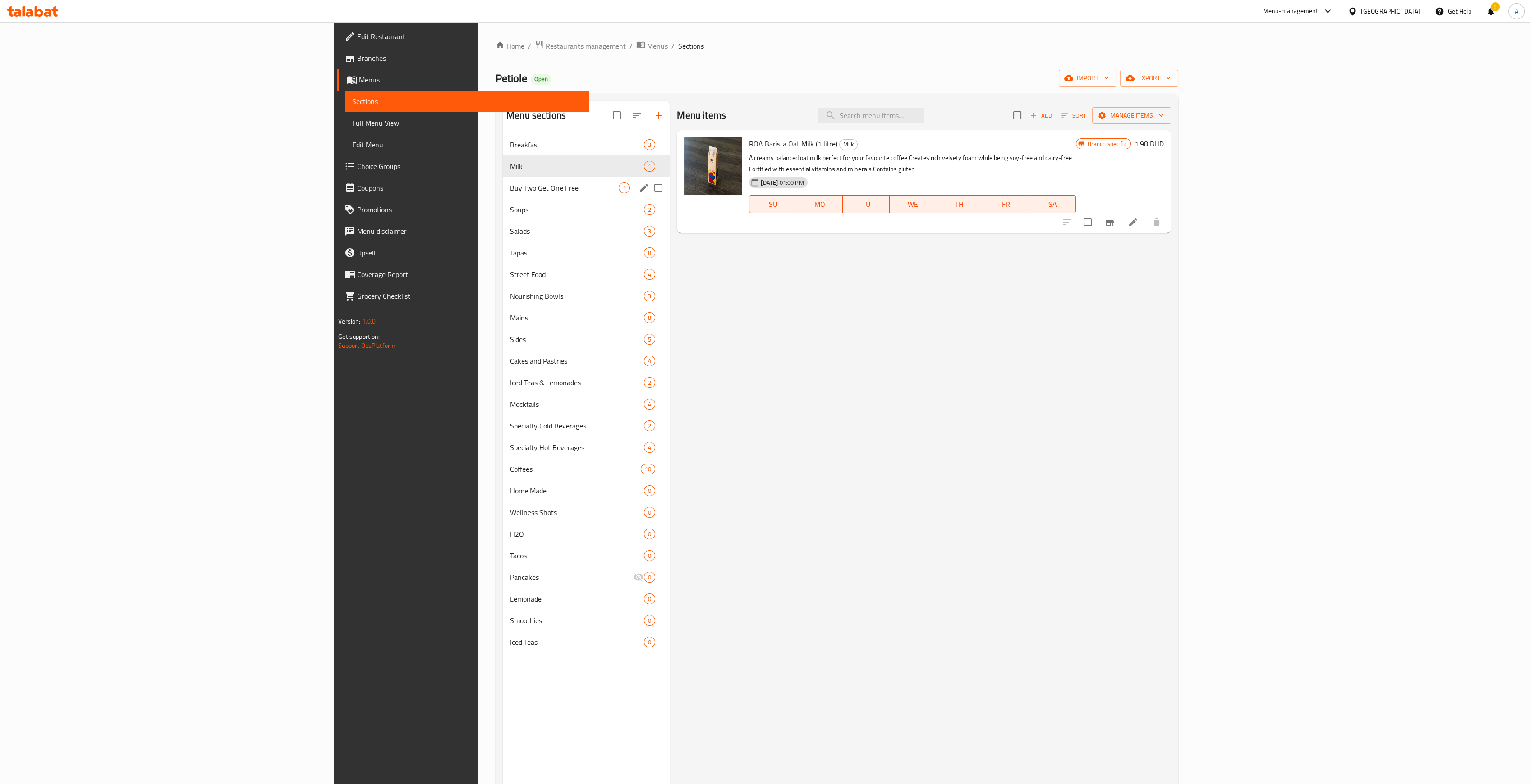
click at [510, 190] on span "Buy Two Get One Free" at bounding box center [564, 187] width 109 height 11
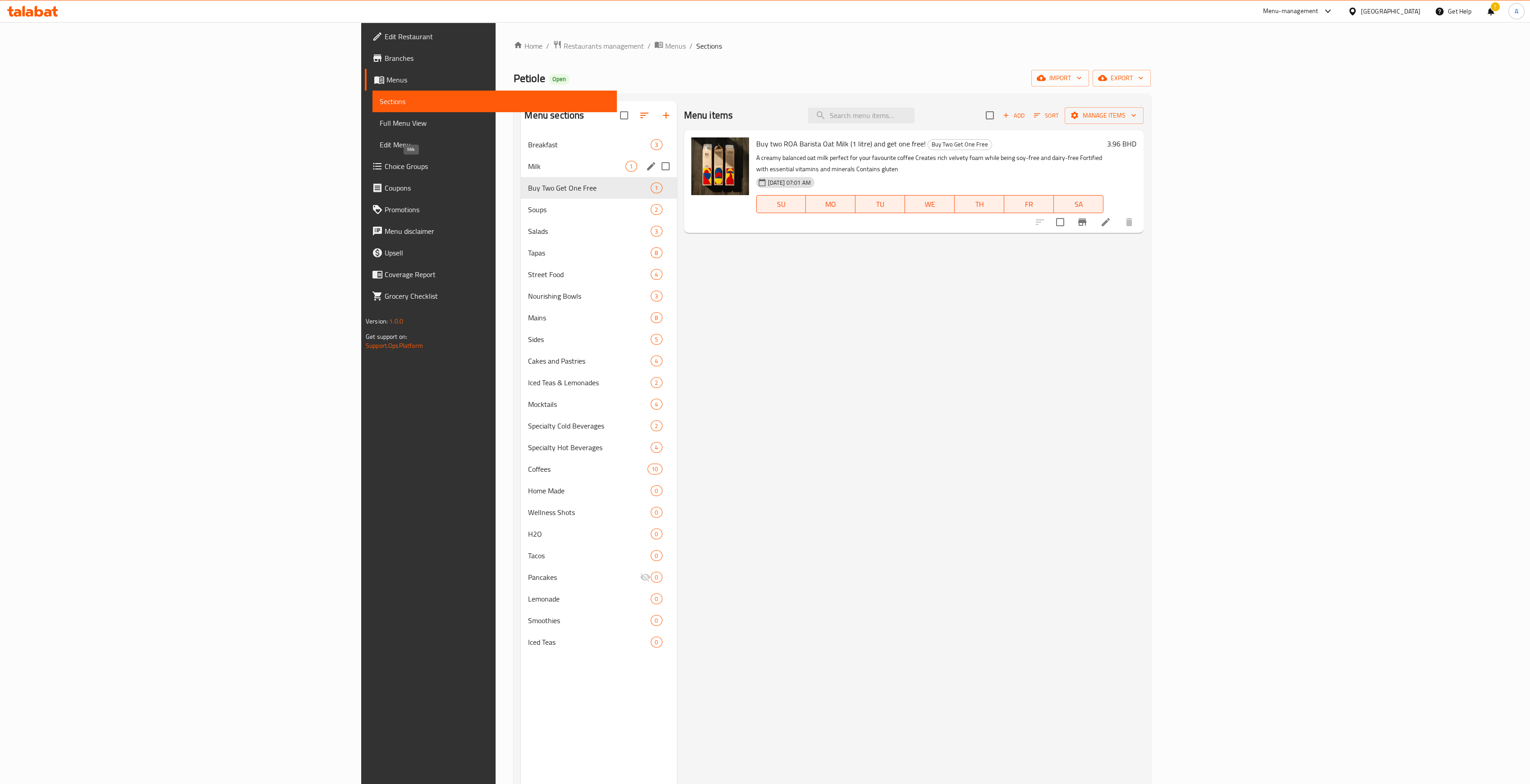
click at [528, 167] on span "Milk" at bounding box center [577, 166] width 97 height 11
